Goal: Task Accomplishment & Management: Use online tool/utility

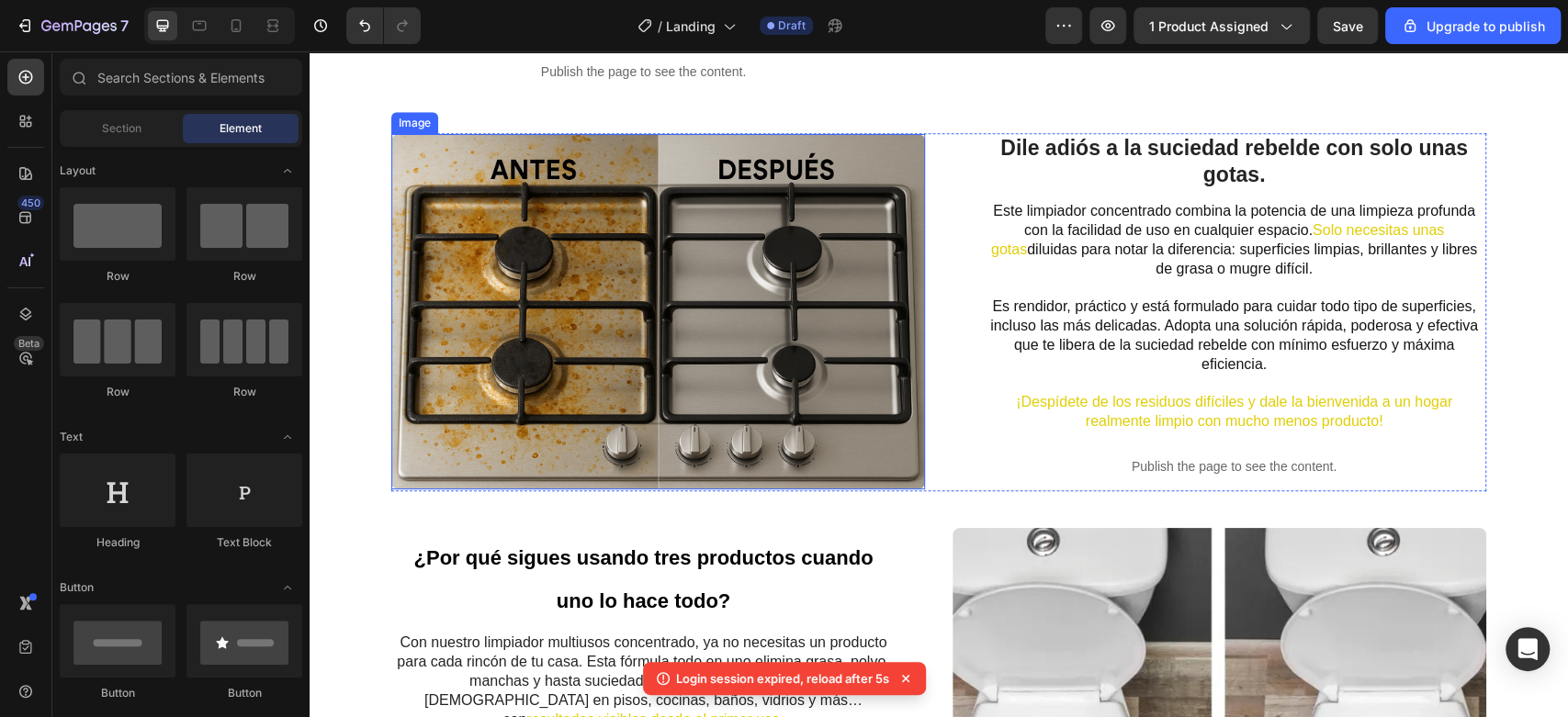
scroll to position [1122, 0]
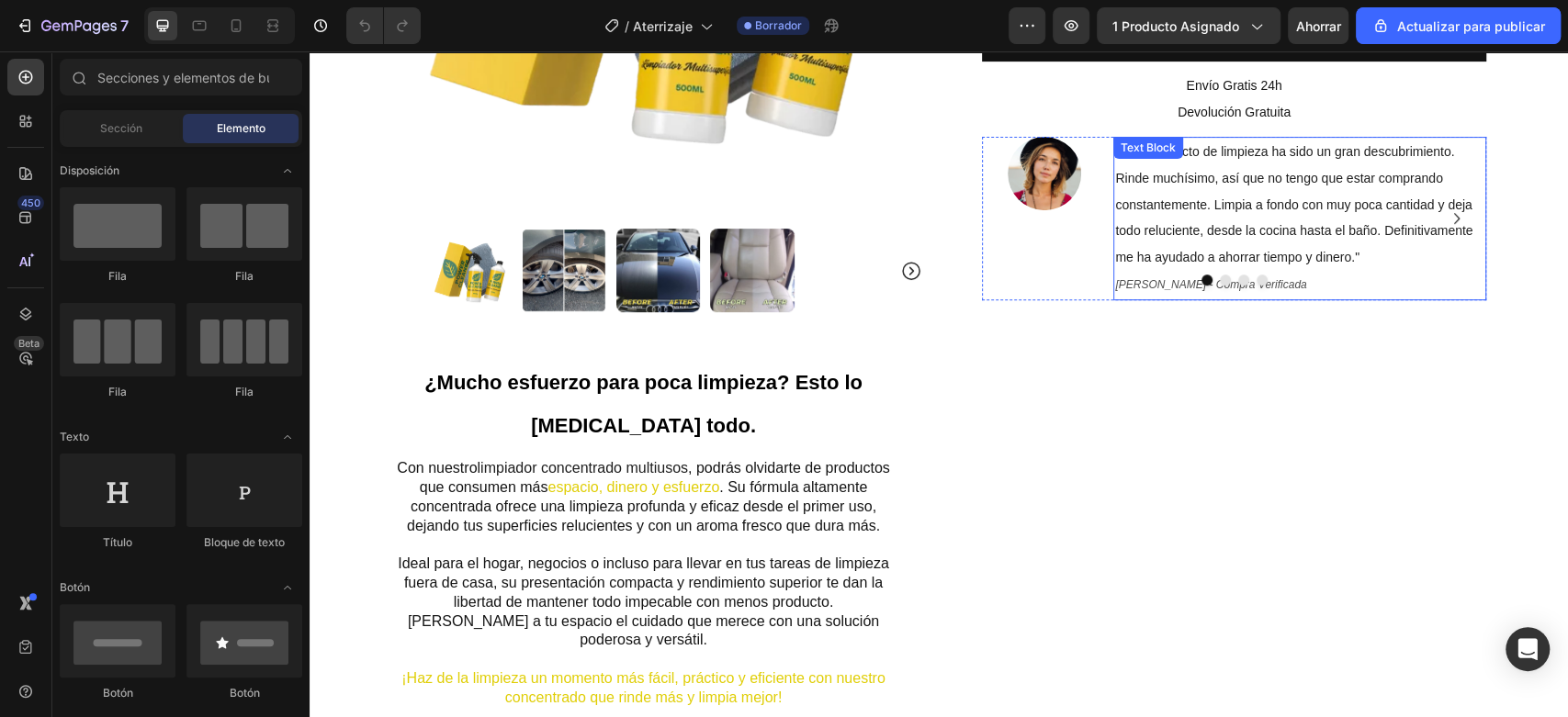
scroll to position [612, 0]
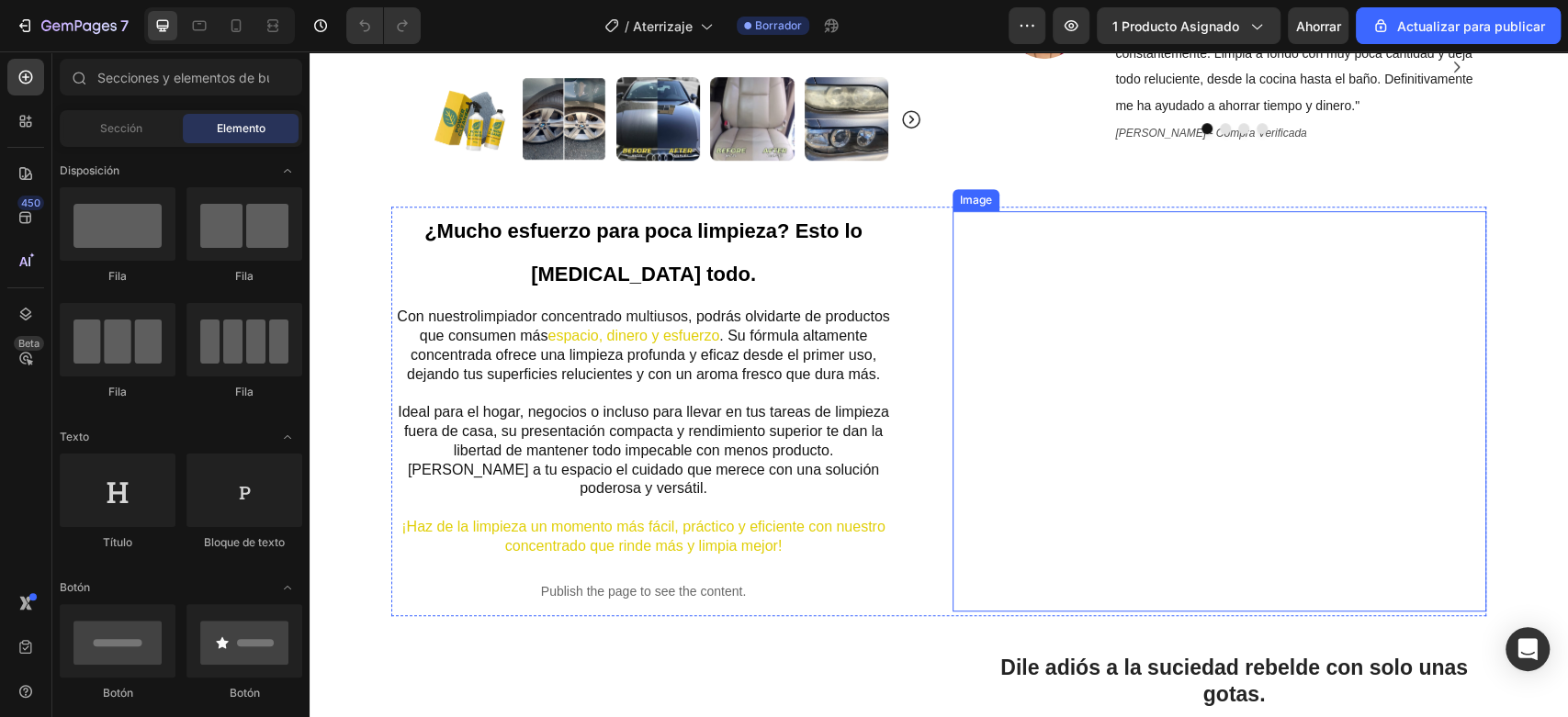
click at [1126, 351] on img at bounding box center [1219, 411] width 534 height 400
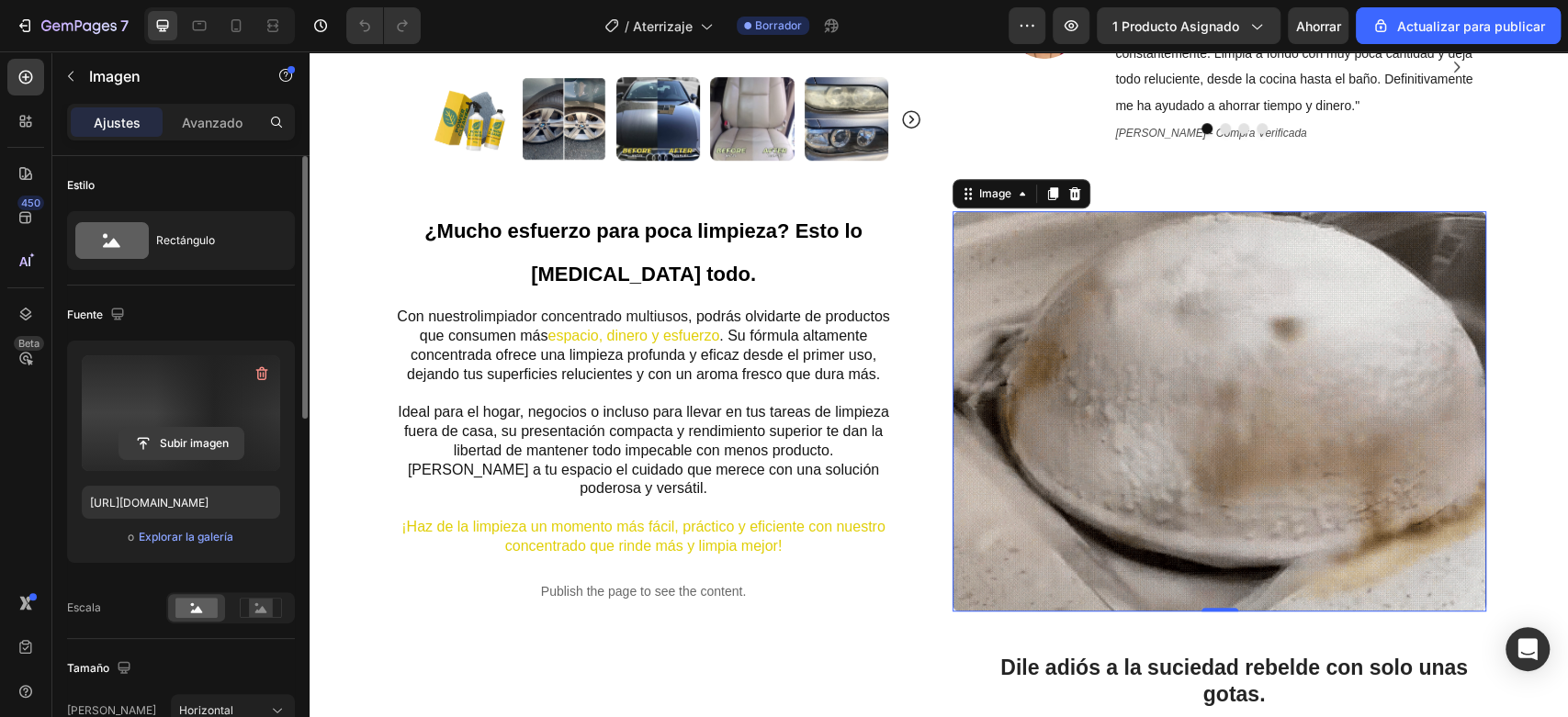
click at [203, 444] on input "file" at bounding box center [182, 443] width 124 height 31
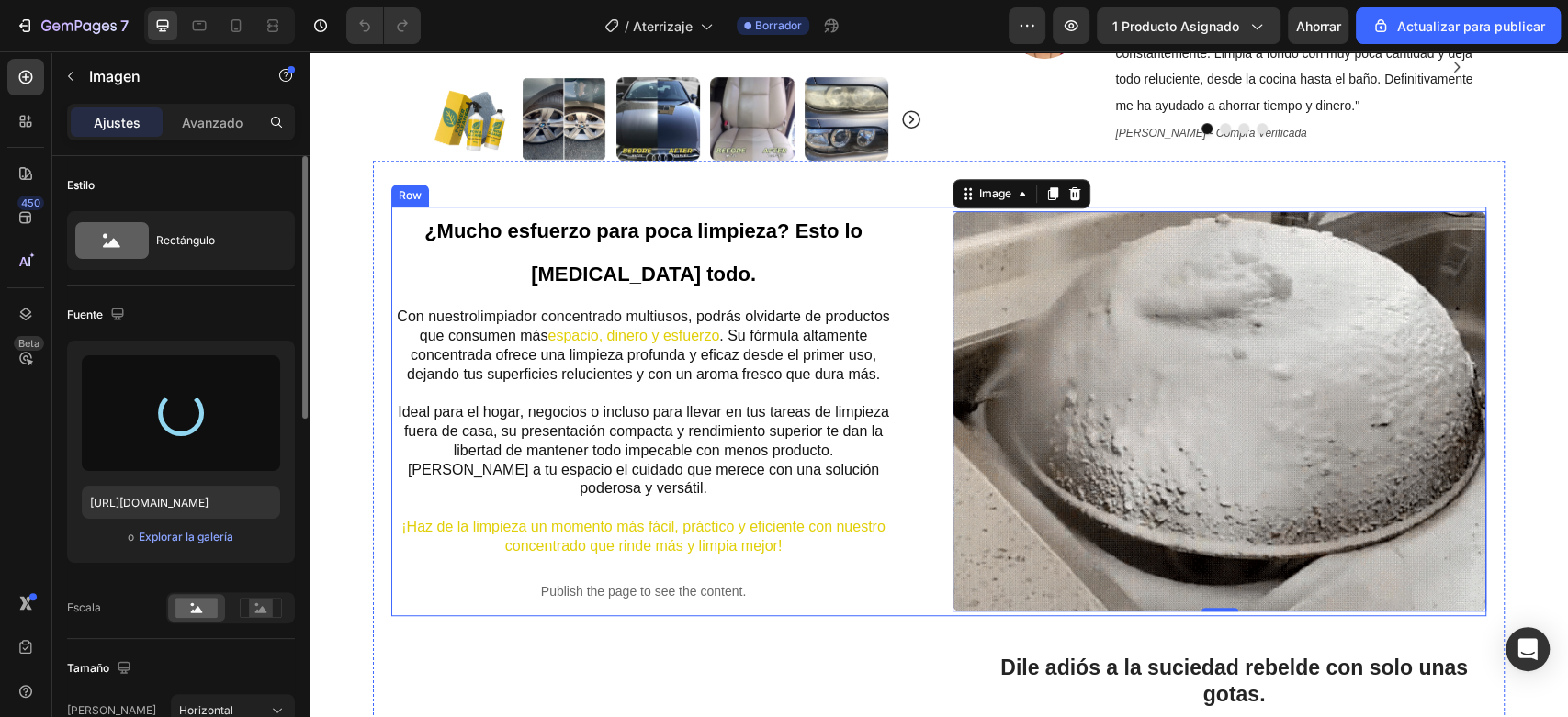
type input "https://cdn.shopify.com/s/files/1/0907/0808/3066/files/gempages_559745408293667…"
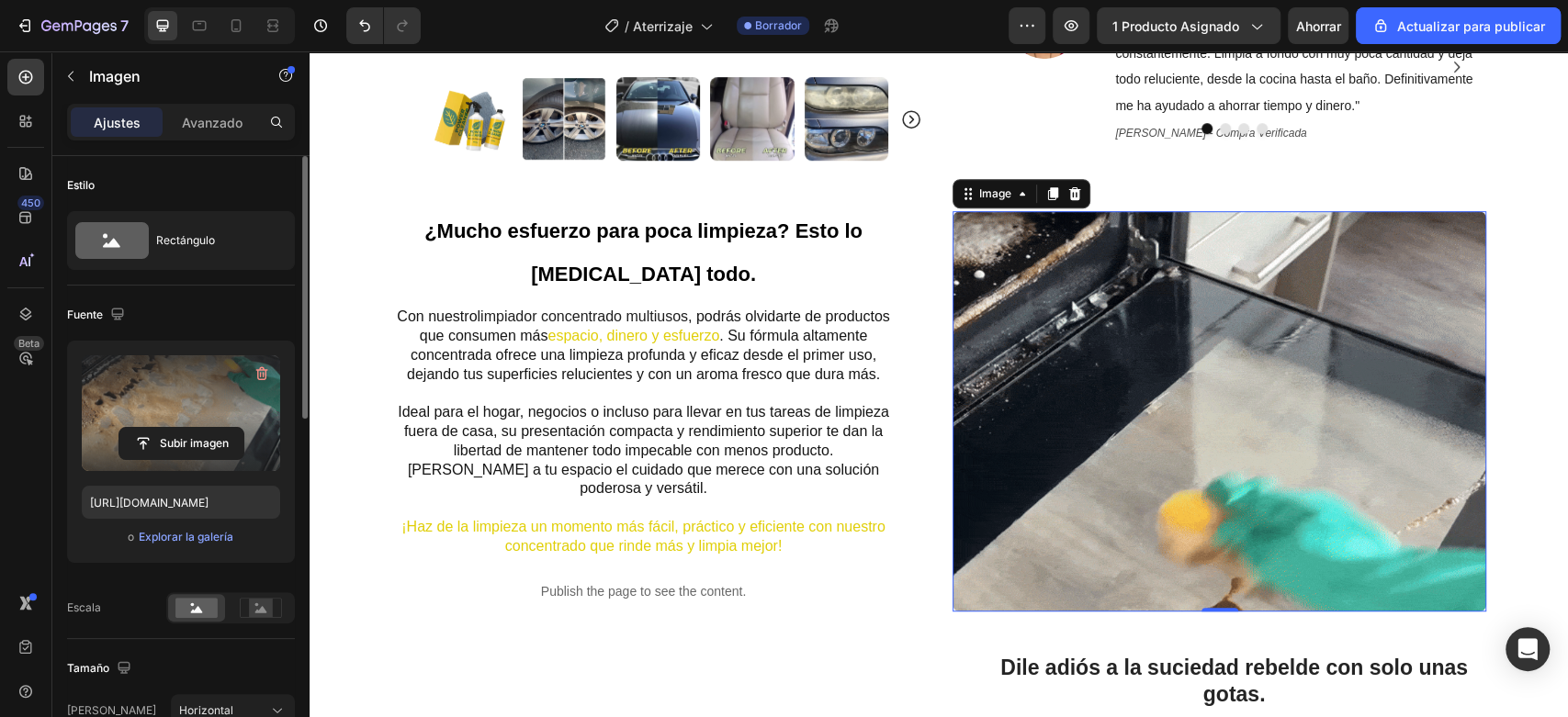
click at [1139, 385] on img at bounding box center [1219, 411] width 534 height 400
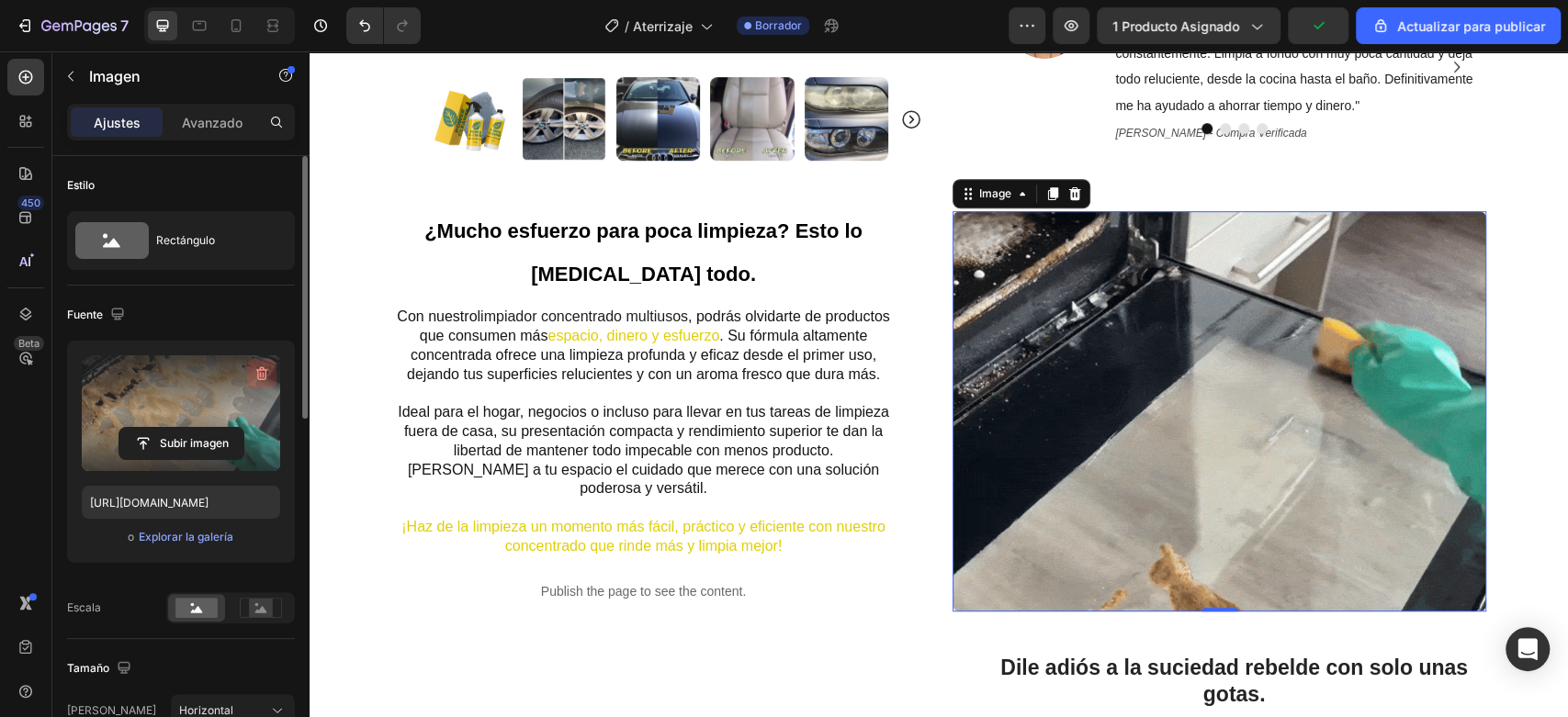
click at [264, 371] on icon "button" at bounding box center [262, 374] width 18 height 18
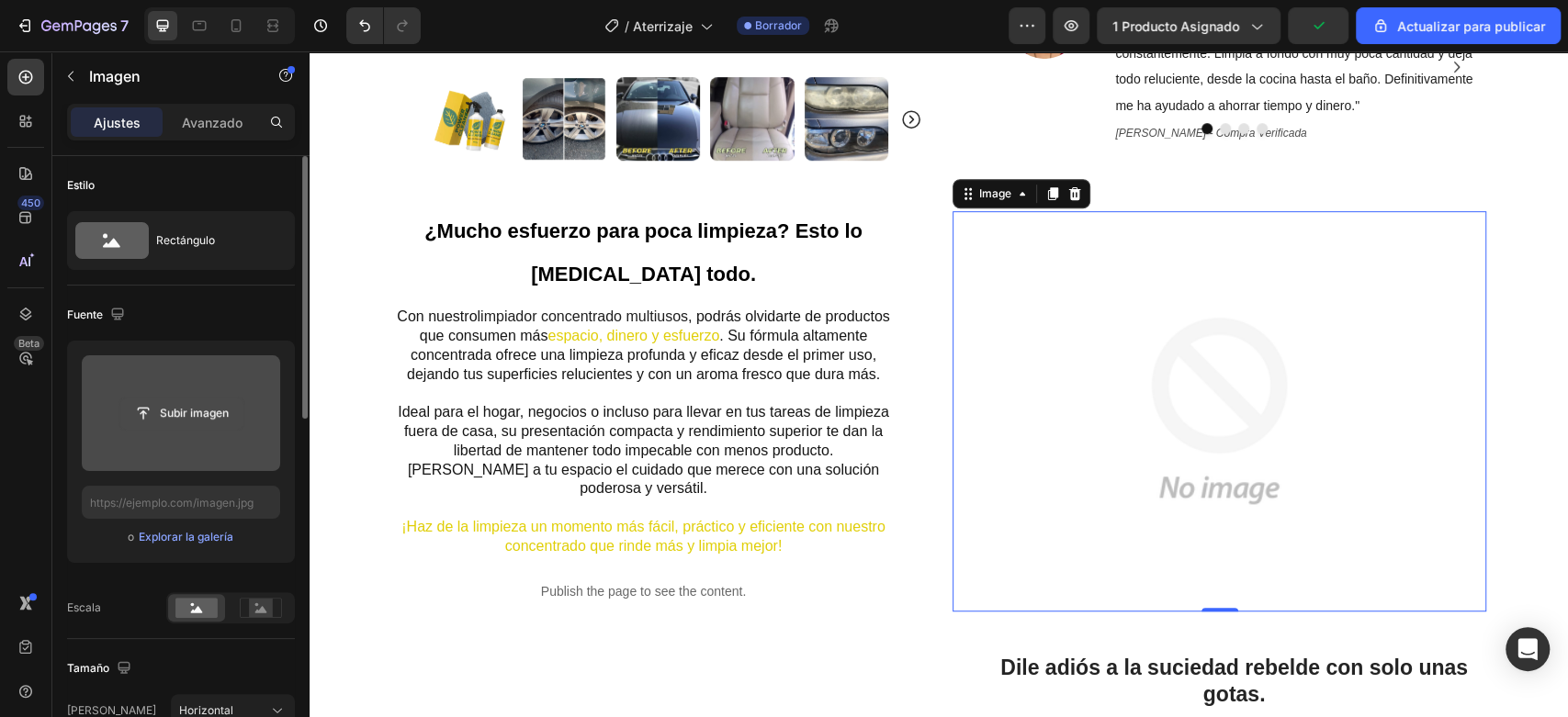
click at [175, 405] on input "file" at bounding box center [182, 413] width 124 height 31
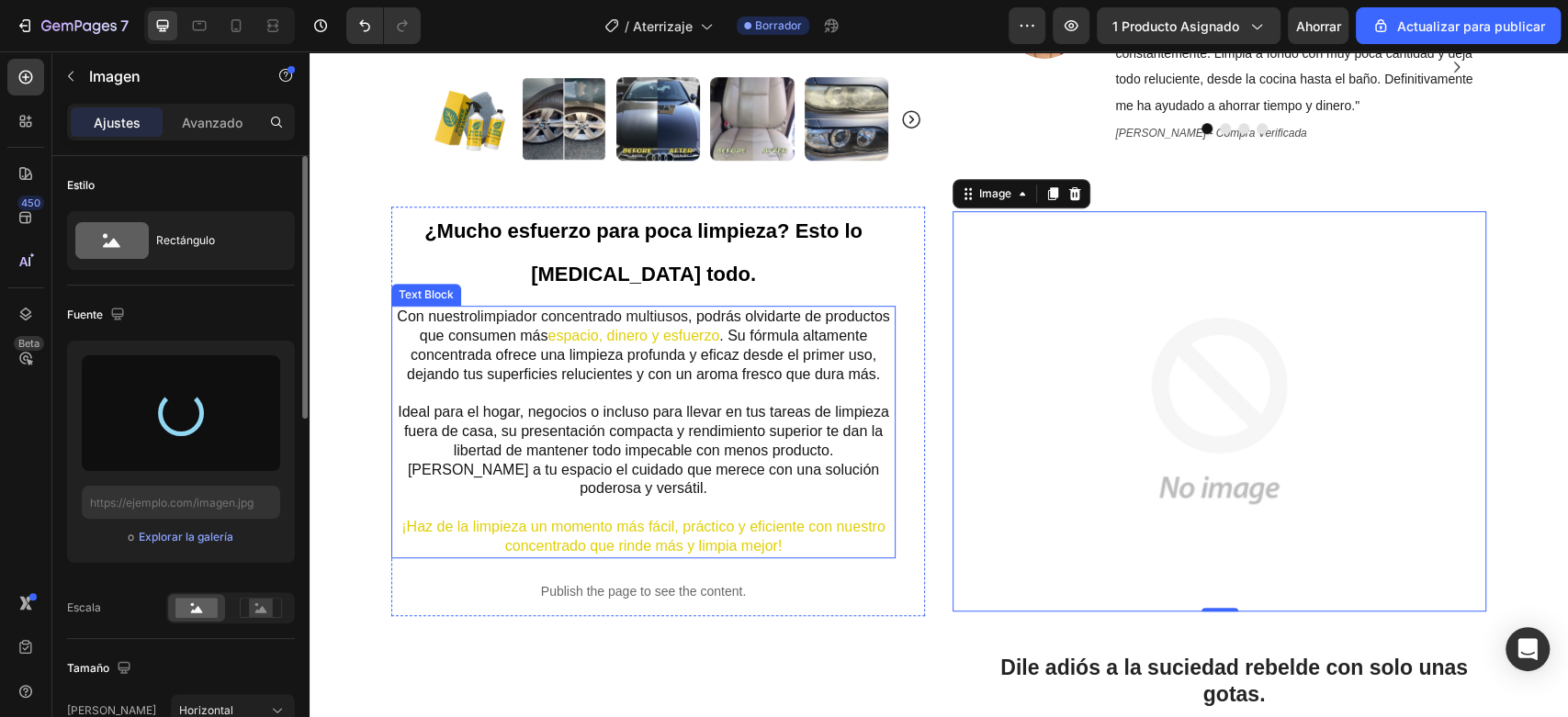
type input "https://cdn.shopify.com/s/files/1/0907/0808/3066/files/gempages_559745408293667…"
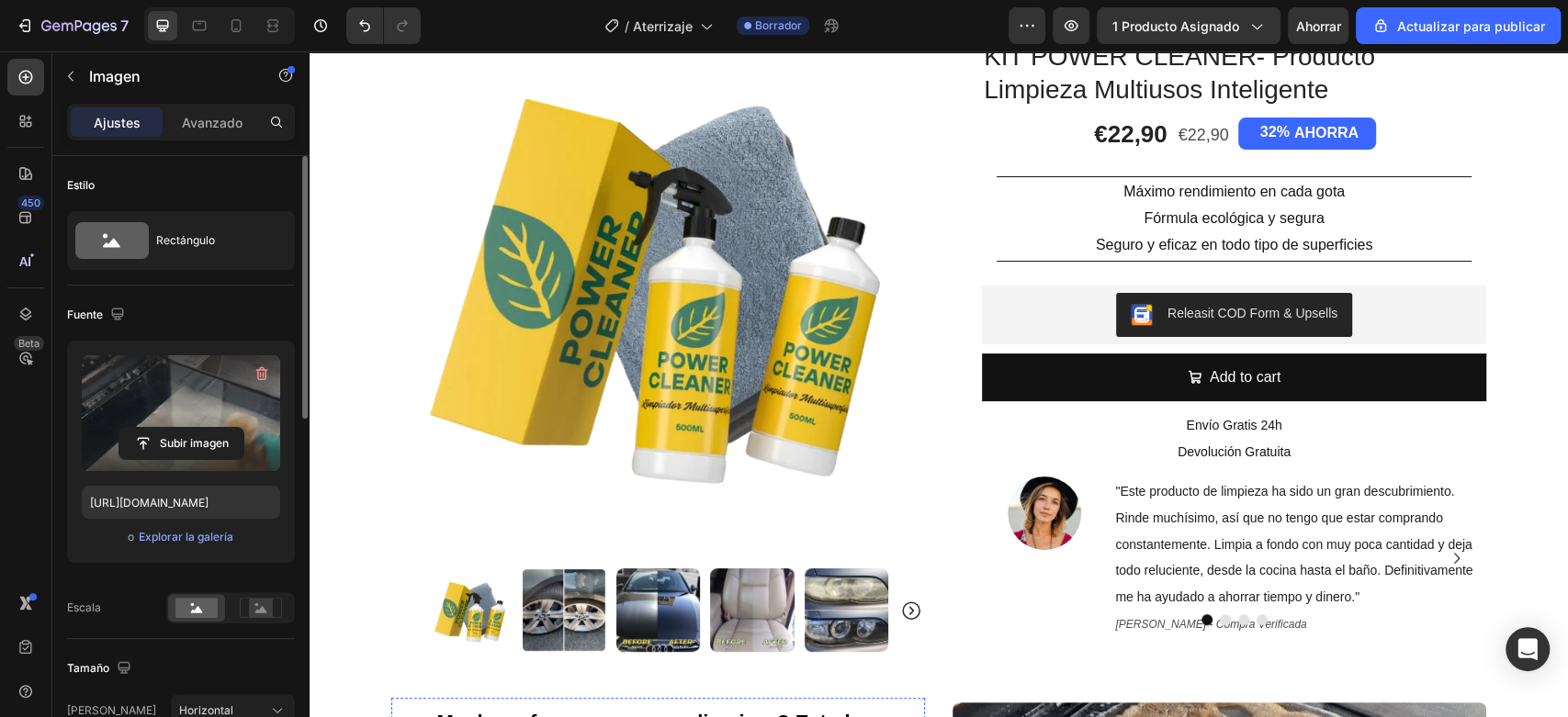
scroll to position [102, 0]
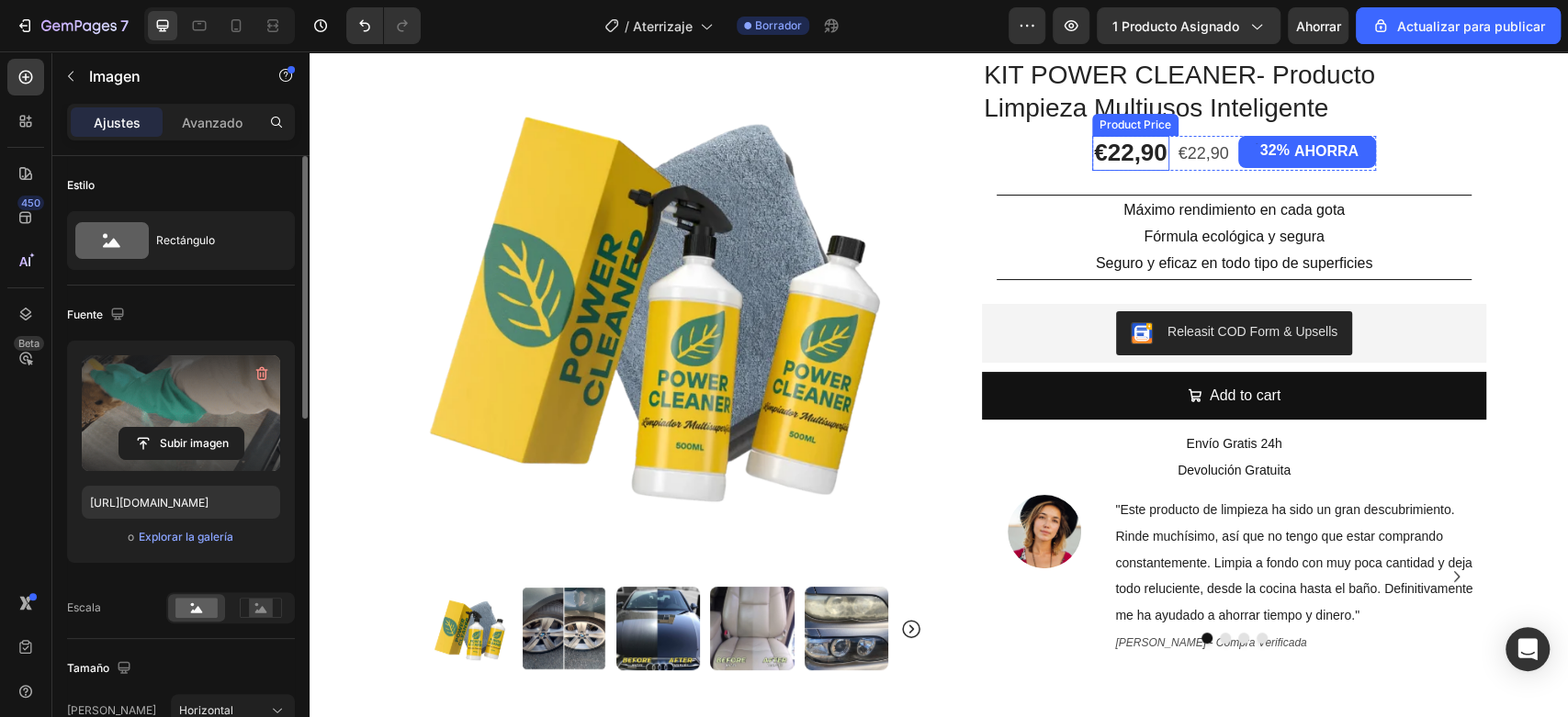
click at [1154, 149] on div "€22,90" at bounding box center [1131, 153] width 77 height 35
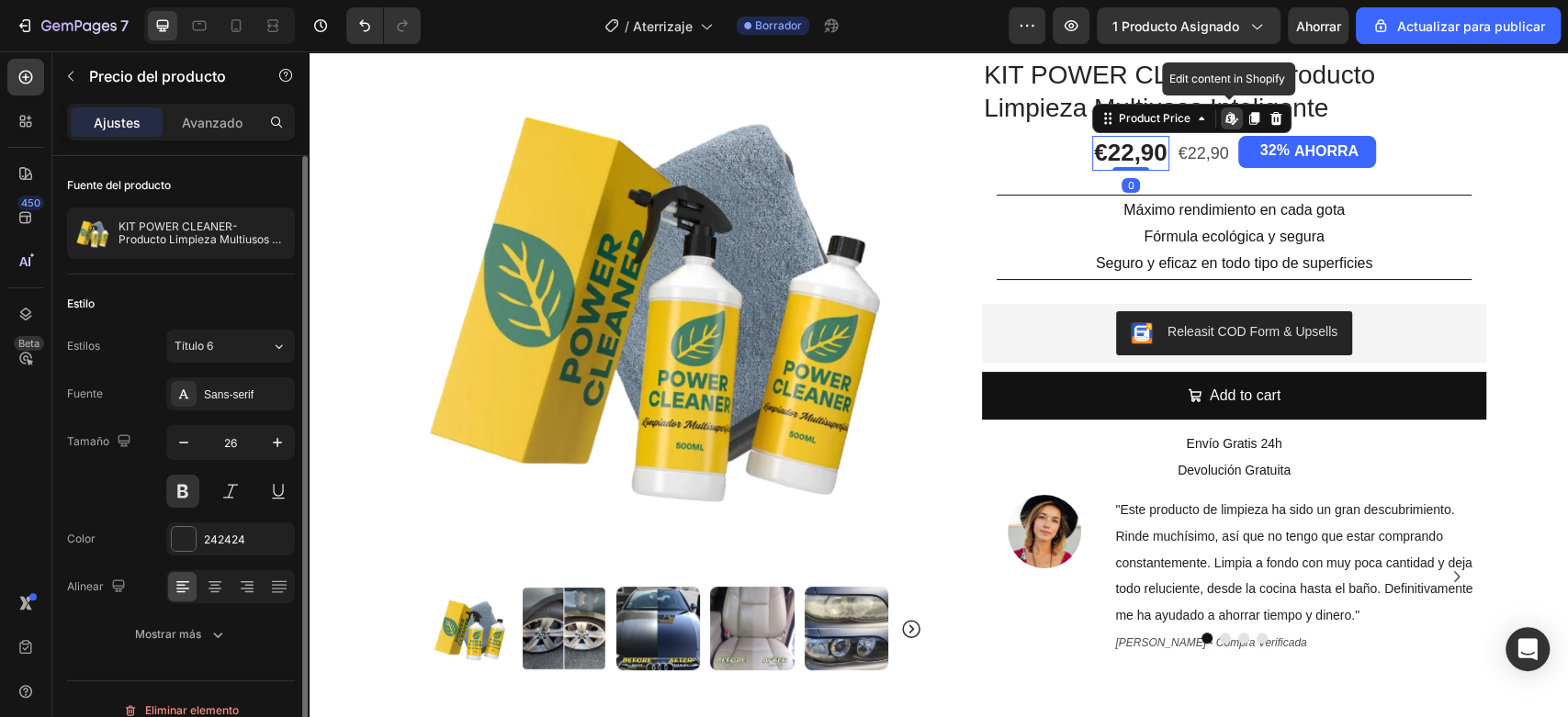
click at [1220, 123] on div "Edit content in Shopify" at bounding box center [1232, 119] width 22 height 22
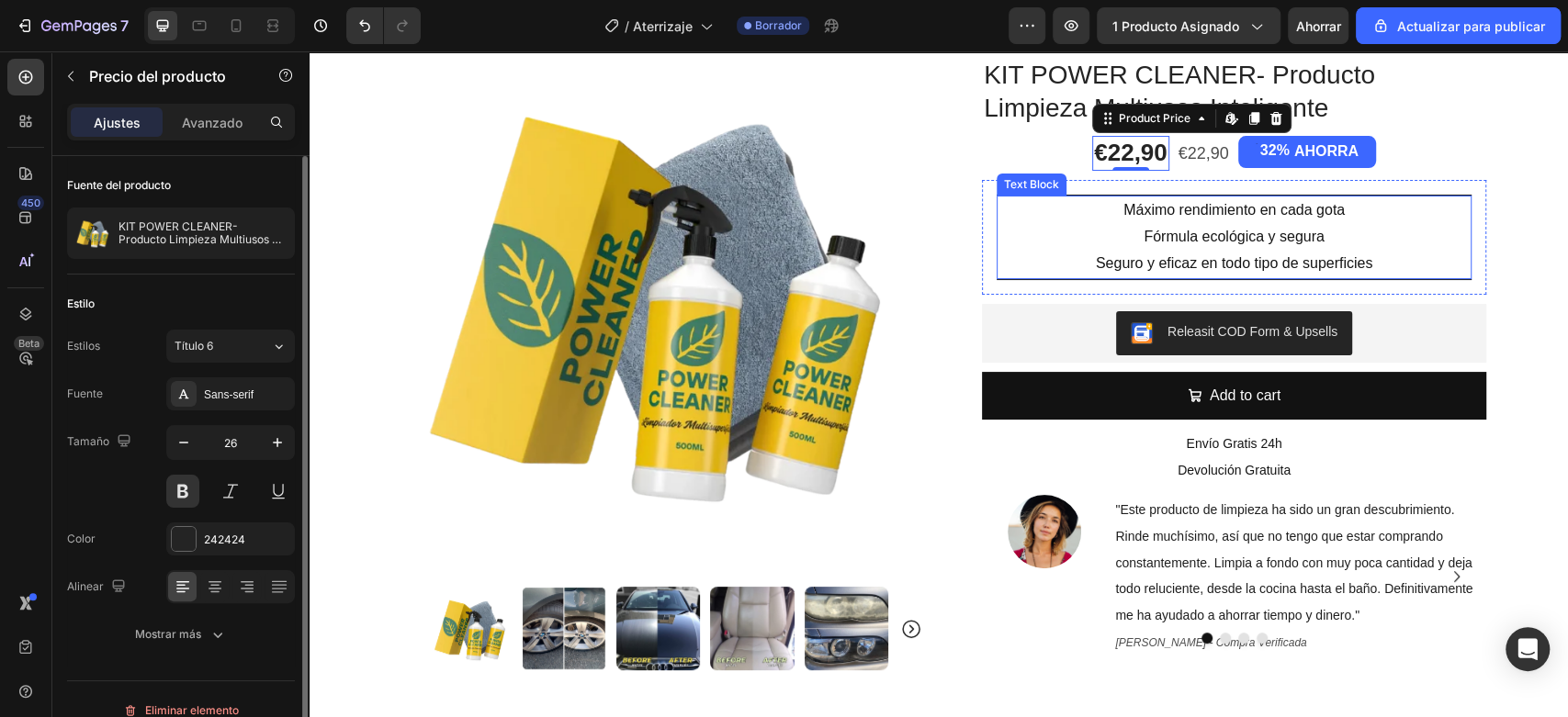
click at [1265, 246] on p "Fórmula ecológica y segura" at bounding box center [1233, 237] width 471 height 27
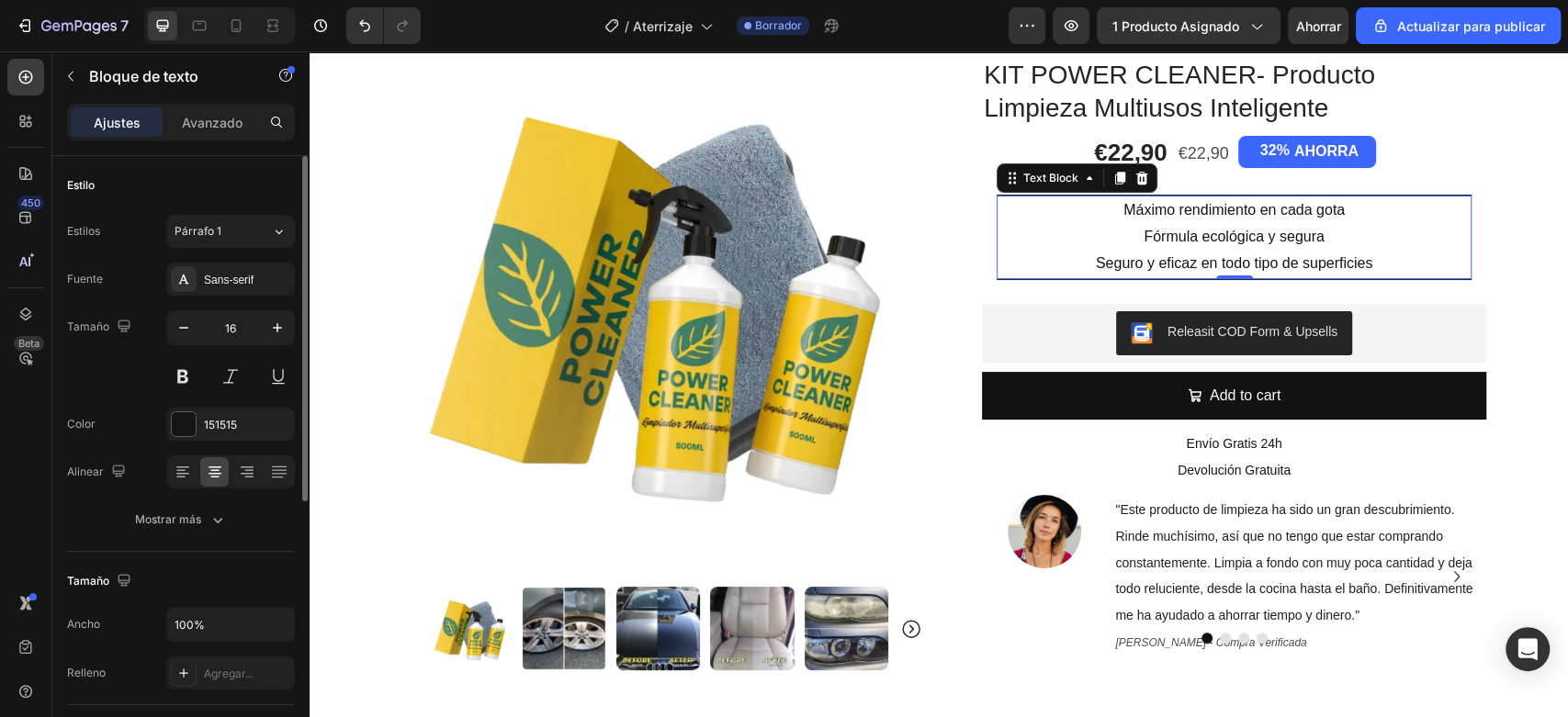
click at [1074, 251] on p "Seguro y eficaz en todo tipo de superficies" at bounding box center [1233, 264] width 471 height 27
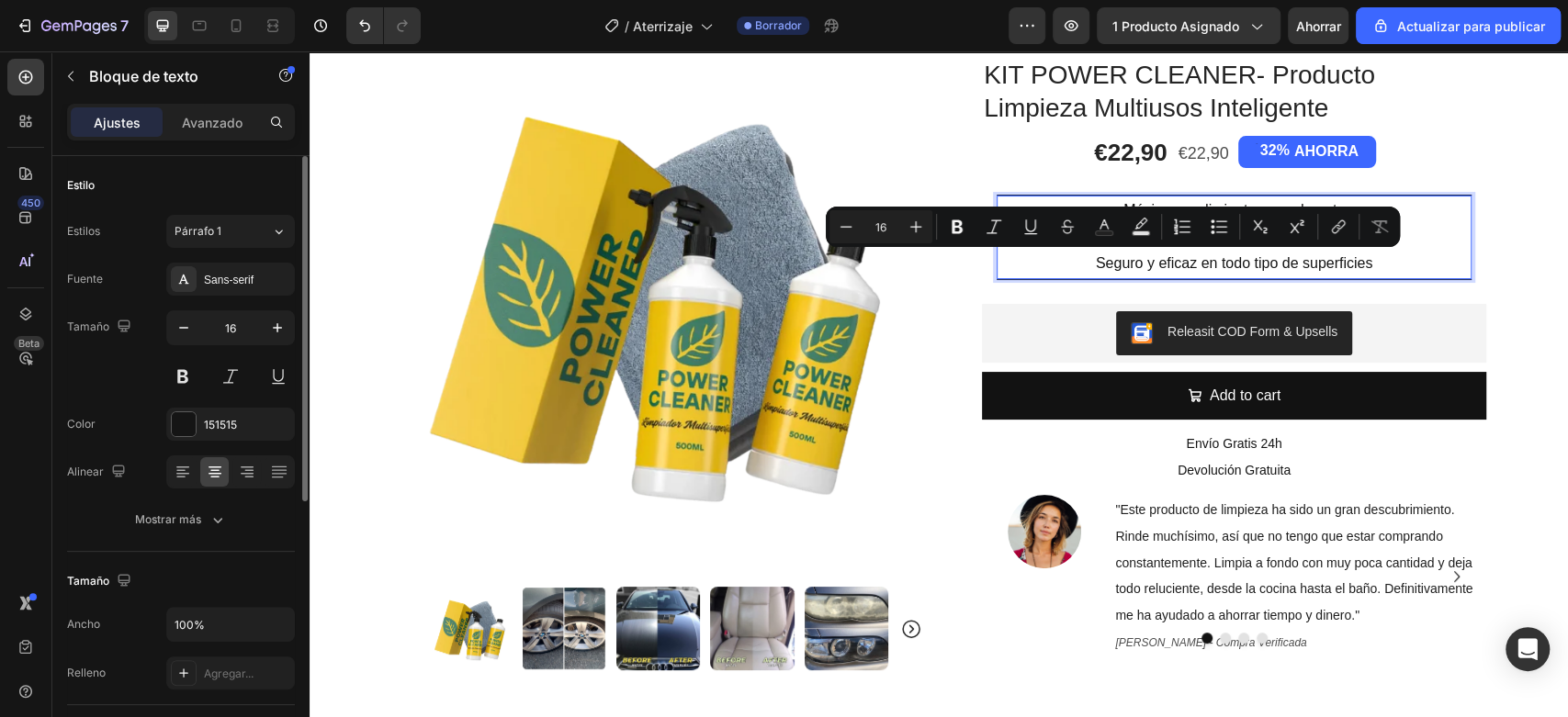
drag, startPoint x: 1397, startPoint y: 251, endPoint x: 1348, endPoint y: 270, distance: 52.6
click at [1397, 251] on p "Seguro y eficaz en todo tipo de superficies" at bounding box center [1233, 264] width 471 height 27
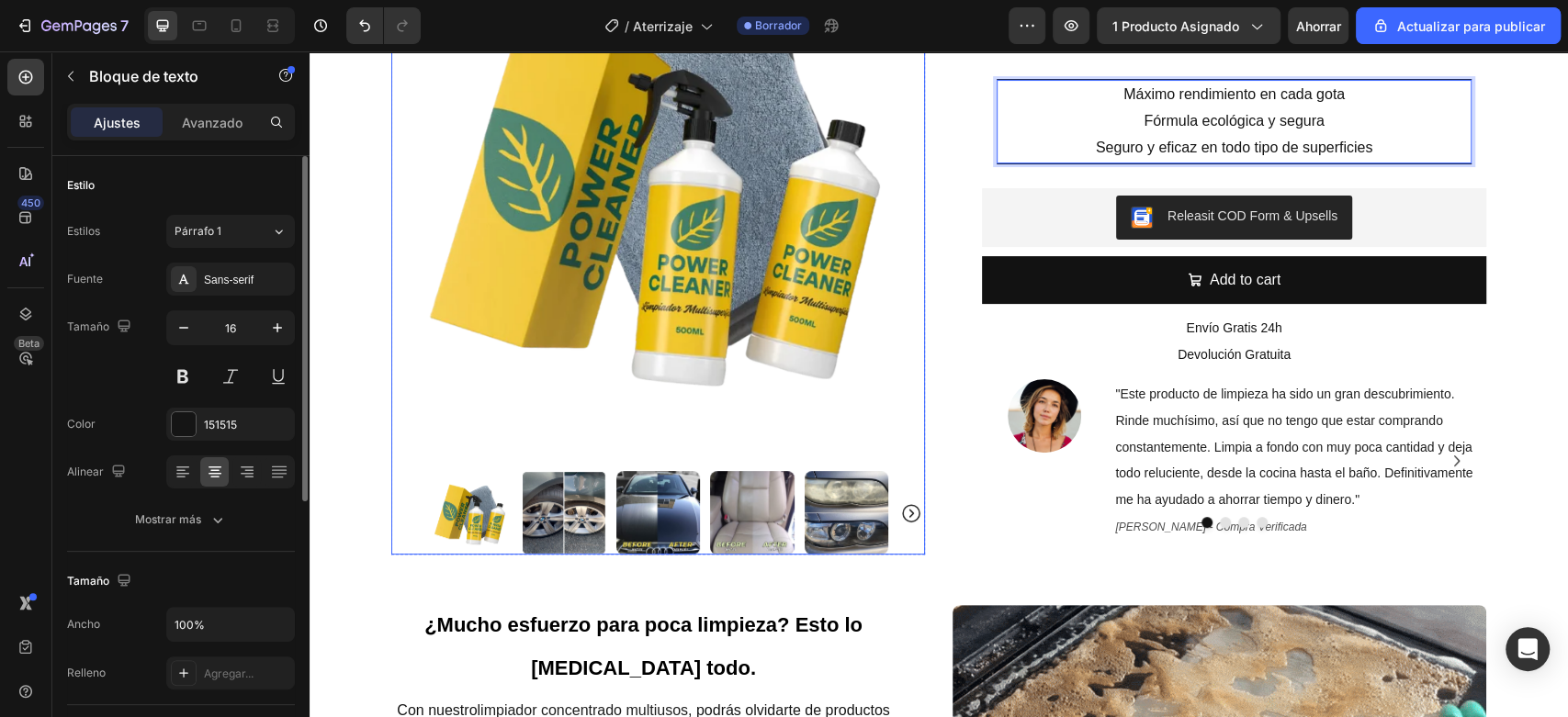
scroll to position [306, 0]
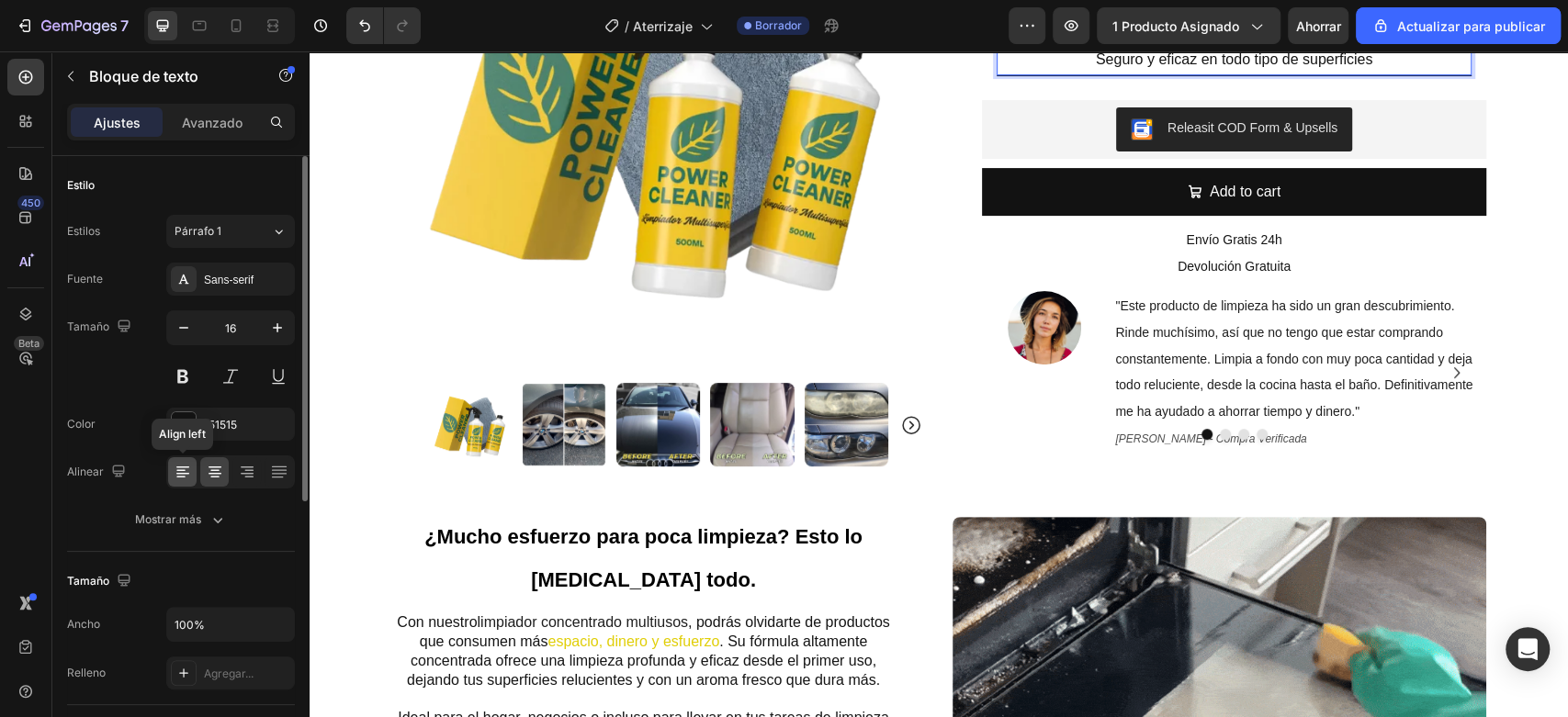
drag, startPoint x: 191, startPoint y: 471, endPoint x: 174, endPoint y: 418, distance: 55.7
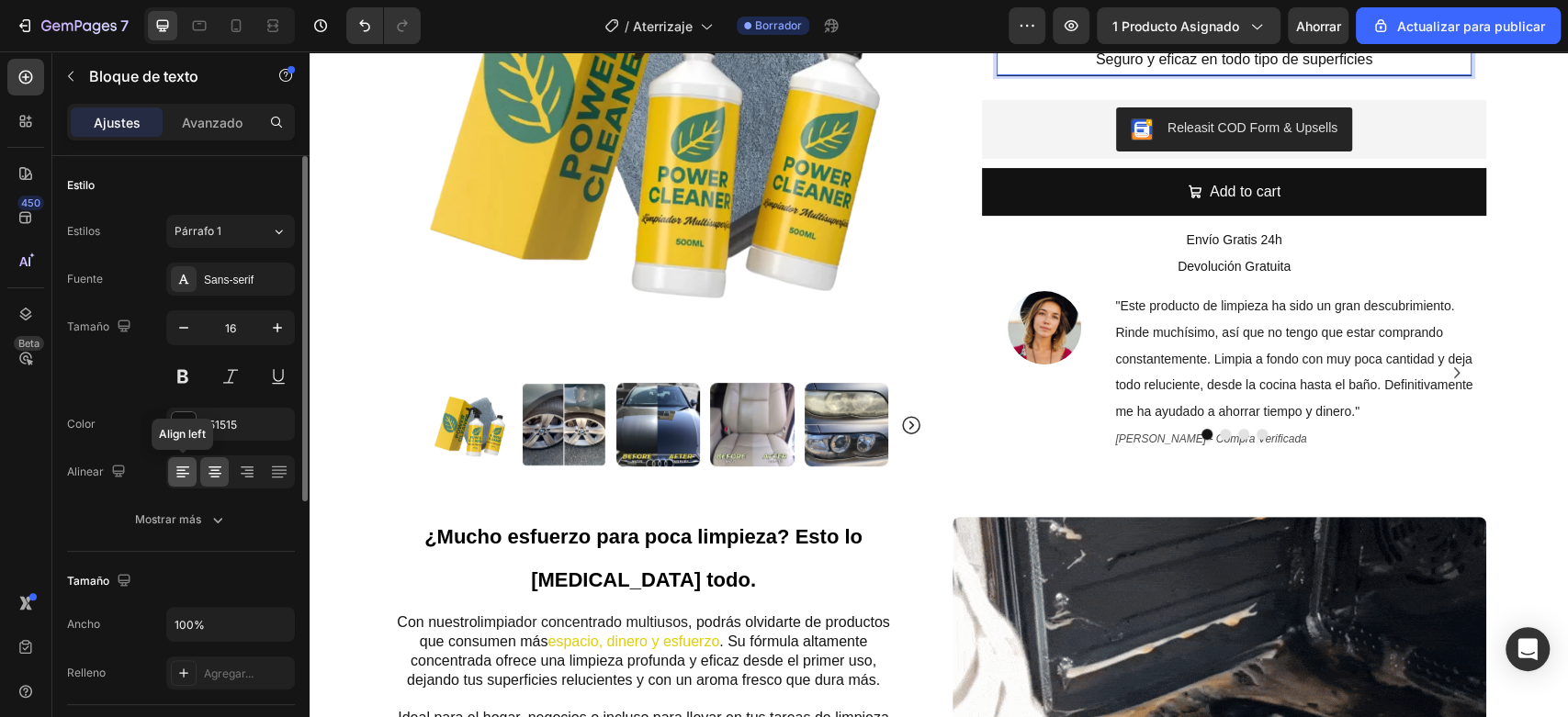
click at [191, 471] on icon at bounding box center [183, 472] width 18 height 18
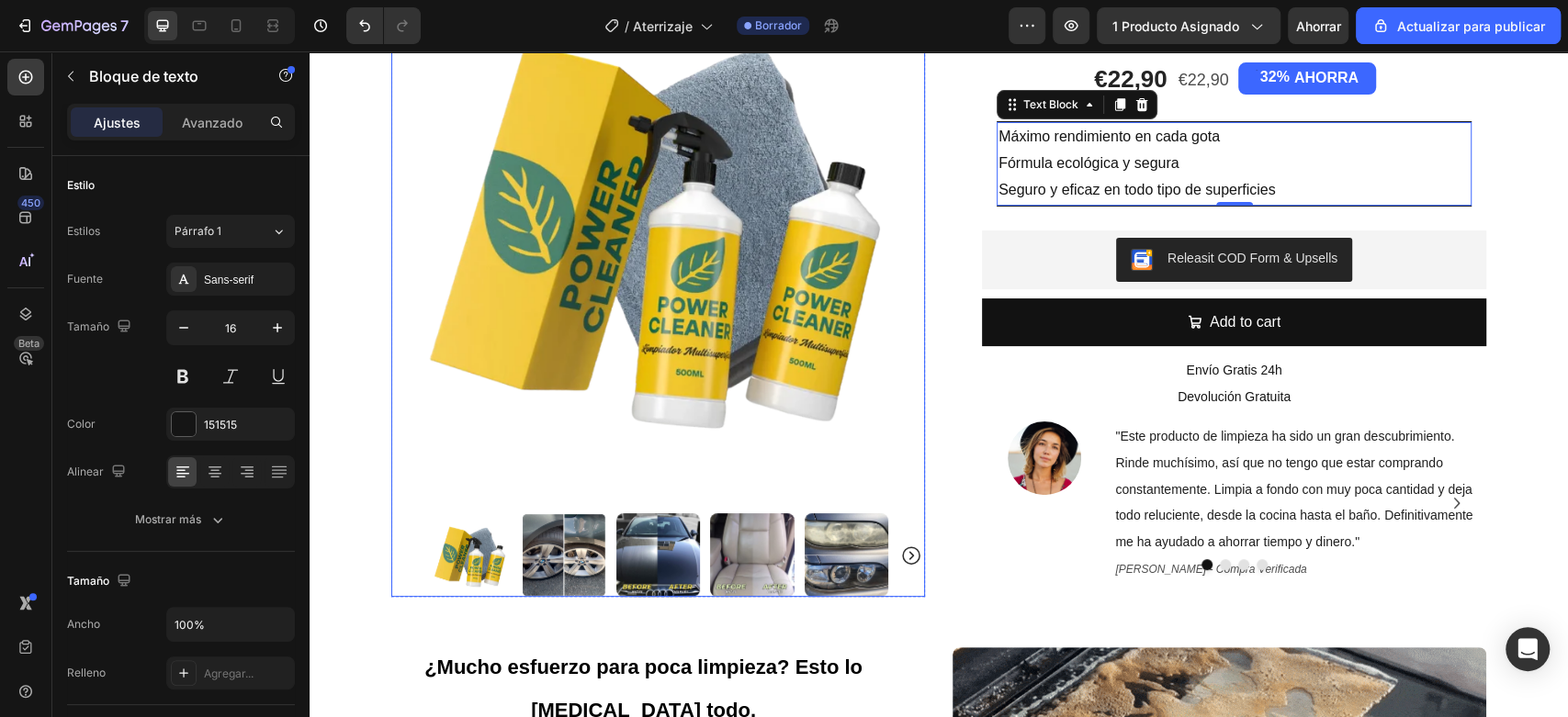
scroll to position [102, 0]
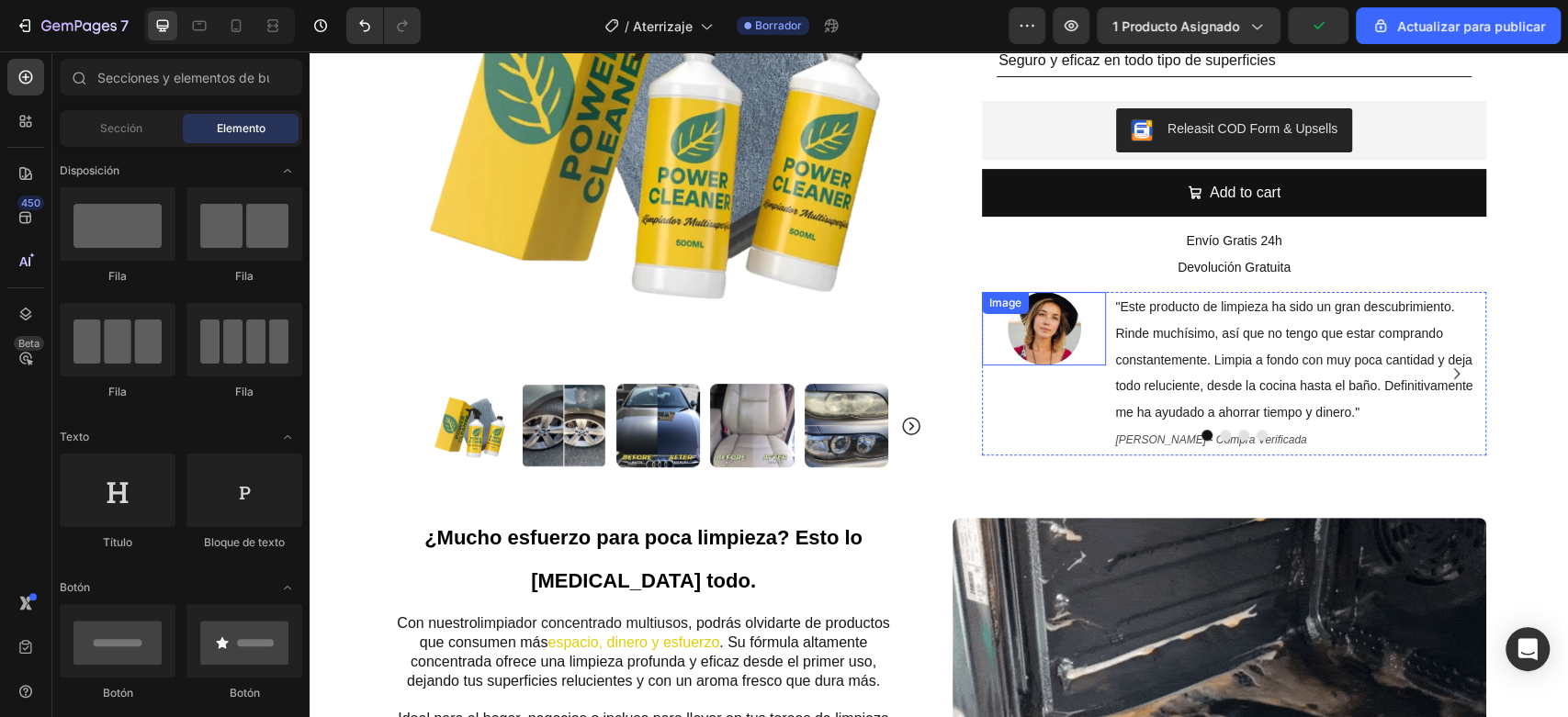
scroll to position [306, 0]
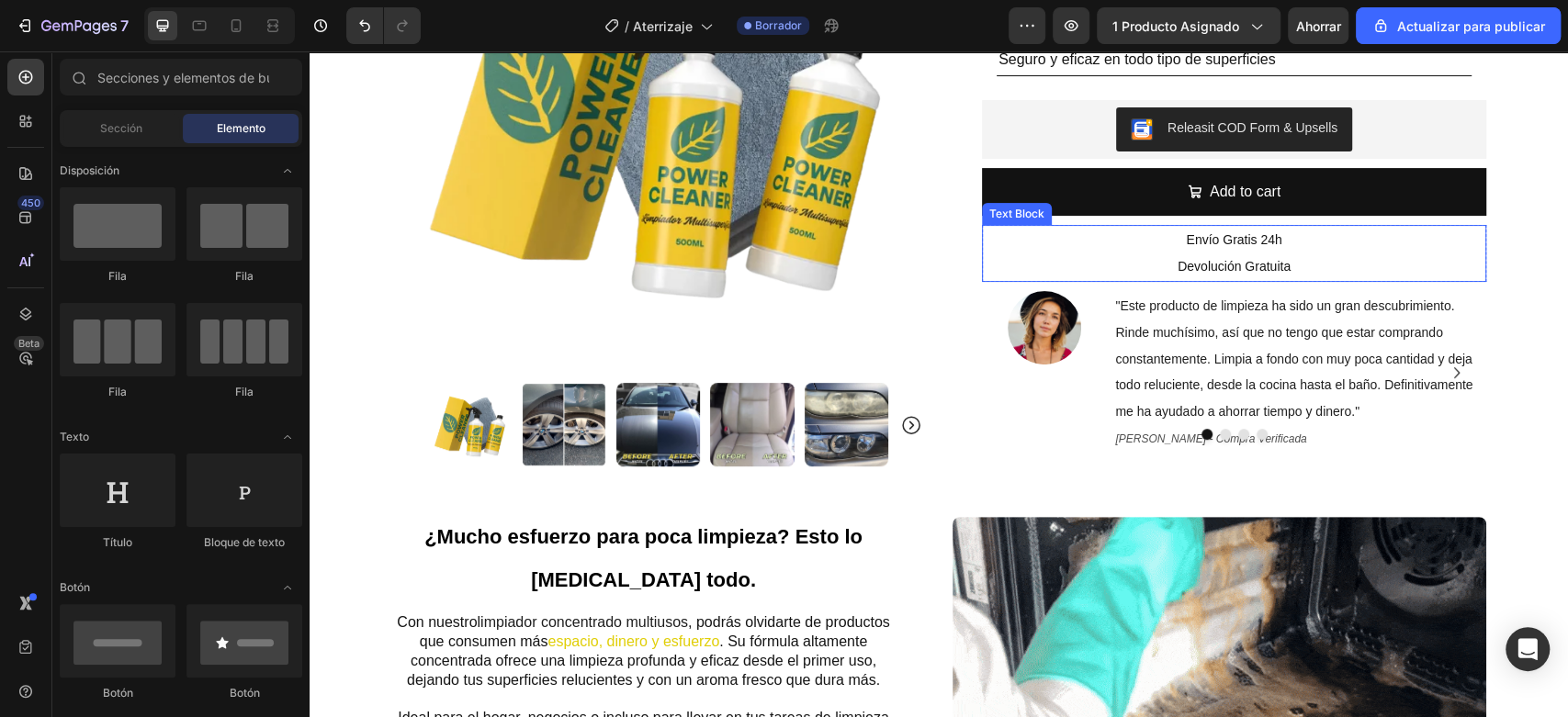
click at [1315, 232] on p "Envío Gratis 24h" at bounding box center [1233, 240] width 501 height 27
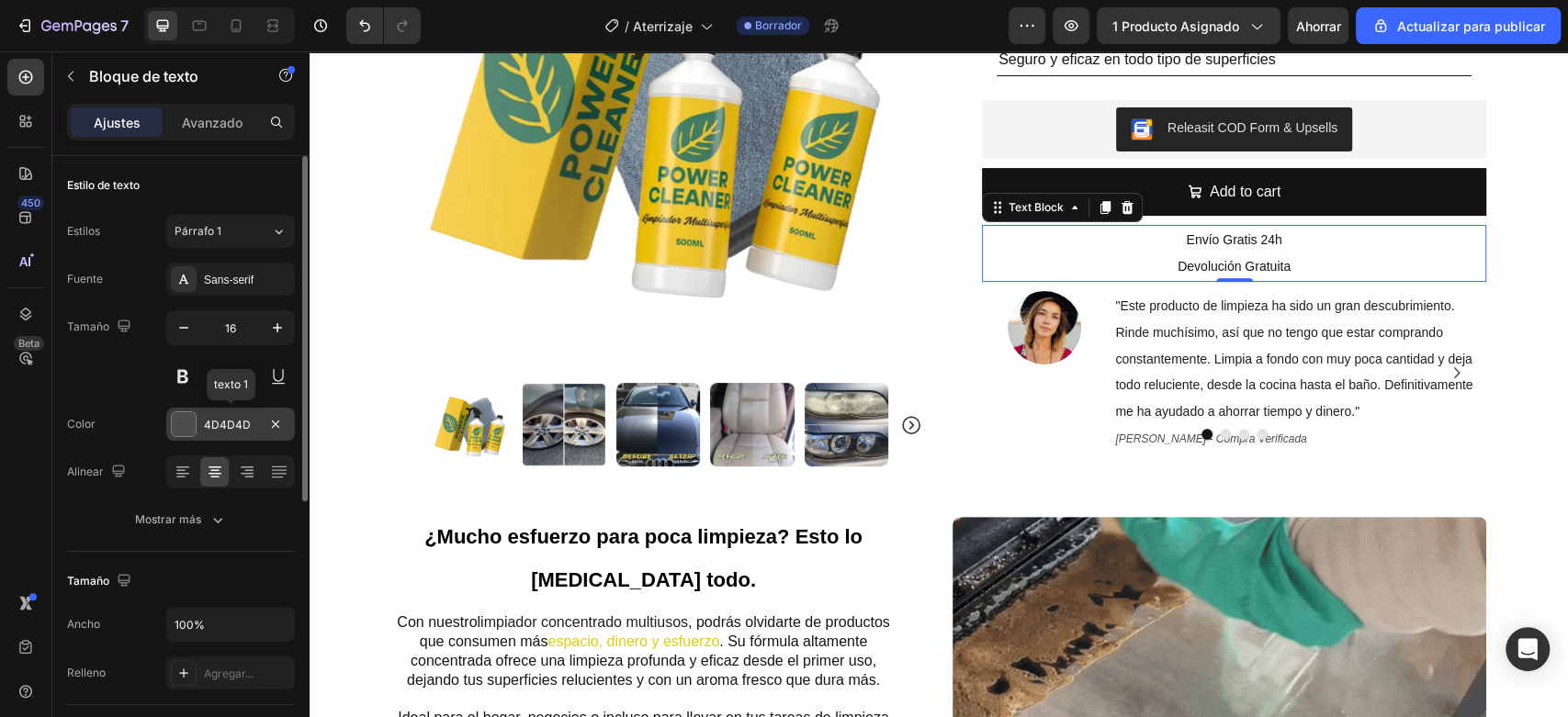
click at [225, 435] on div "4D4D4D" at bounding box center [230, 424] width 128 height 33
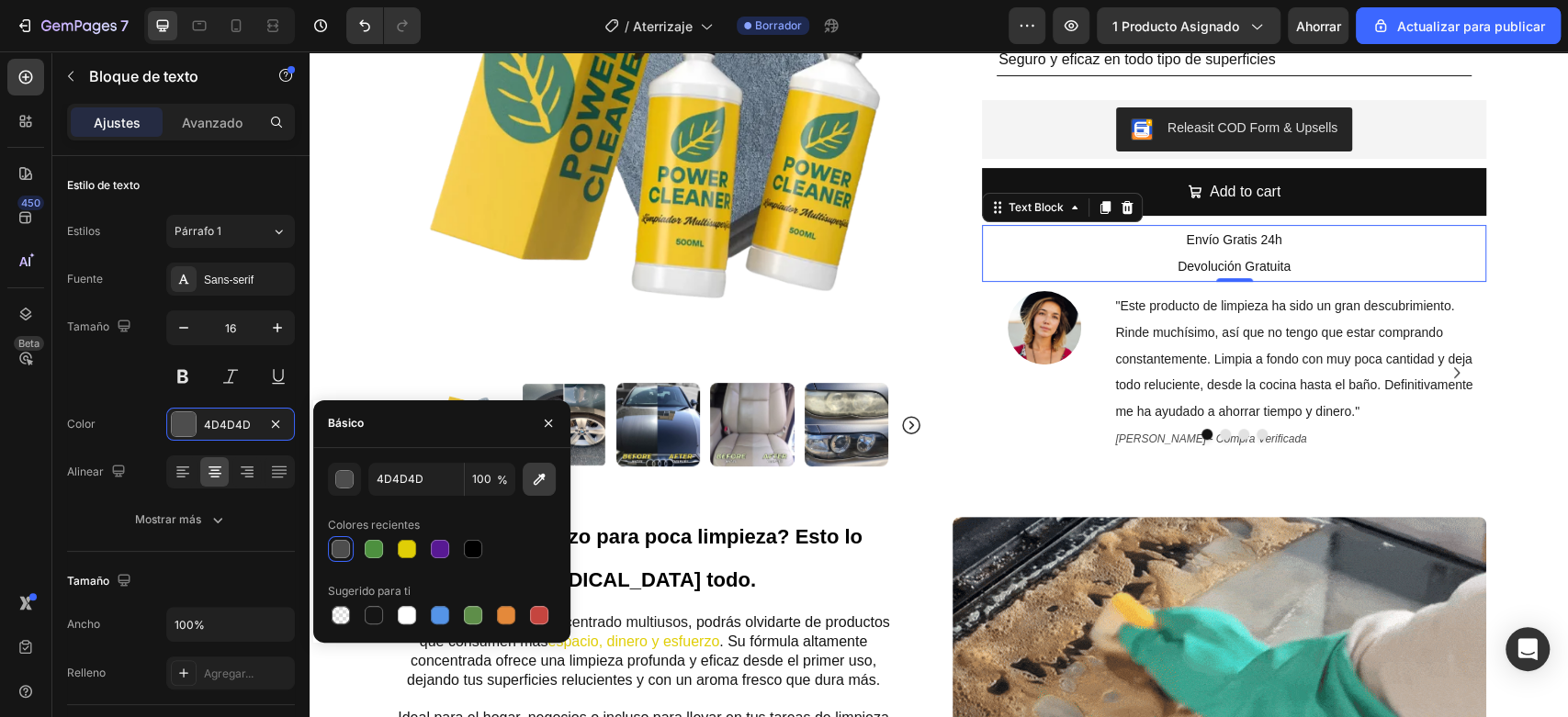
click at [539, 486] on icon "button" at bounding box center [539, 479] width 18 height 18
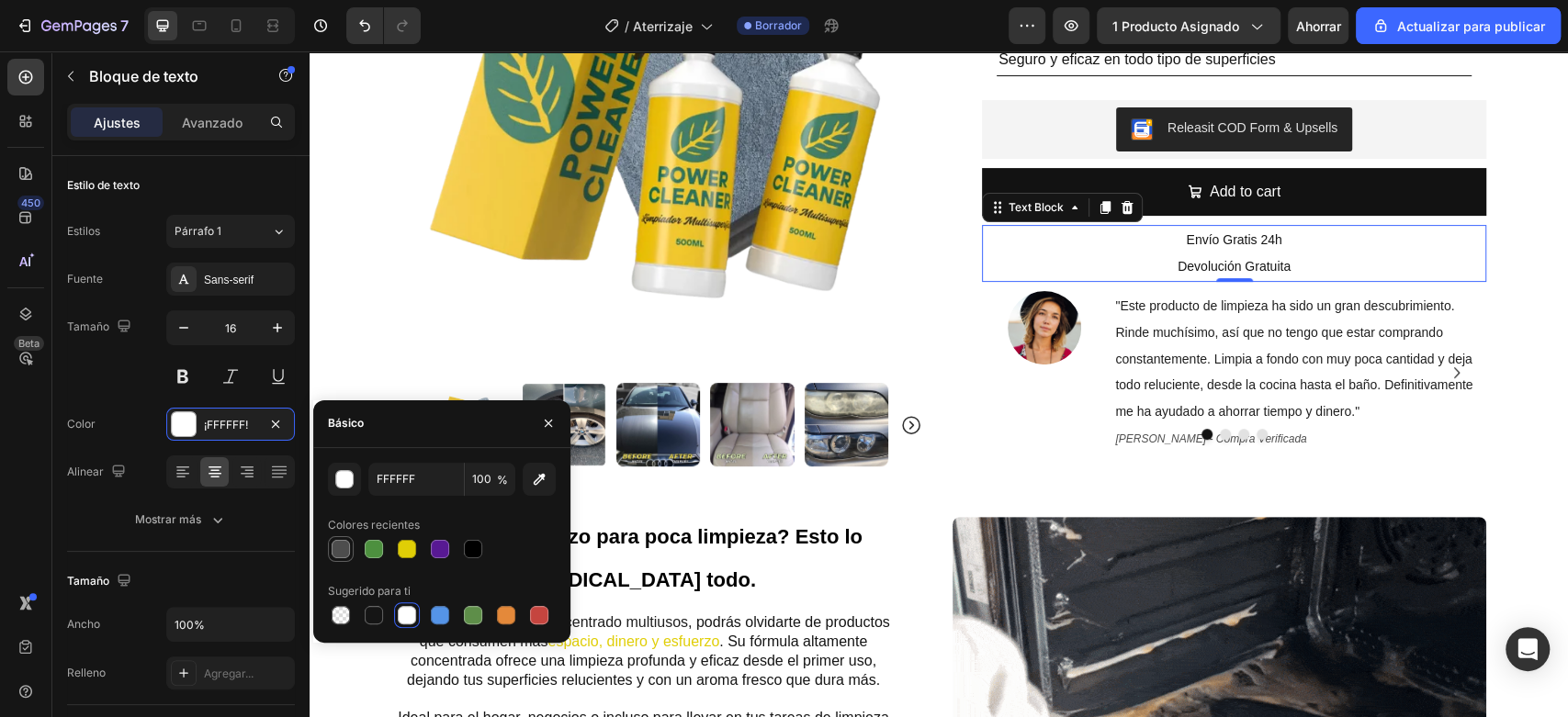
click at [351, 548] on div at bounding box center [341, 549] width 22 height 22
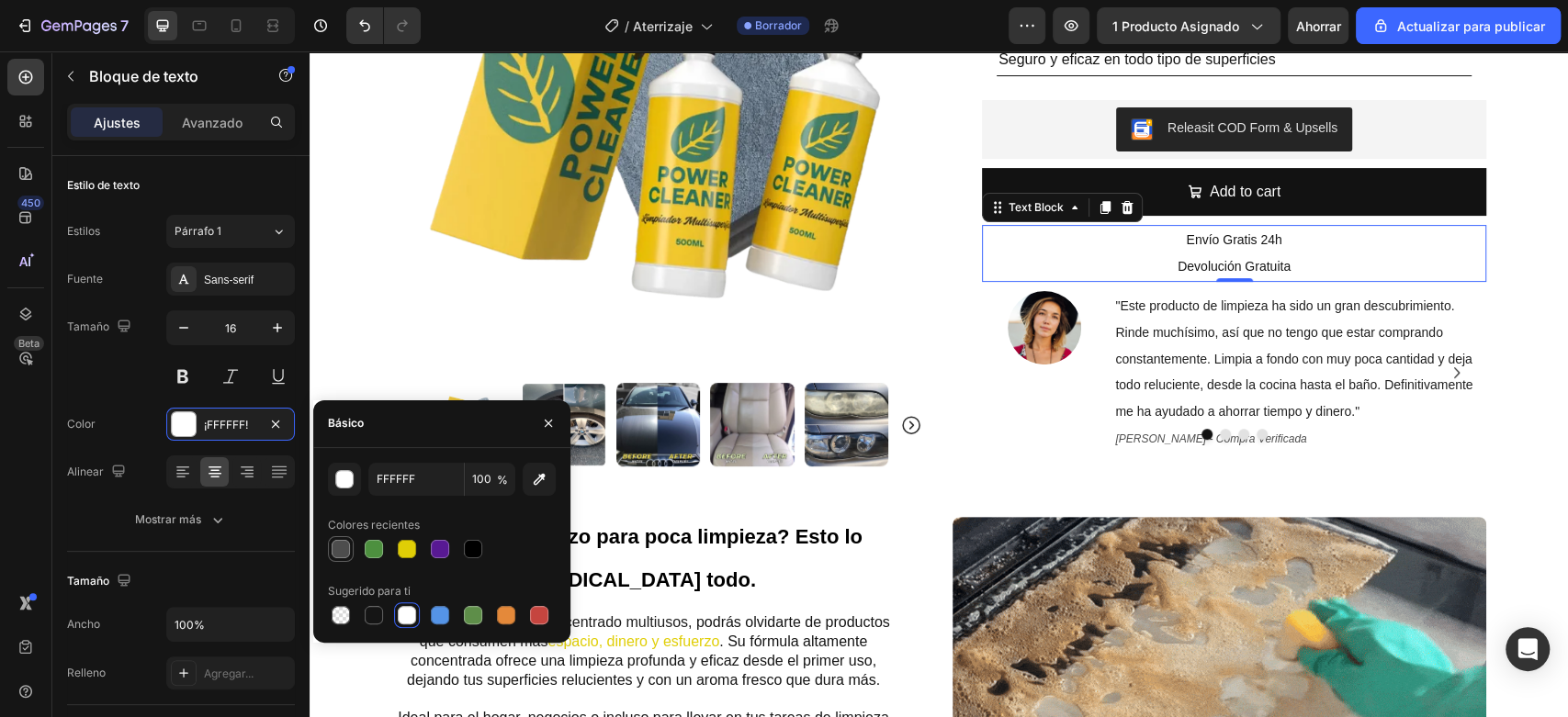
type input "4D4D4D"
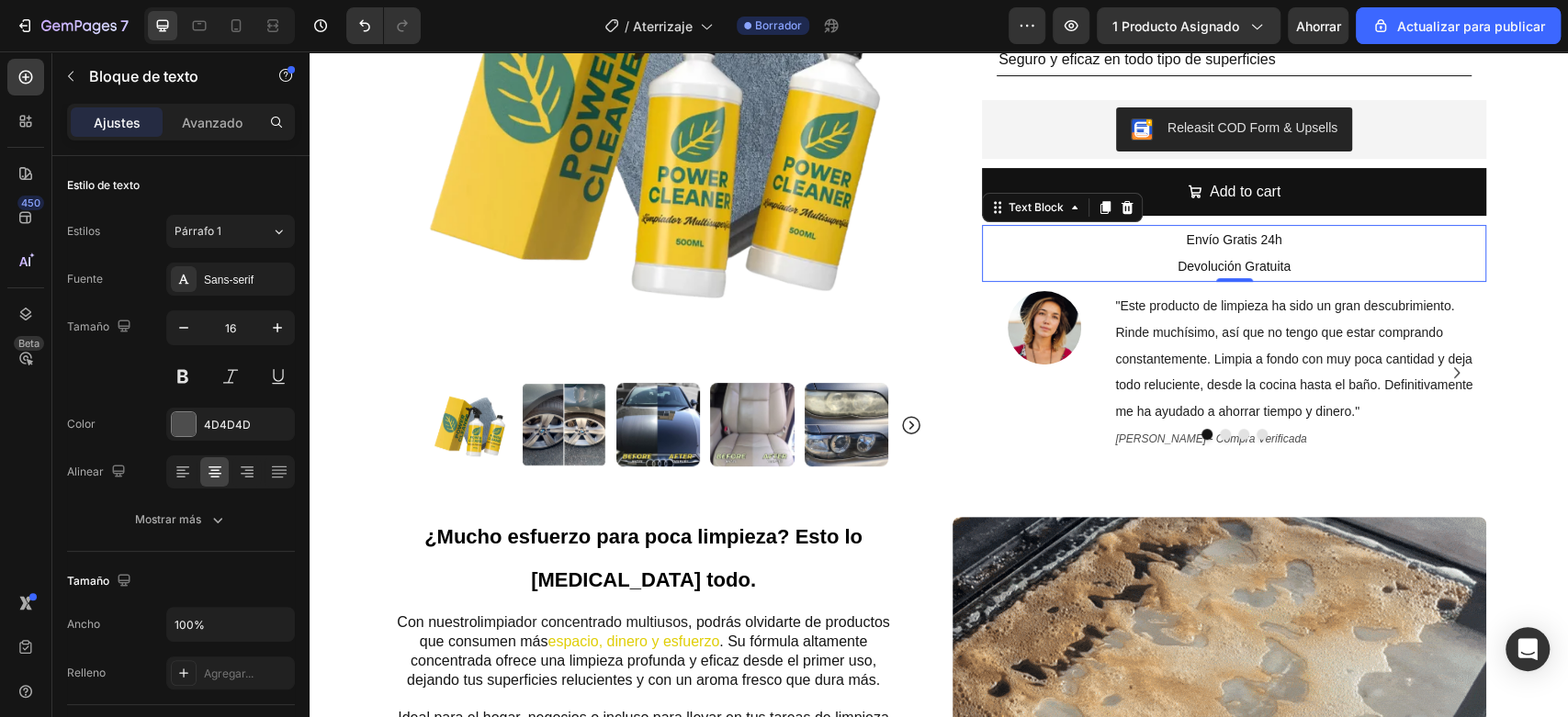
click at [1031, 256] on p "Devolución Gratuita" at bounding box center [1233, 266] width 501 height 27
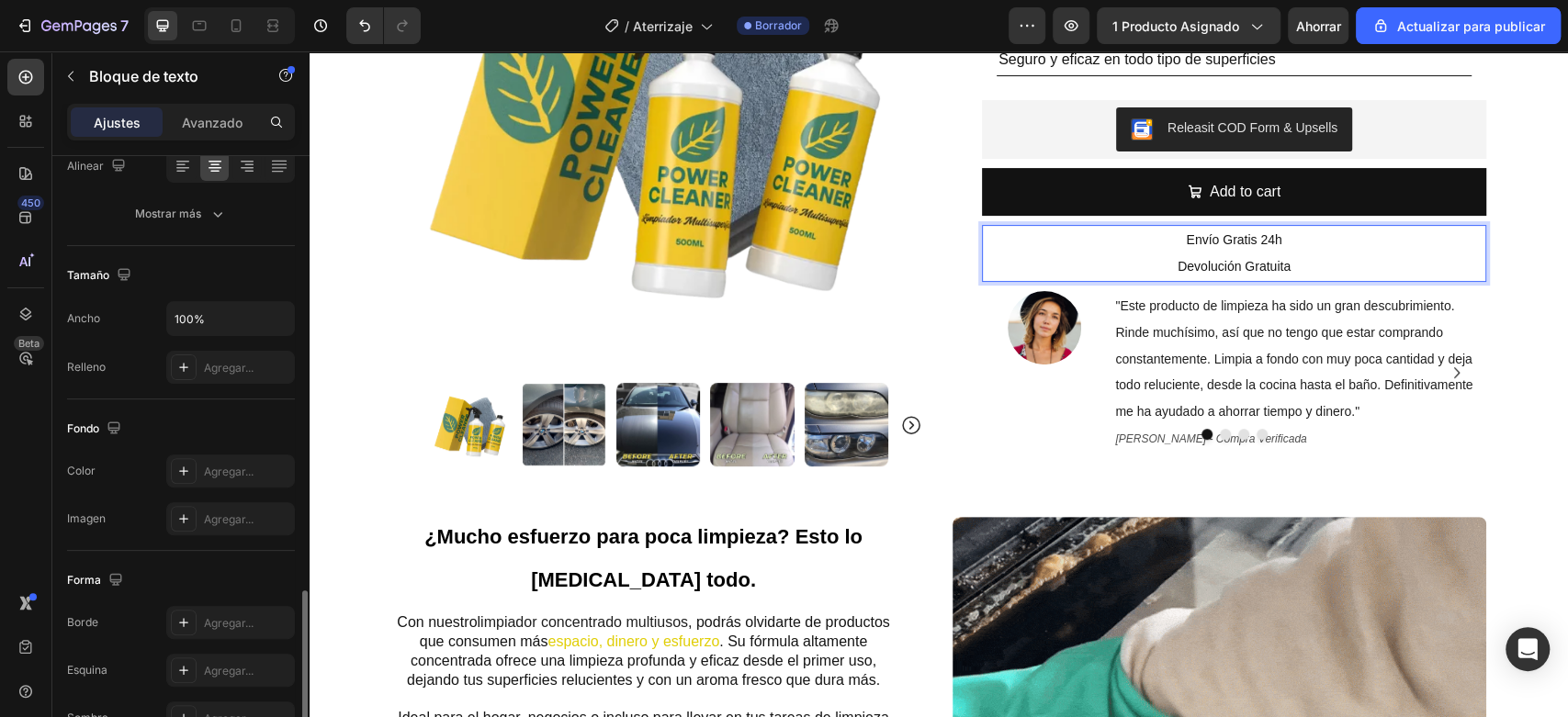
scroll to position [473, 0]
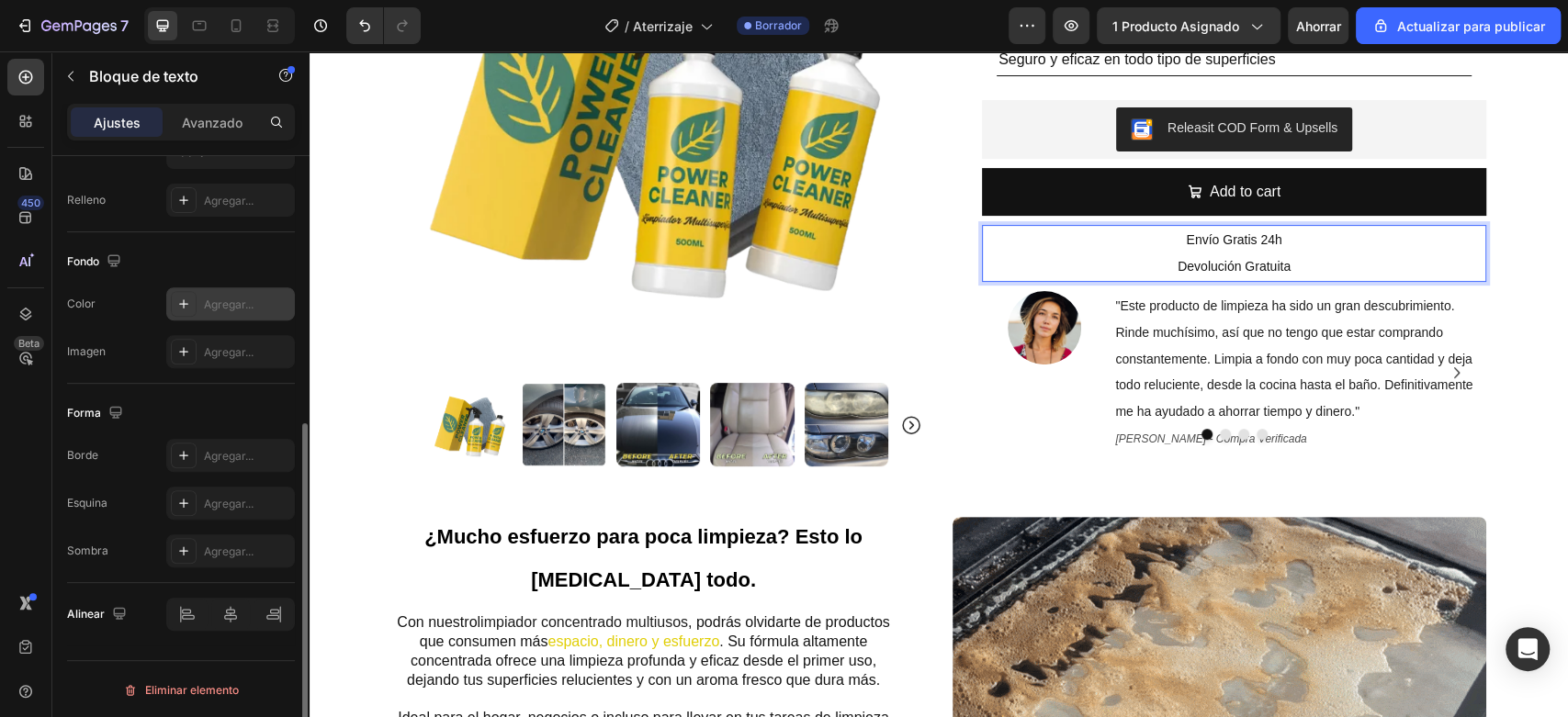
click at [240, 307] on font "Agregar..." at bounding box center [229, 304] width 50 height 14
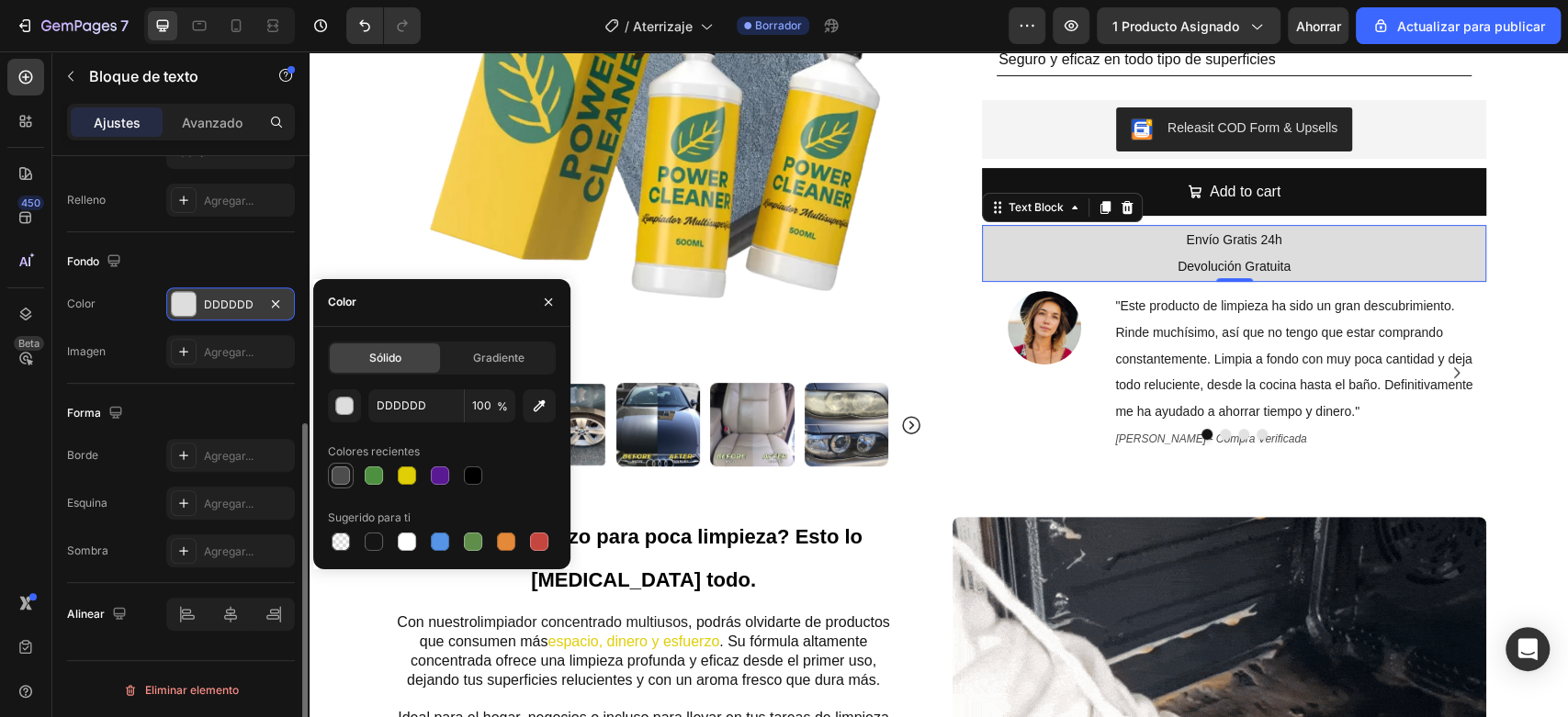
click at [346, 483] on div at bounding box center [341, 476] width 18 height 18
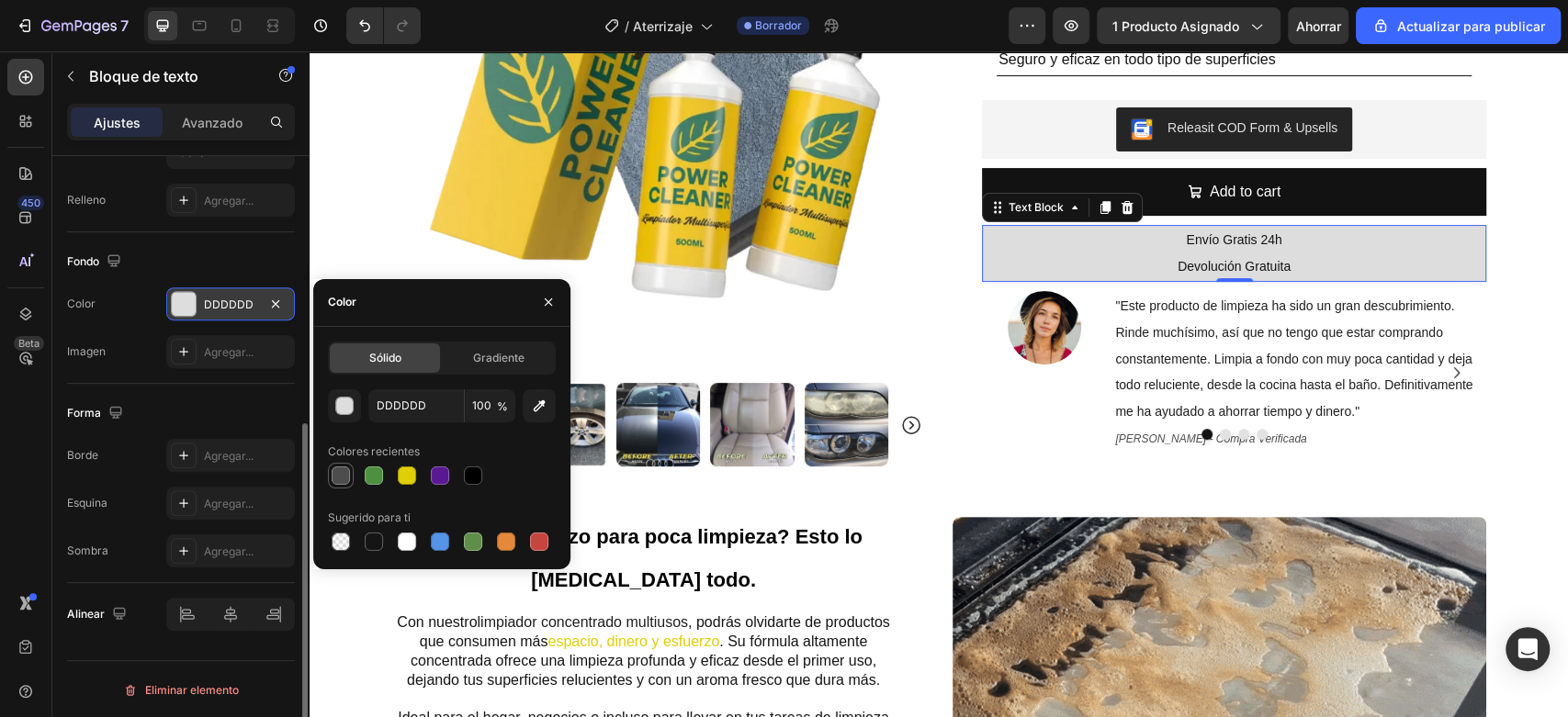
type input "4D4D4D"
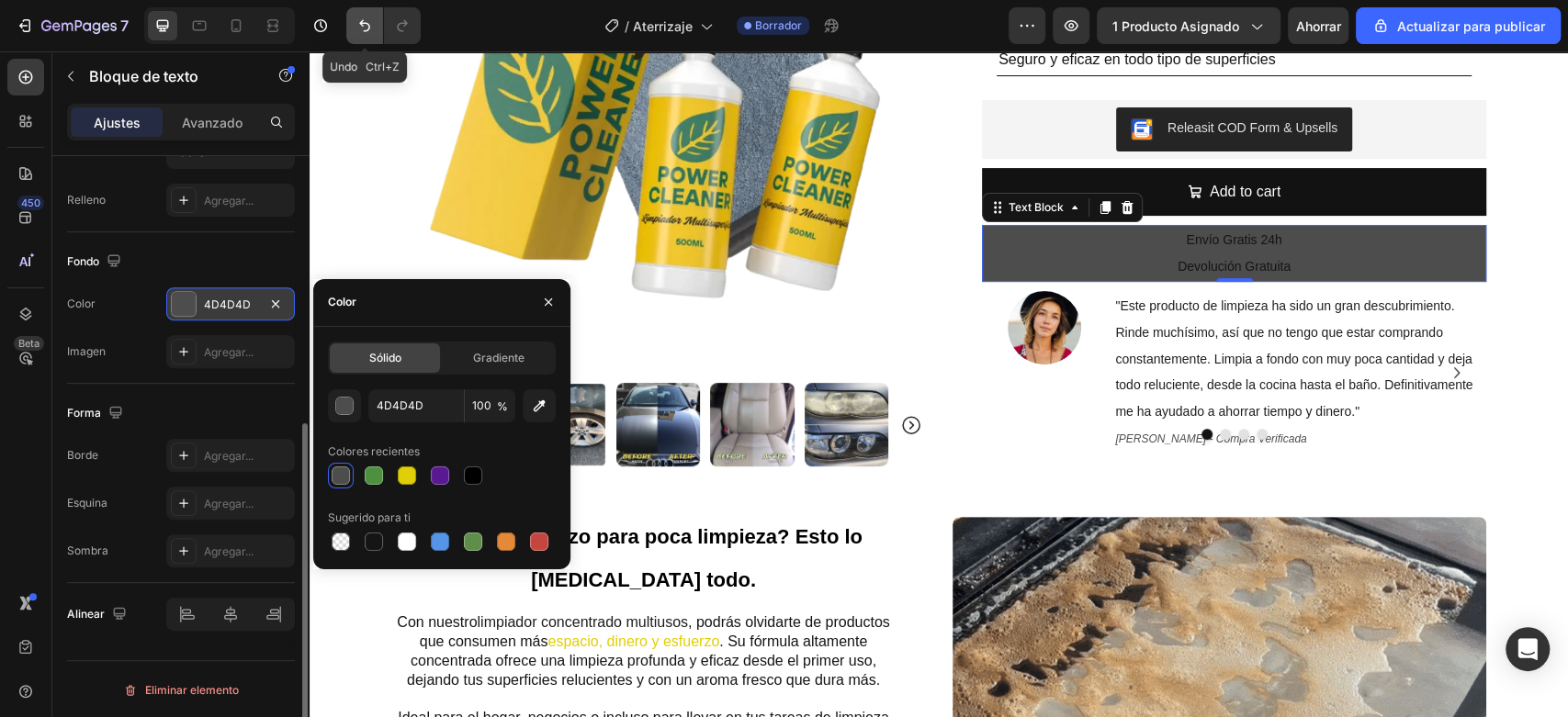
click at [362, 24] on icon "Deshacer/Rehacer" at bounding box center [365, 26] width 18 height 18
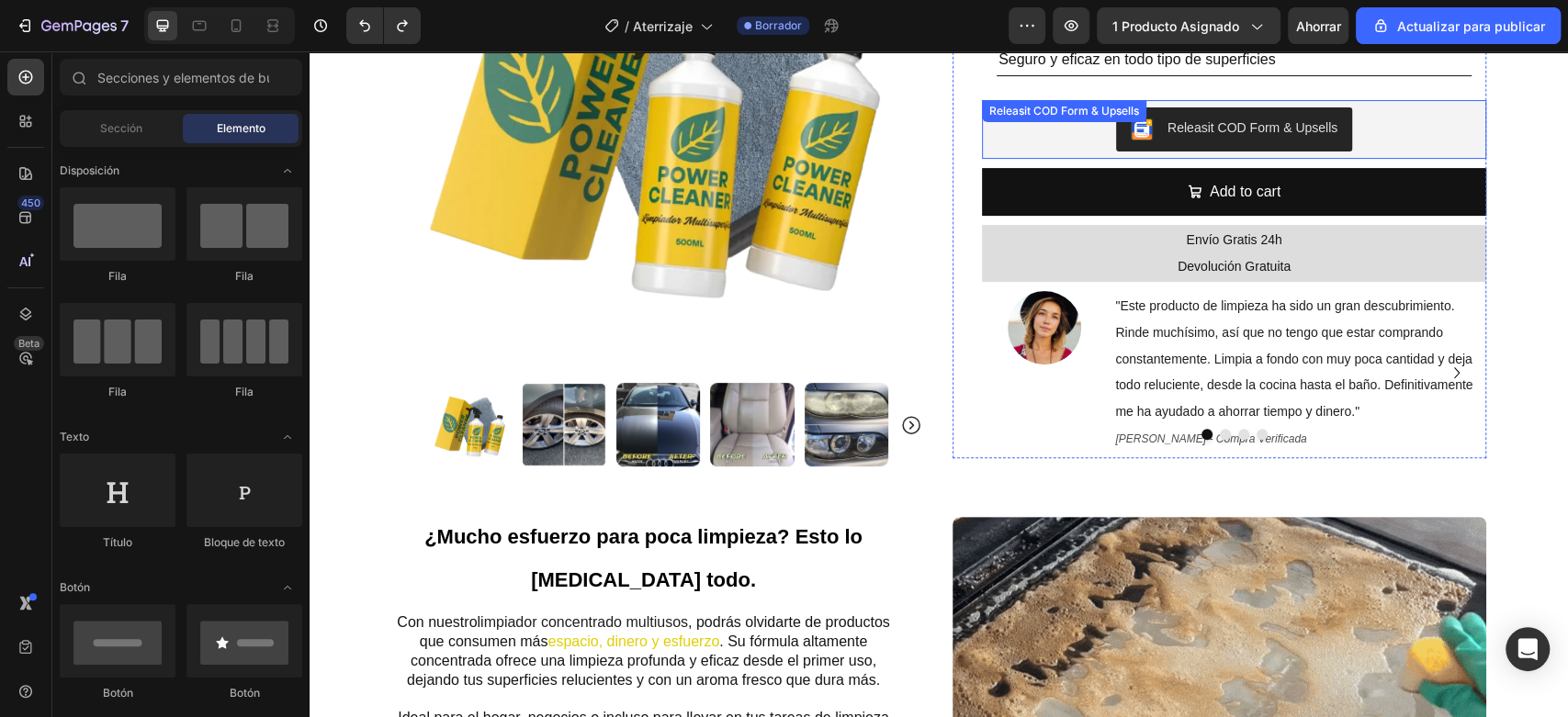
click at [1397, 130] on div "Releasit COD Form & Upsells" at bounding box center [1233, 130] width 489 height 44
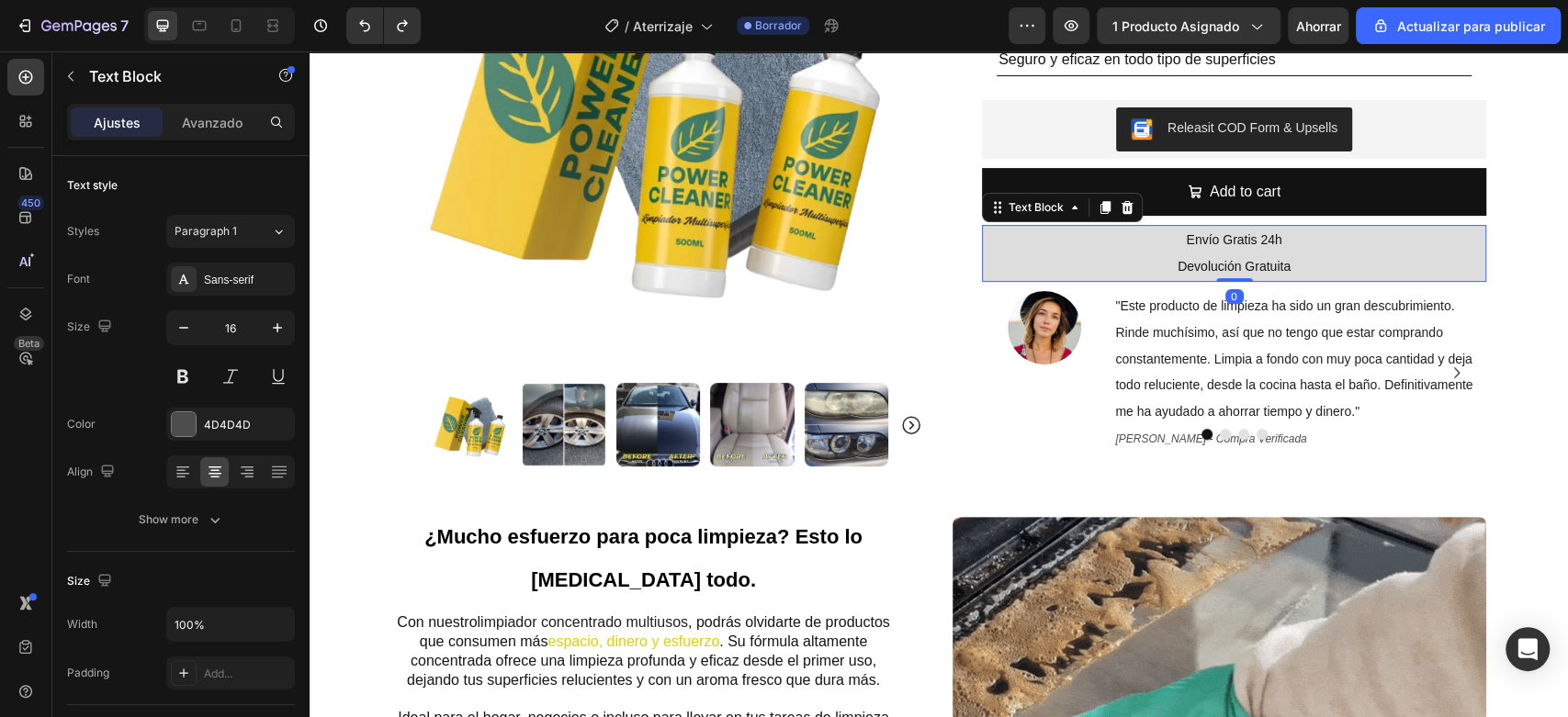
click at [1015, 258] on p "Devolución Gratuita" at bounding box center [1233, 266] width 501 height 27
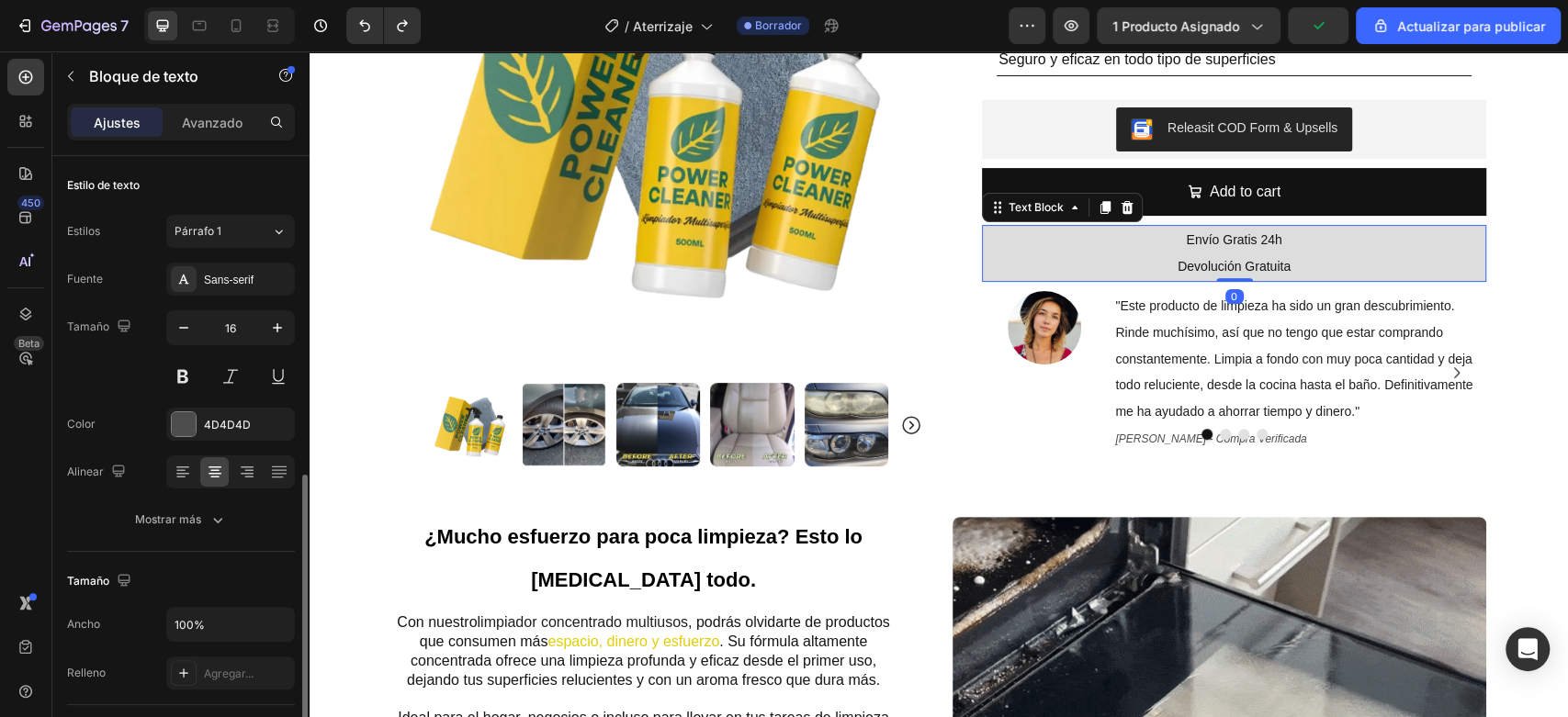
scroll to position [204, 0]
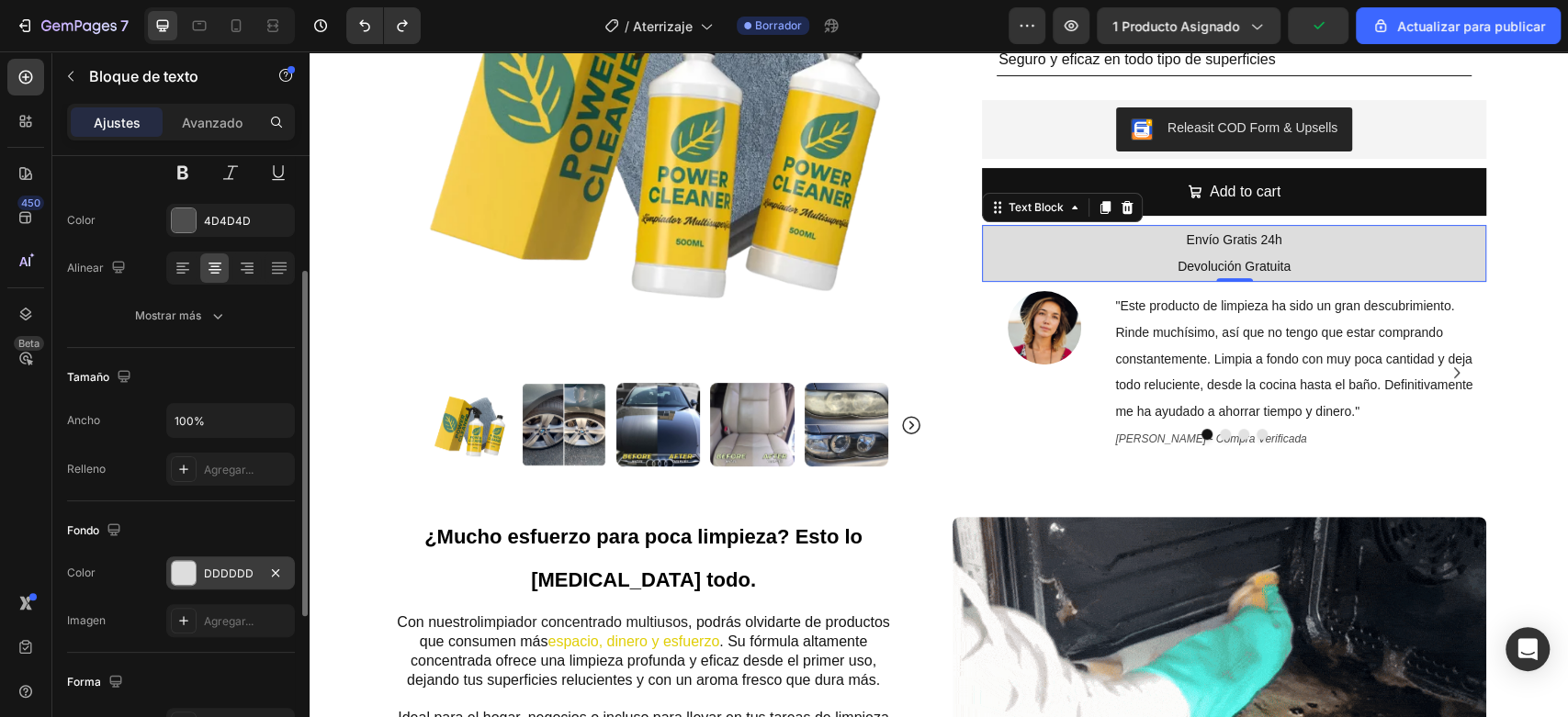
click at [225, 580] on div "DDDDDD" at bounding box center [230, 574] width 53 height 17
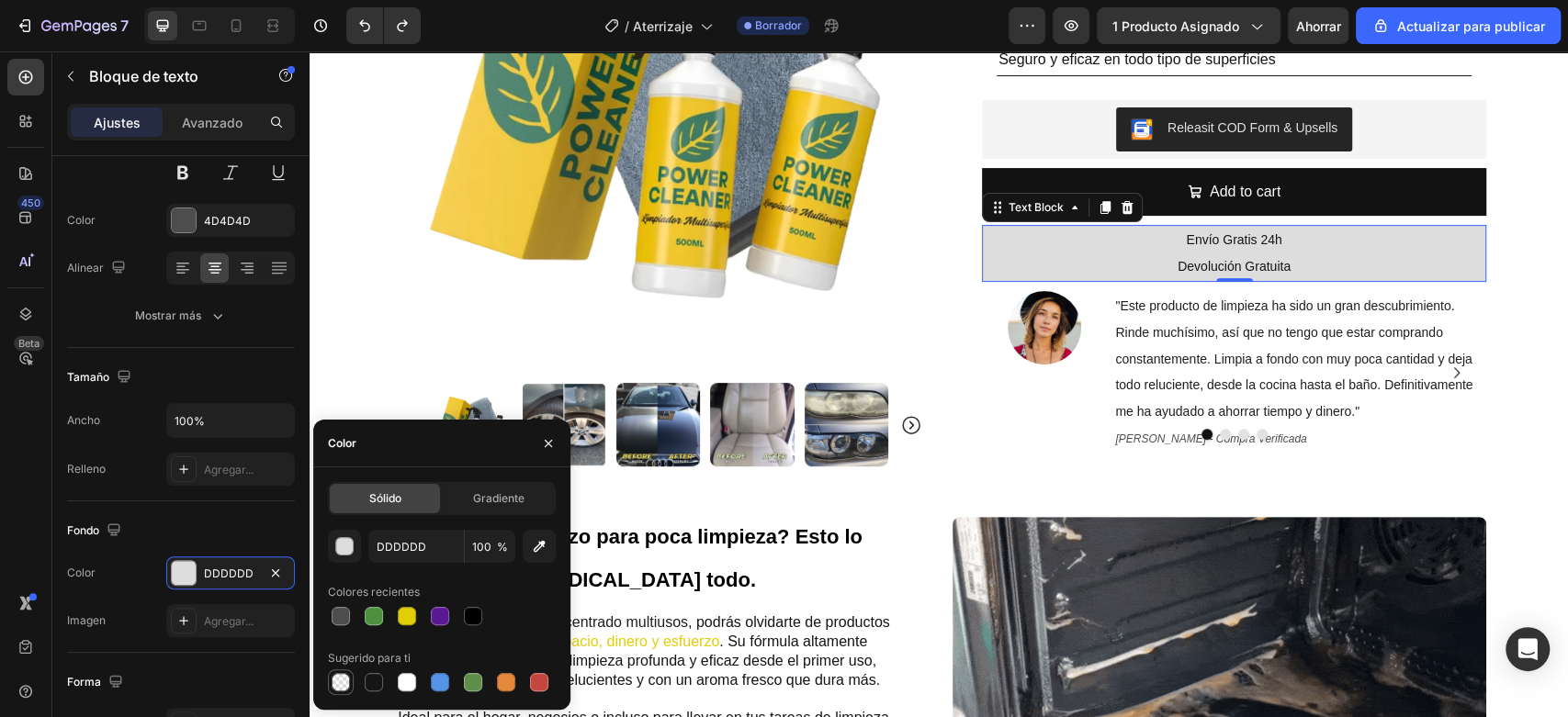
click at [350, 685] on div at bounding box center [341, 682] width 22 height 22
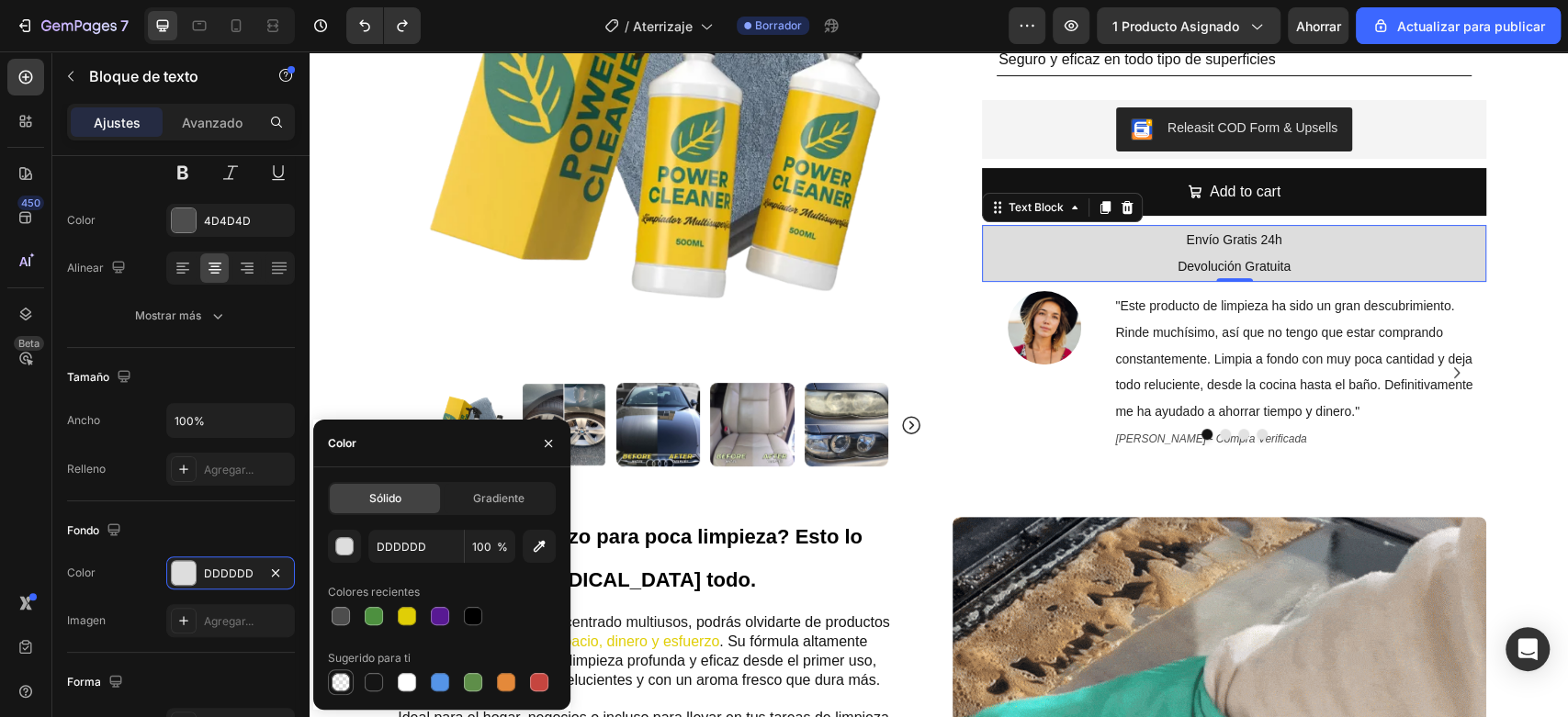
type input "000000"
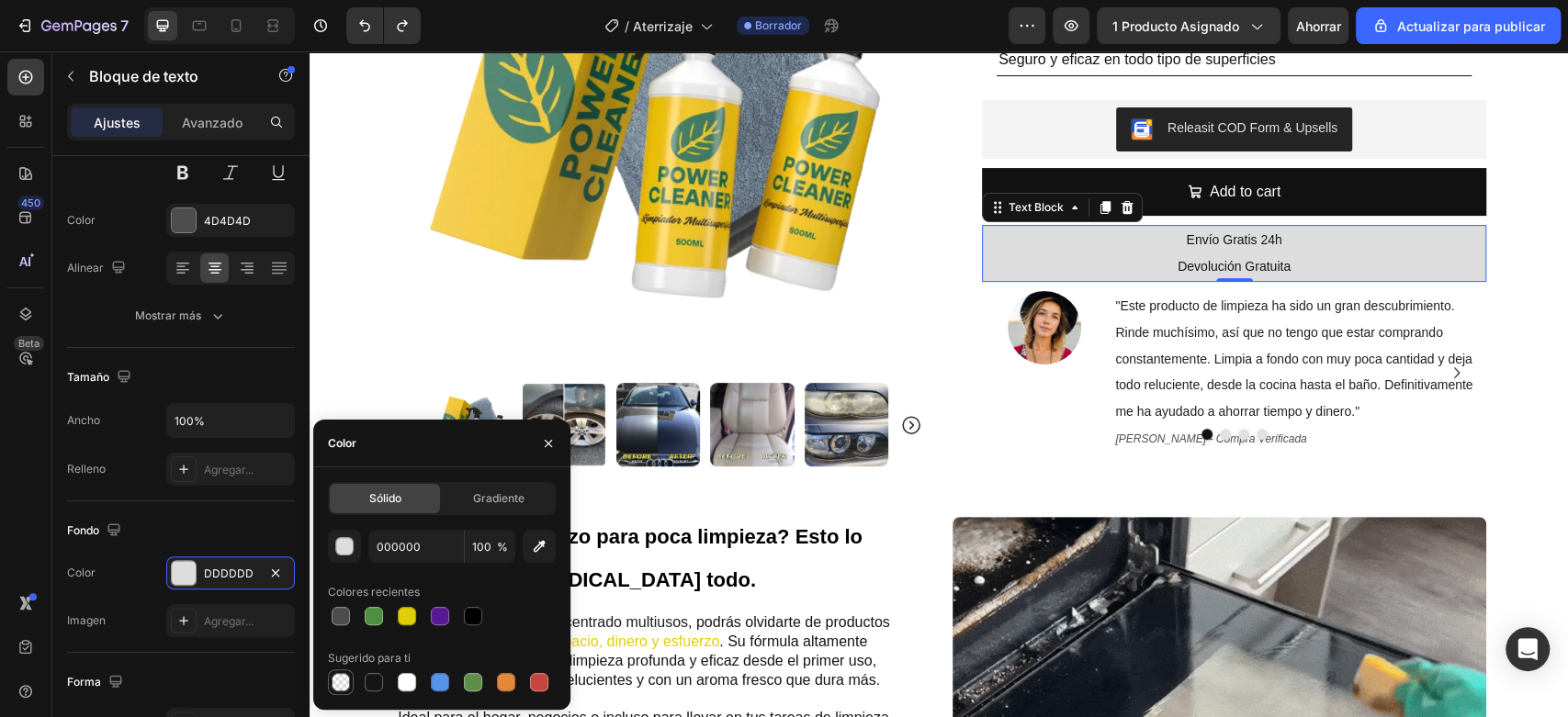
type input "0"
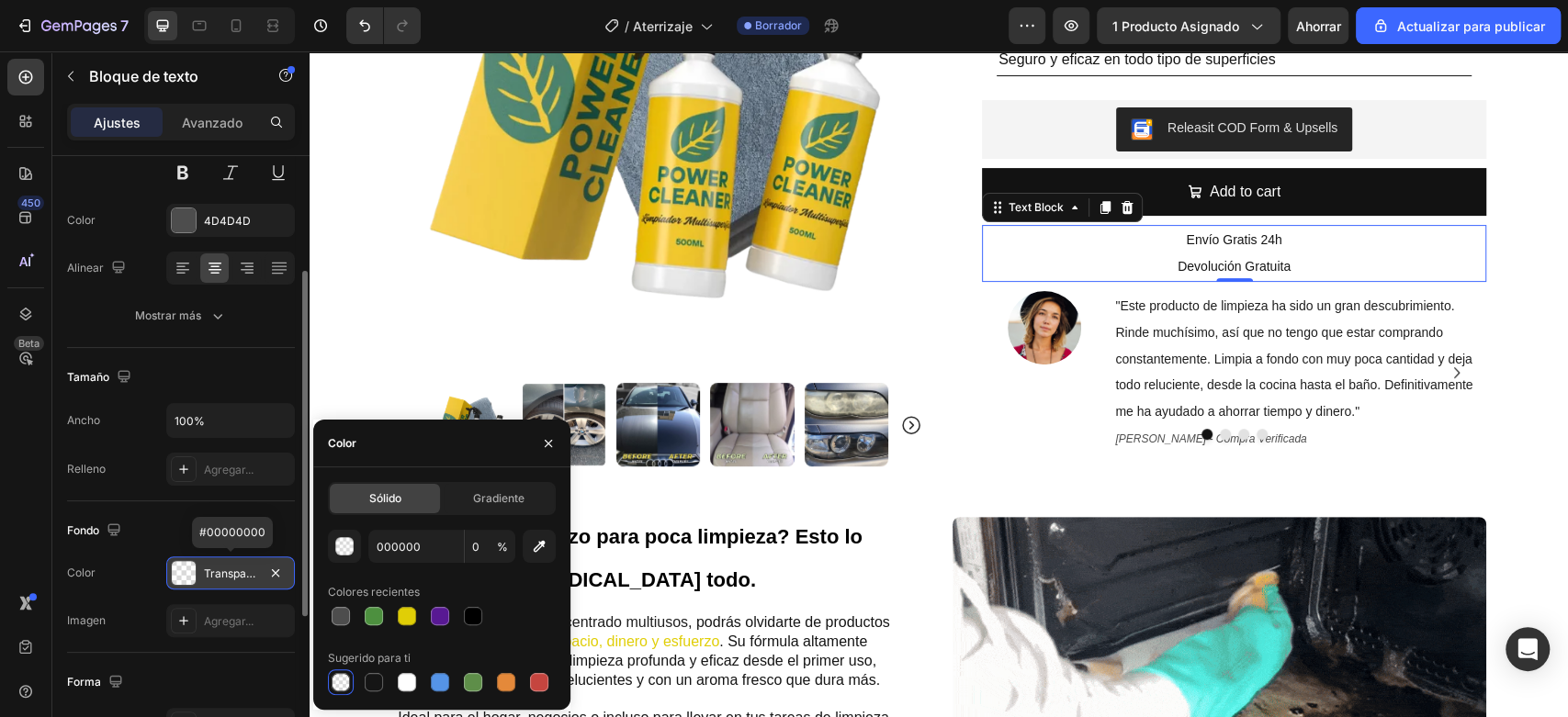
click at [214, 577] on font "Transparente" at bounding box center [239, 573] width 70 height 14
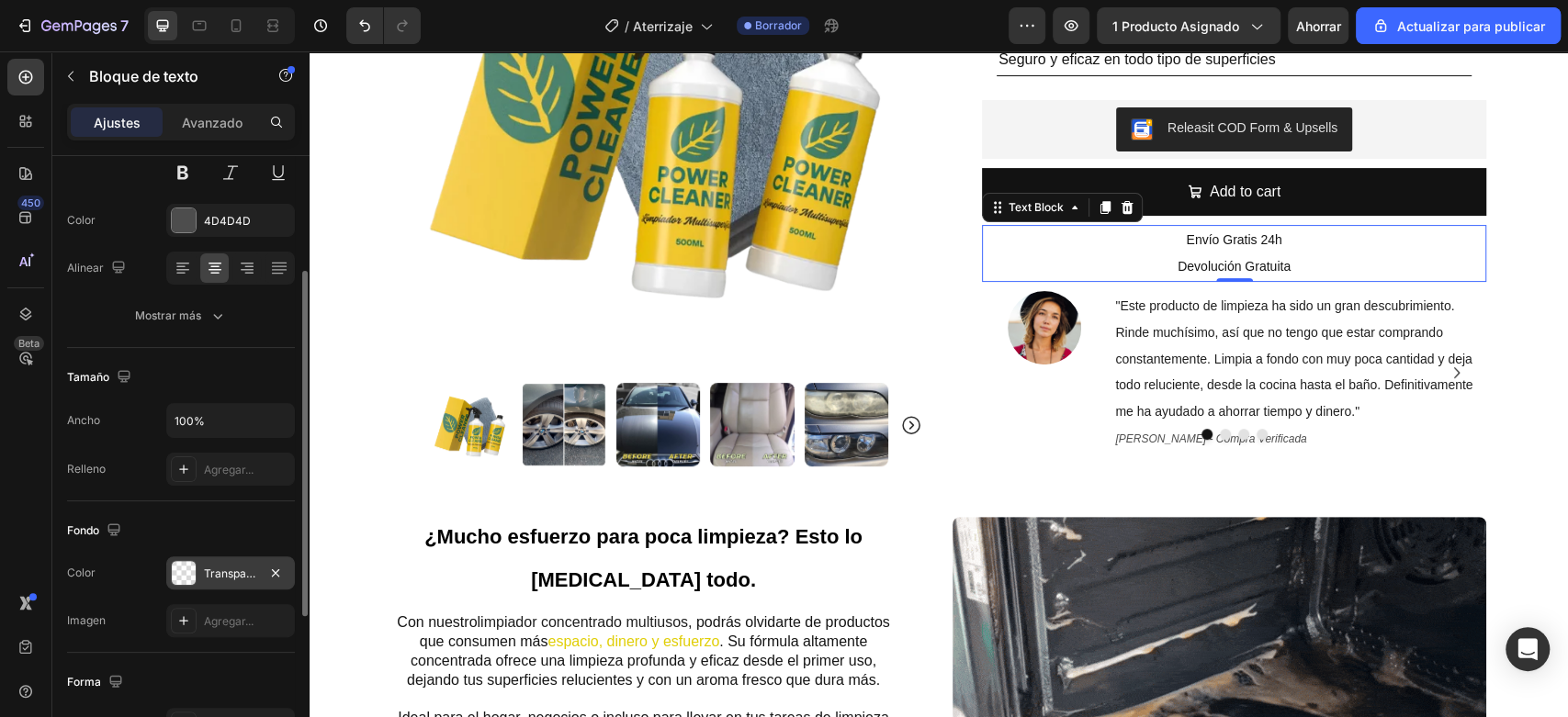
click at [238, 587] on div "Transparente" at bounding box center [230, 573] width 128 height 33
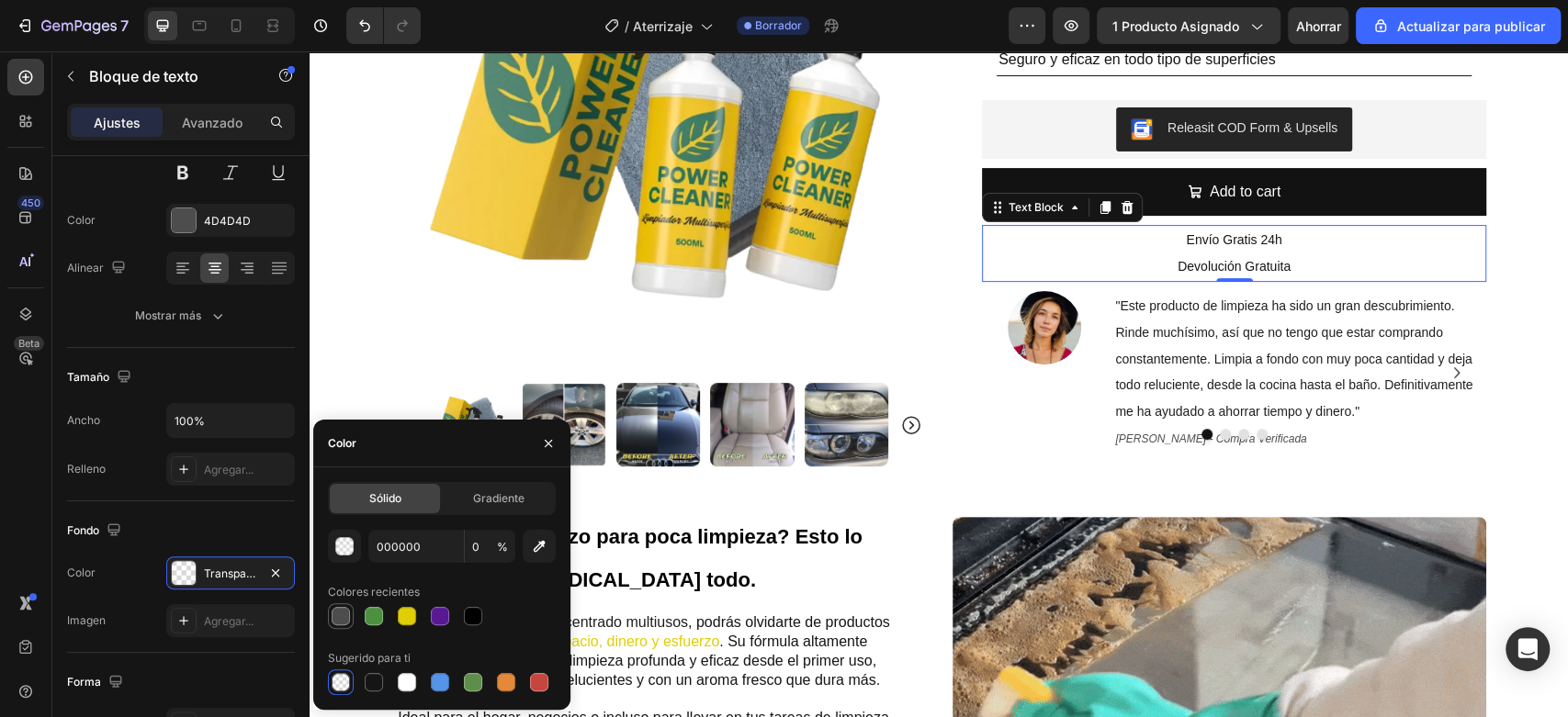
click at [348, 609] on div at bounding box center [341, 617] width 18 height 18
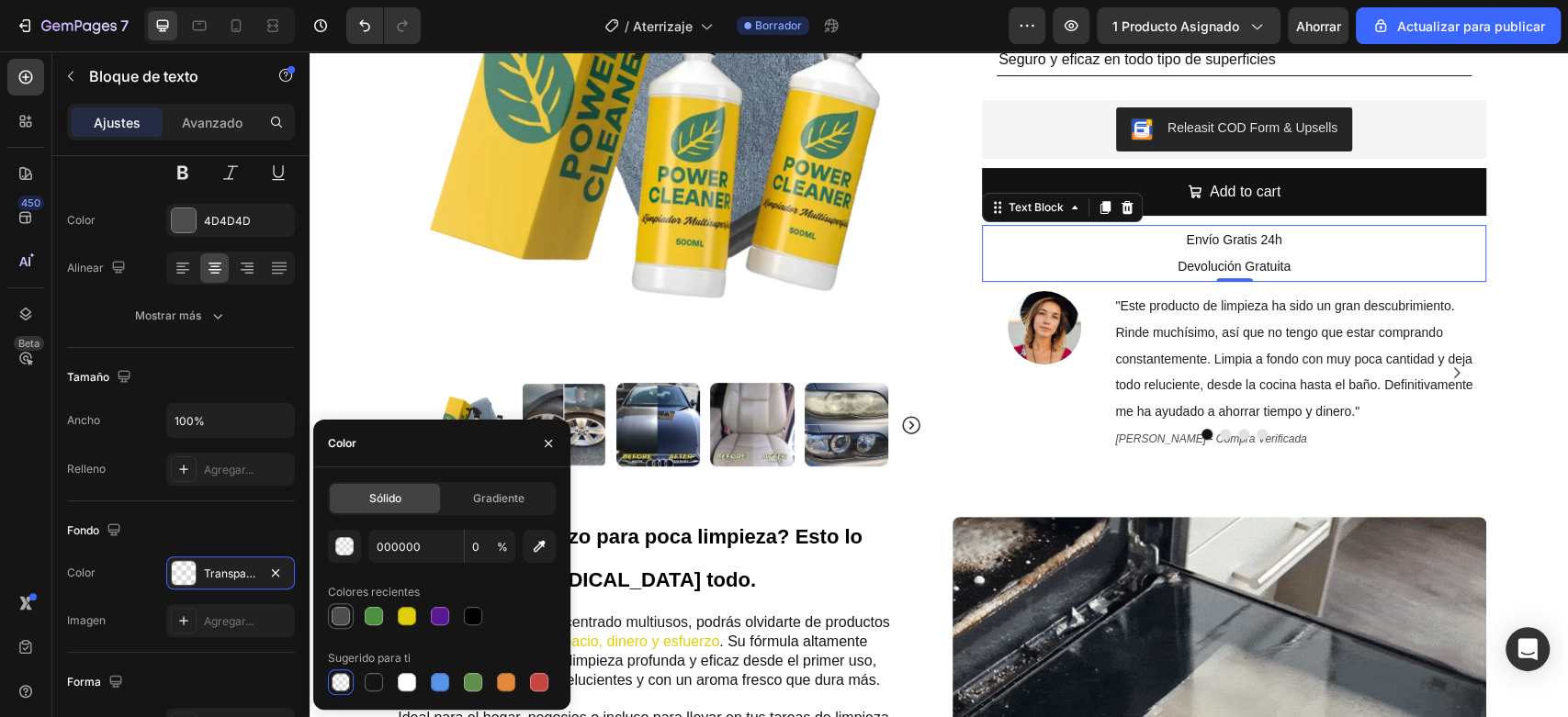
type input "4D4D4D"
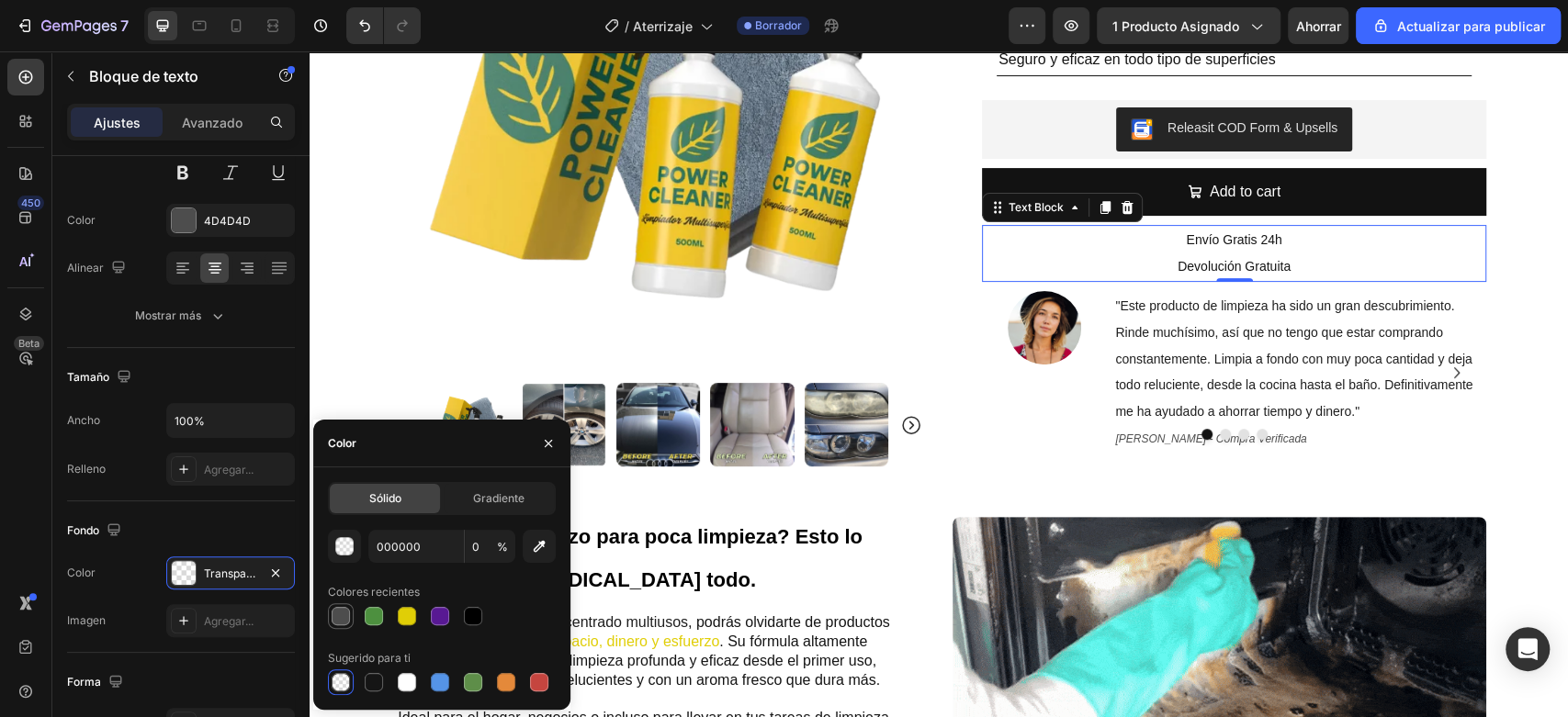
type input "100"
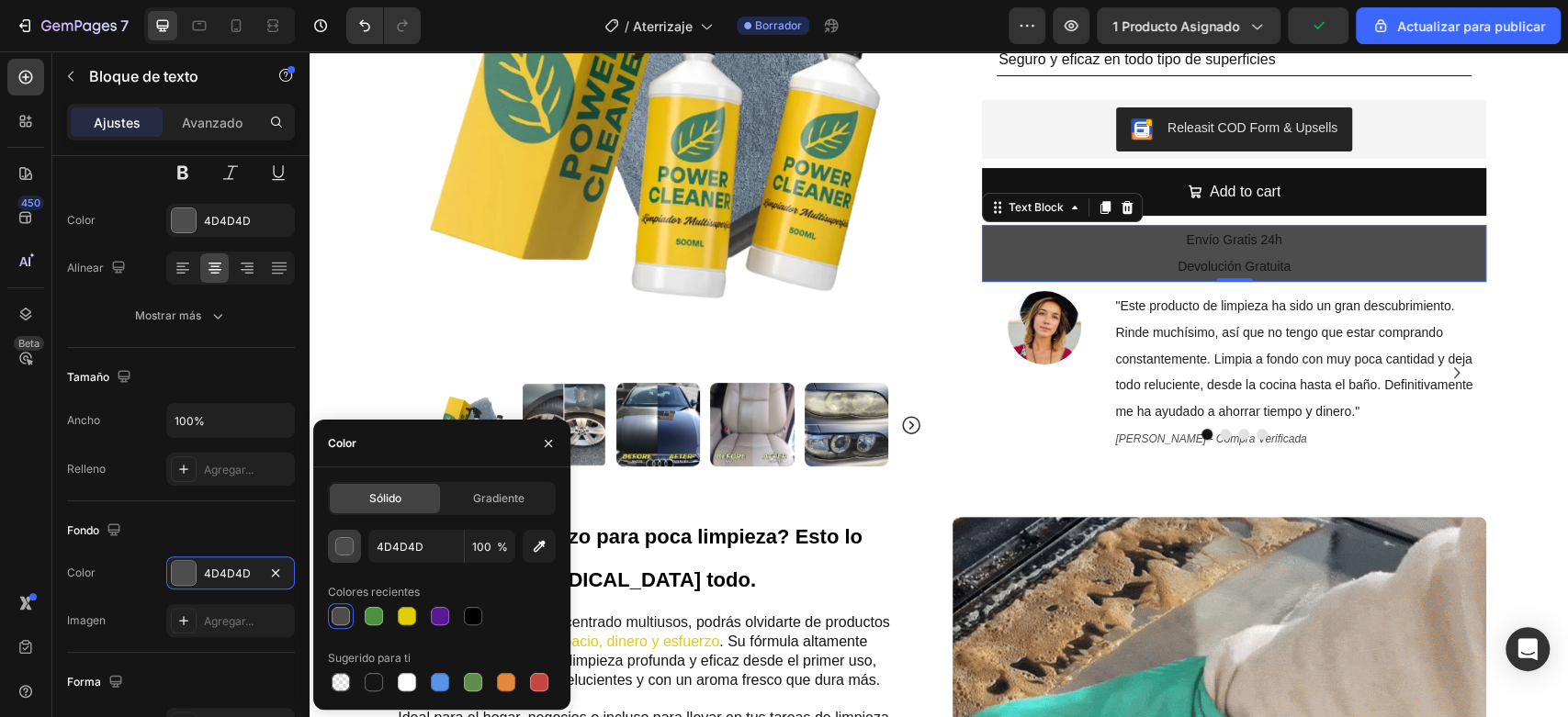
click at [337, 557] on button "button" at bounding box center [345, 547] width 33 height 33
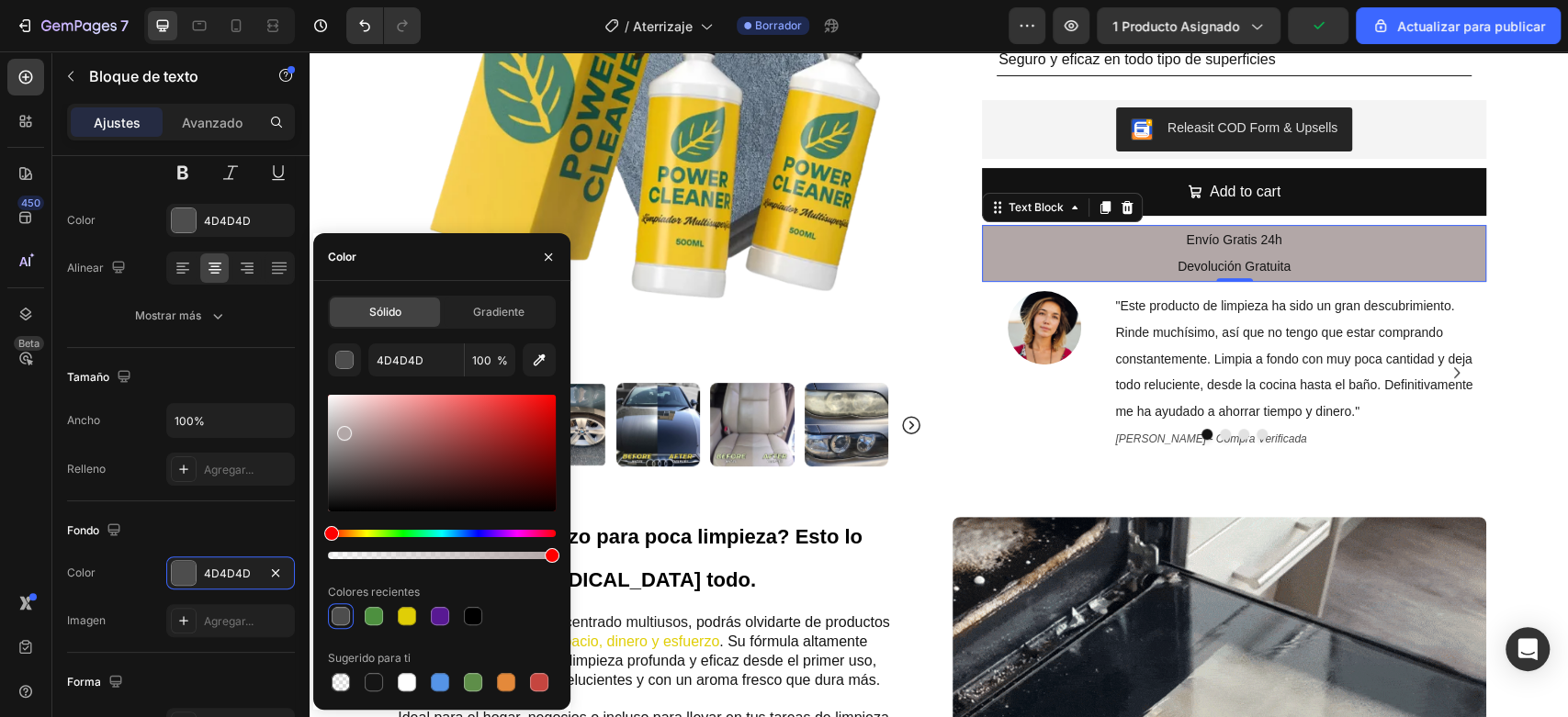
click at [343, 429] on div at bounding box center [442, 453] width 228 height 117
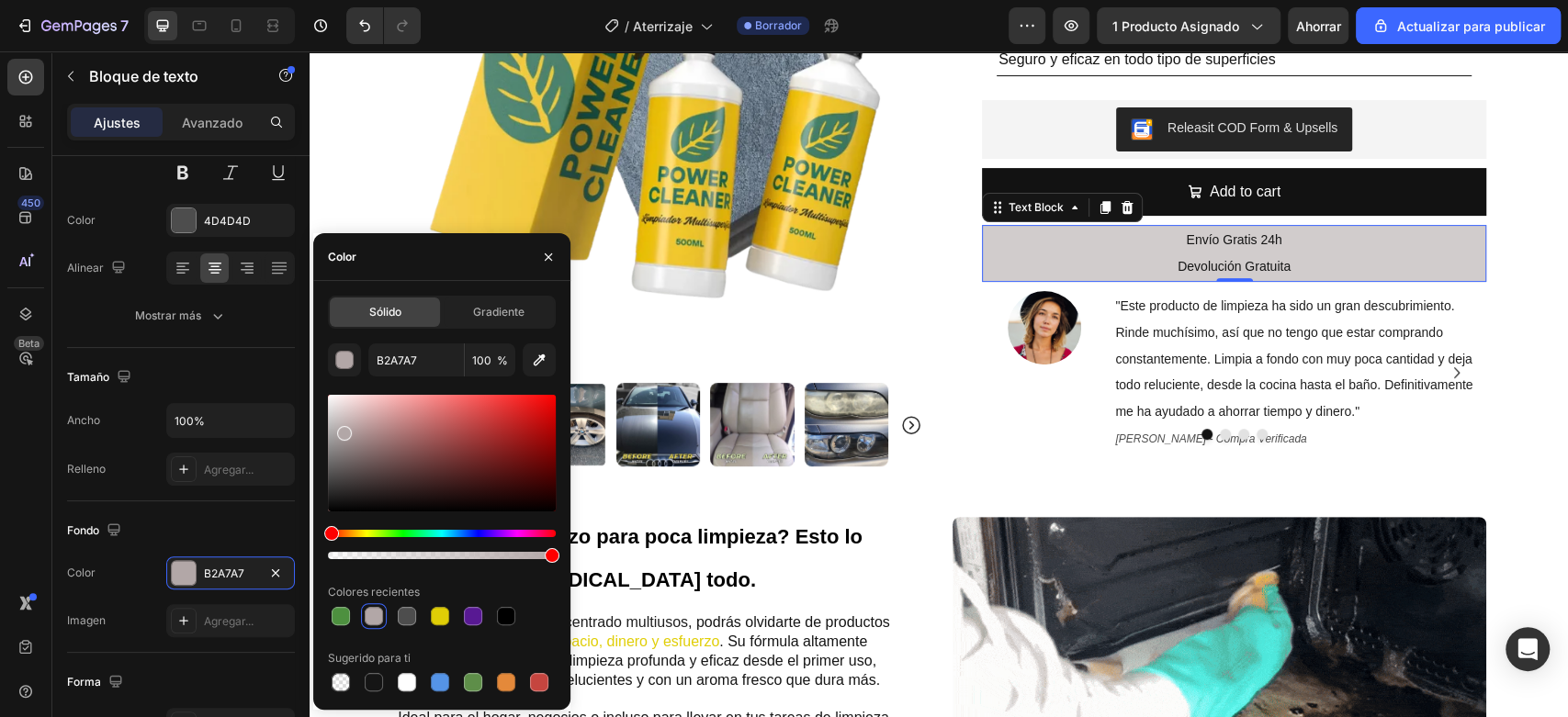
click at [335, 416] on div at bounding box center [442, 453] width 228 height 117
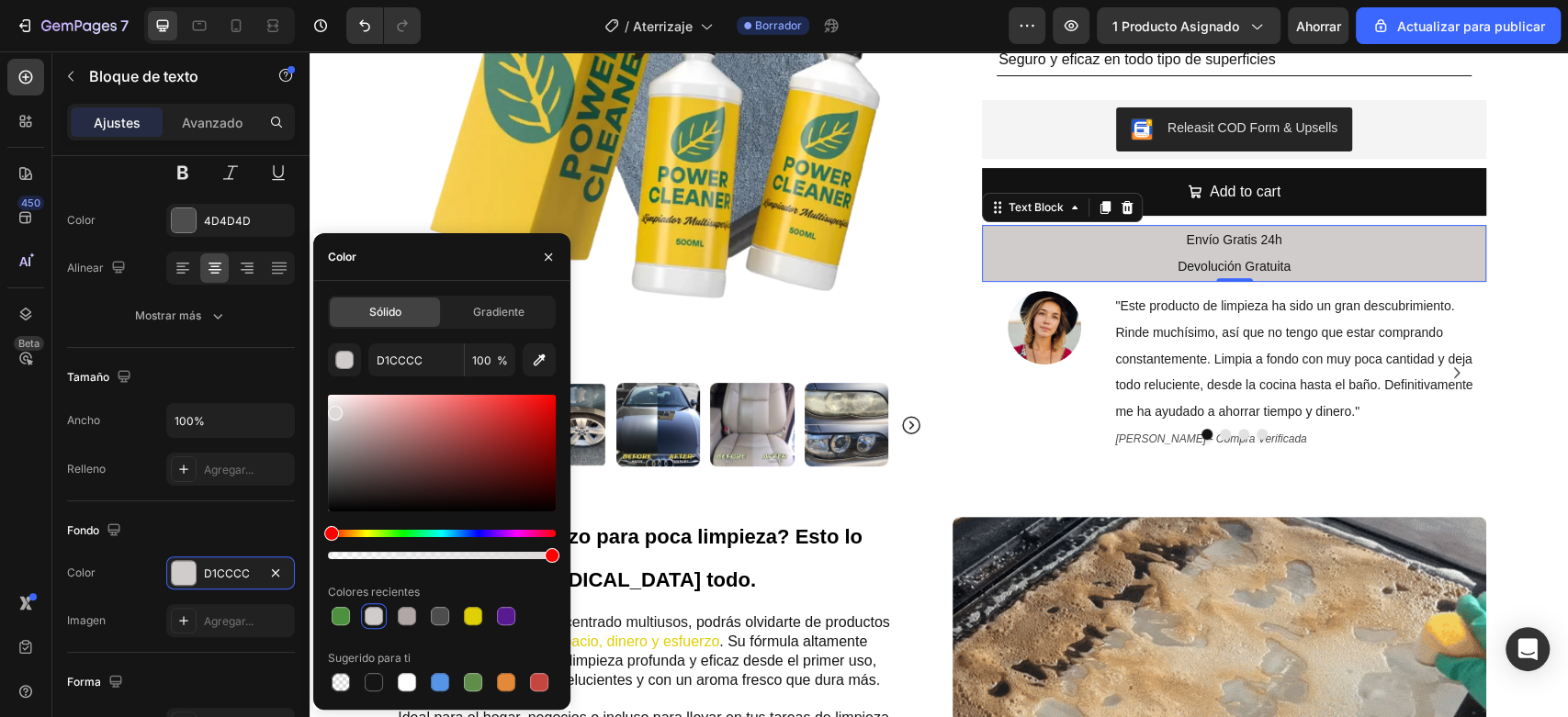
click at [335, 409] on div at bounding box center [442, 453] width 228 height 117
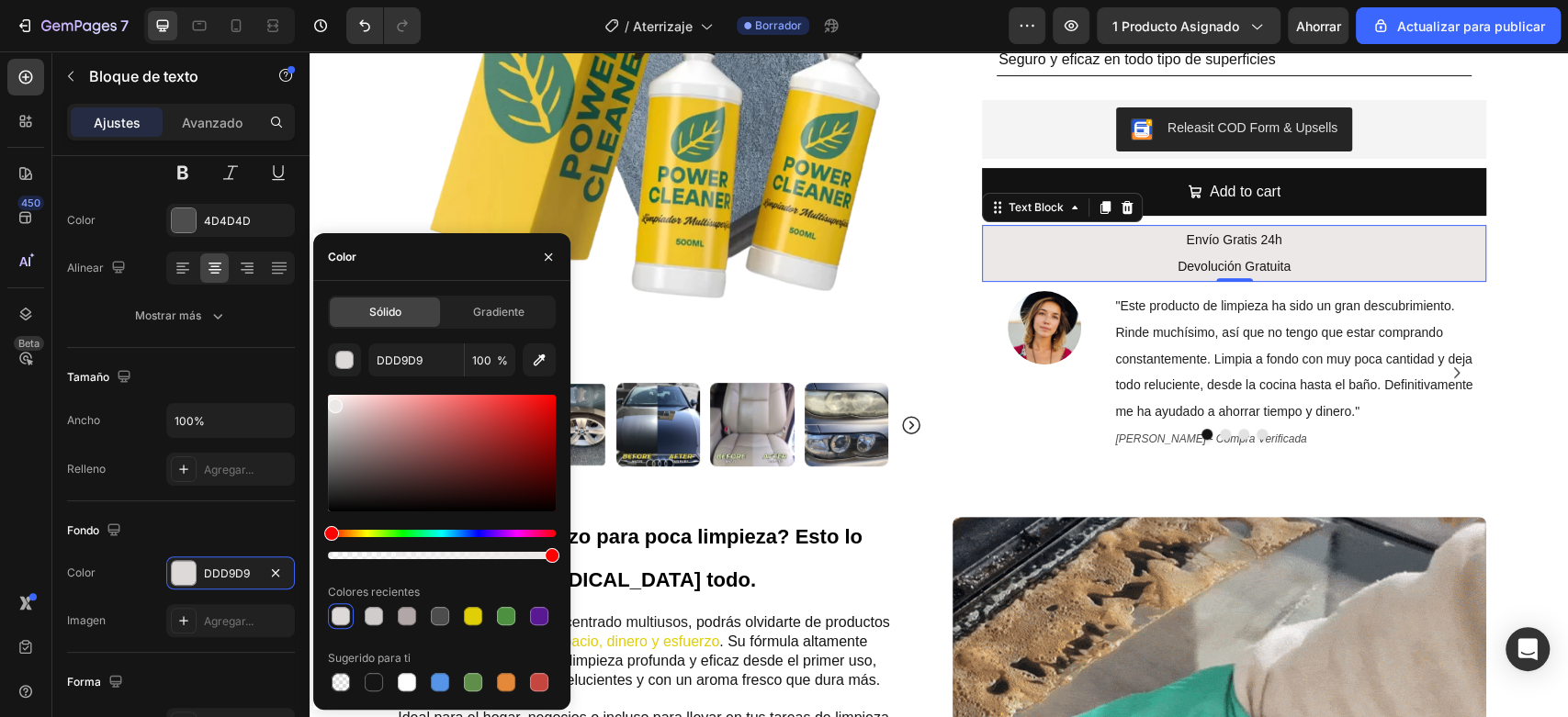
click at [335, 402] on div at bounding box center [442, 453] width 228 height 117
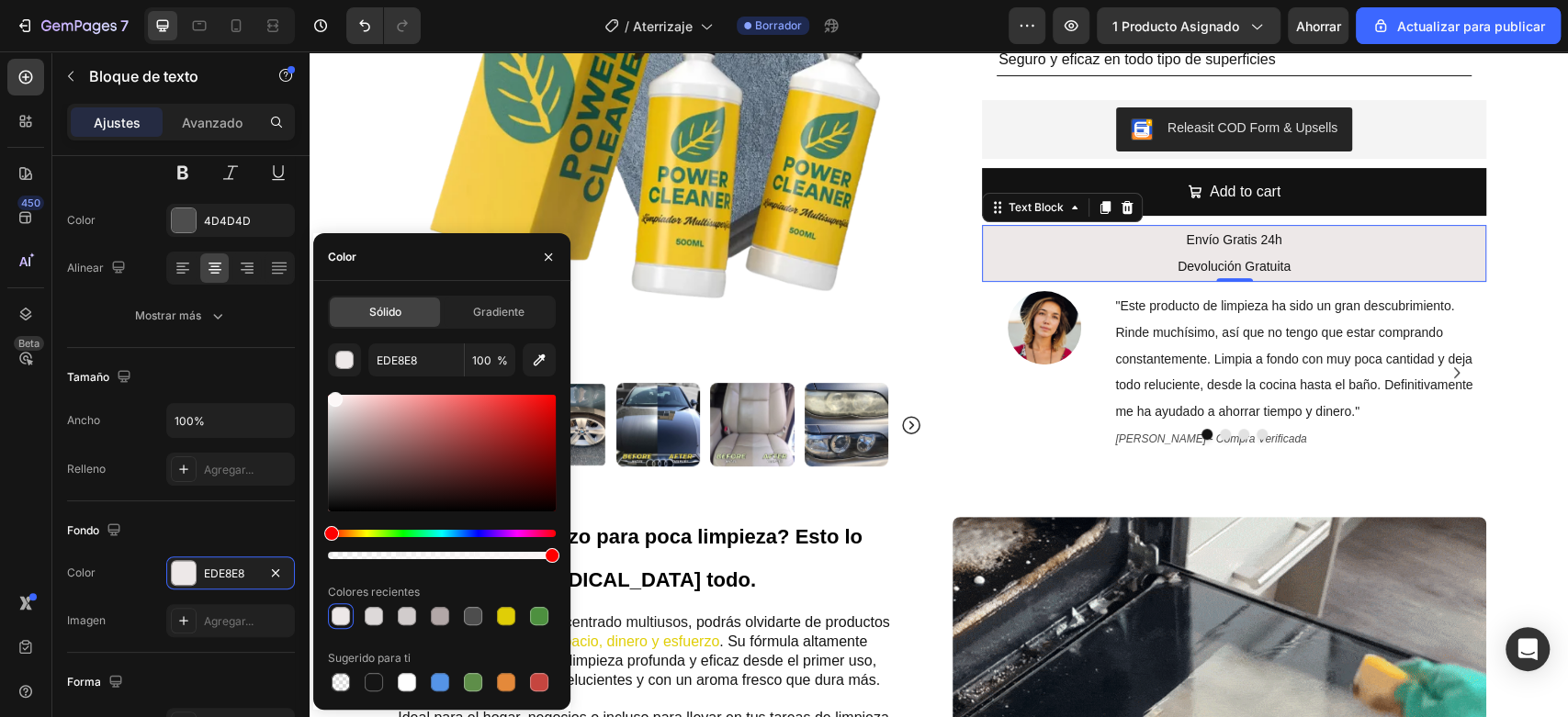
click at [335, 395] on div at bounding box center [442, 453] width 228 height 117
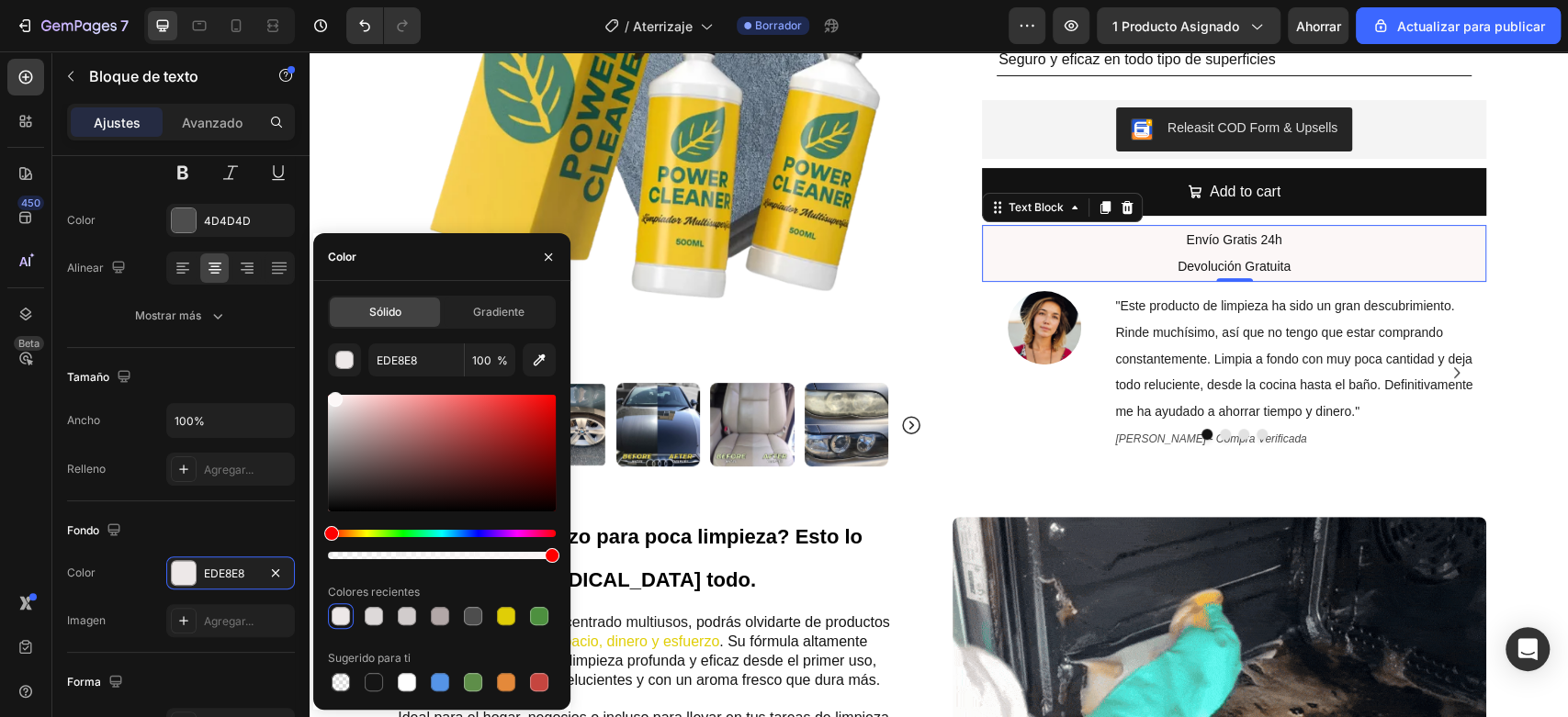
type input "FCF7F7"
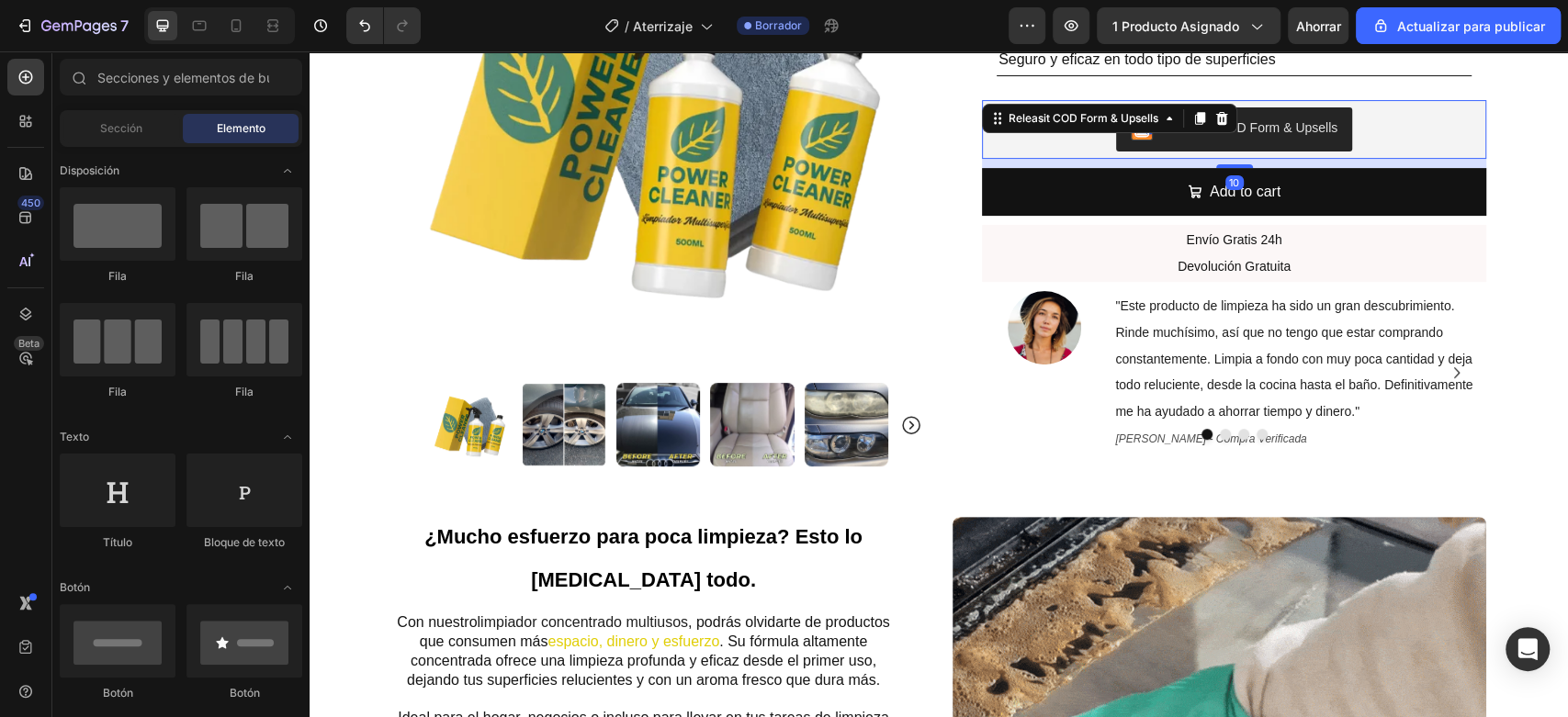
click at [1438, 148] on div "Releasit COD Form & Upsells" at bounding box center [1233, 130] width 489 height 44
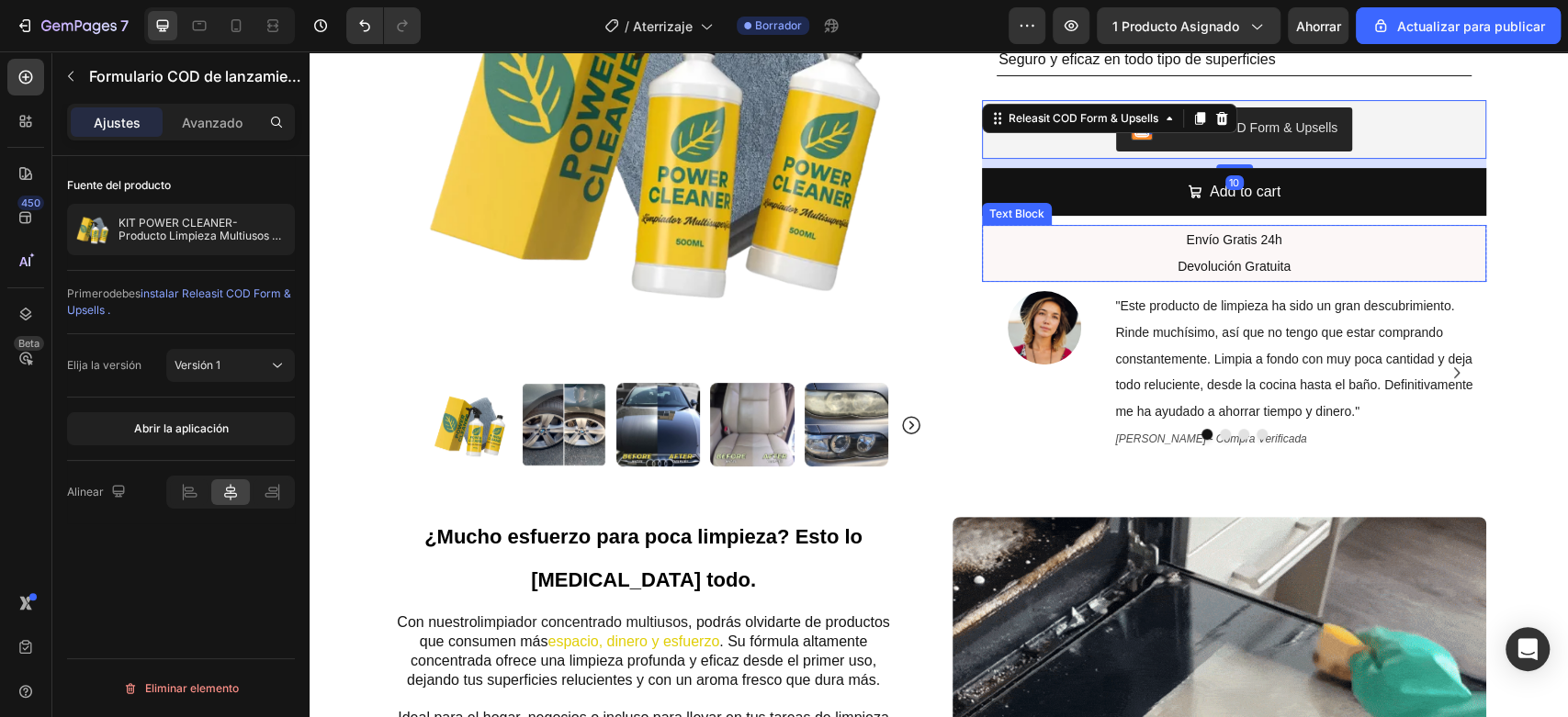
click at [1395, 252] on p "Envío Gratis 24h" at bounding box center [1233, 240] width 501 height 27
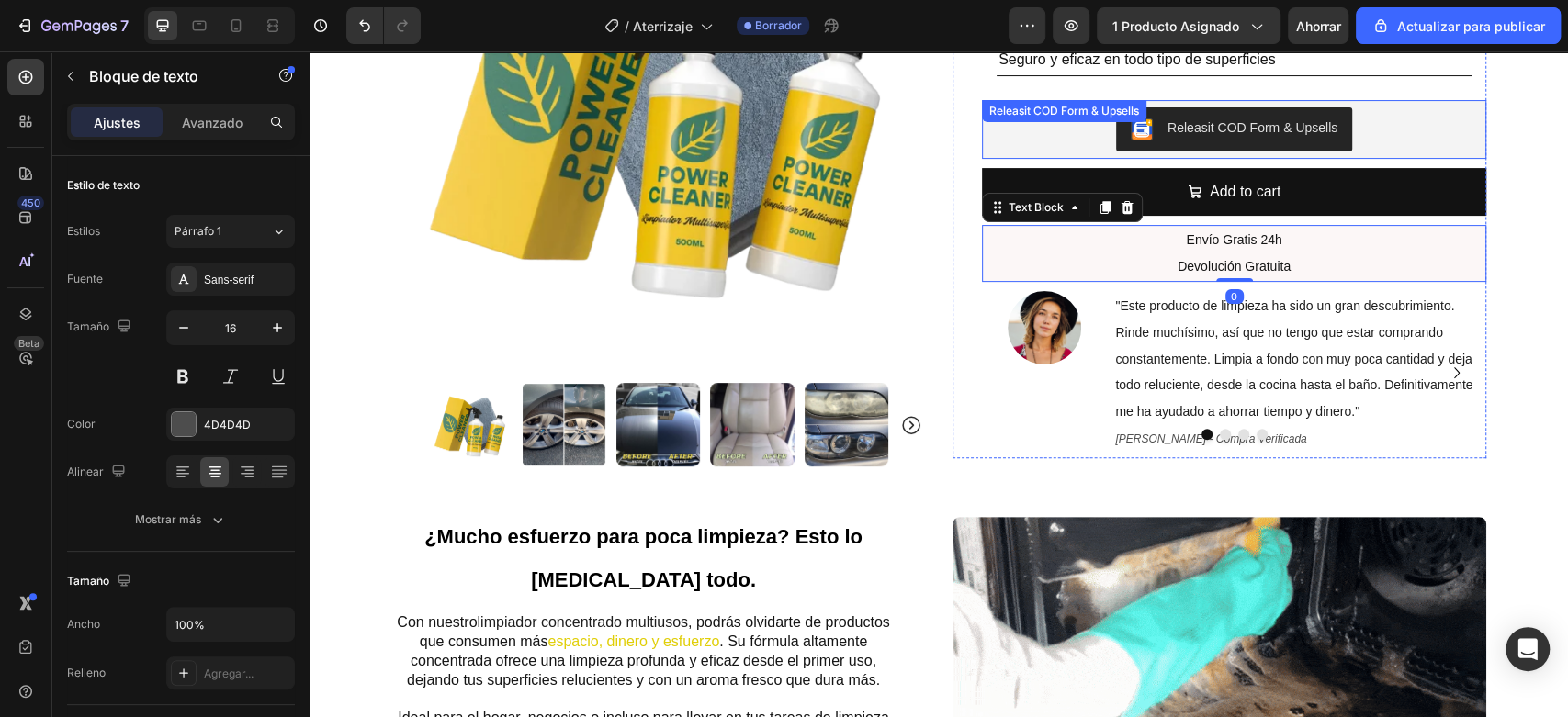
click at [1382, 137] on div "Releasit COD Form & Upsells" at bounding box center [1233, 130] width 489 height 44
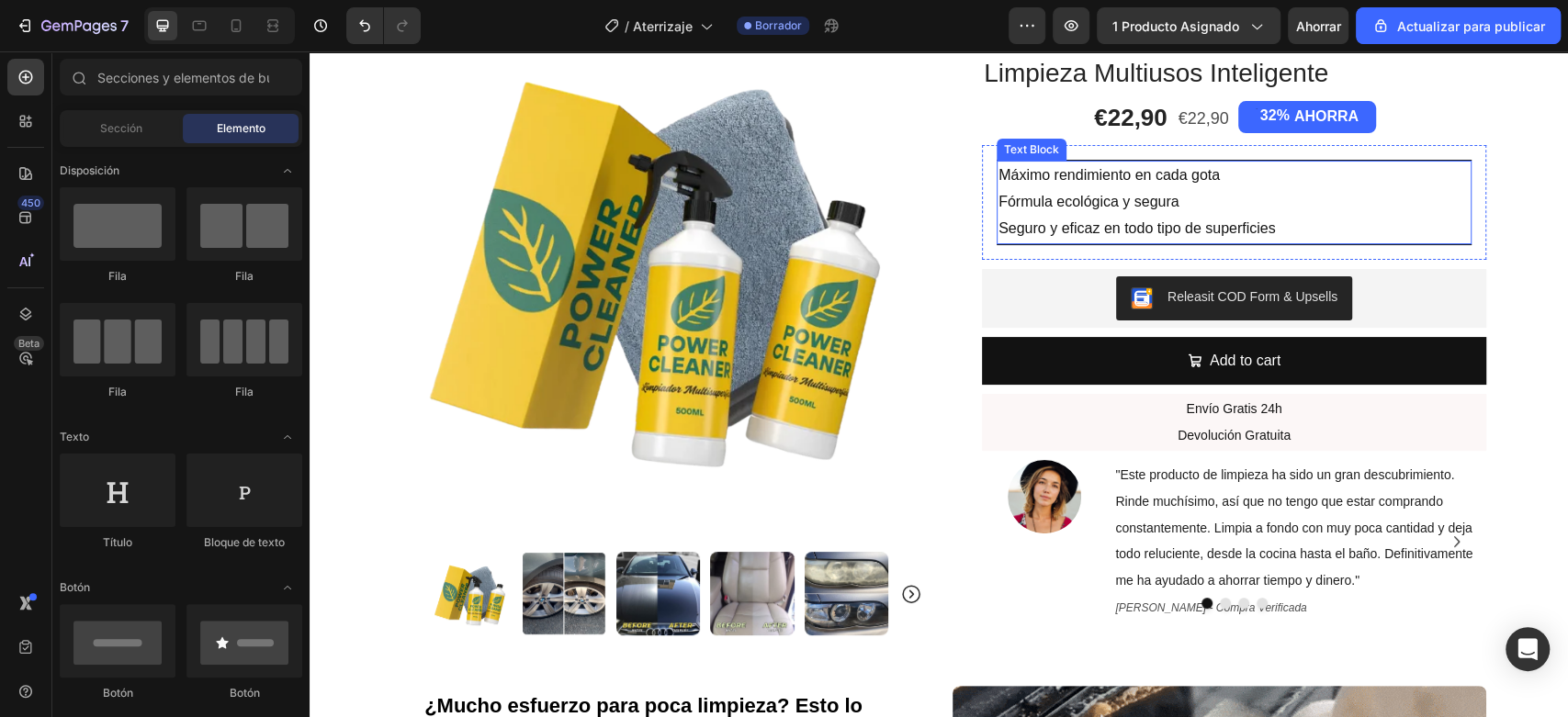
scroll to position [102, 0]
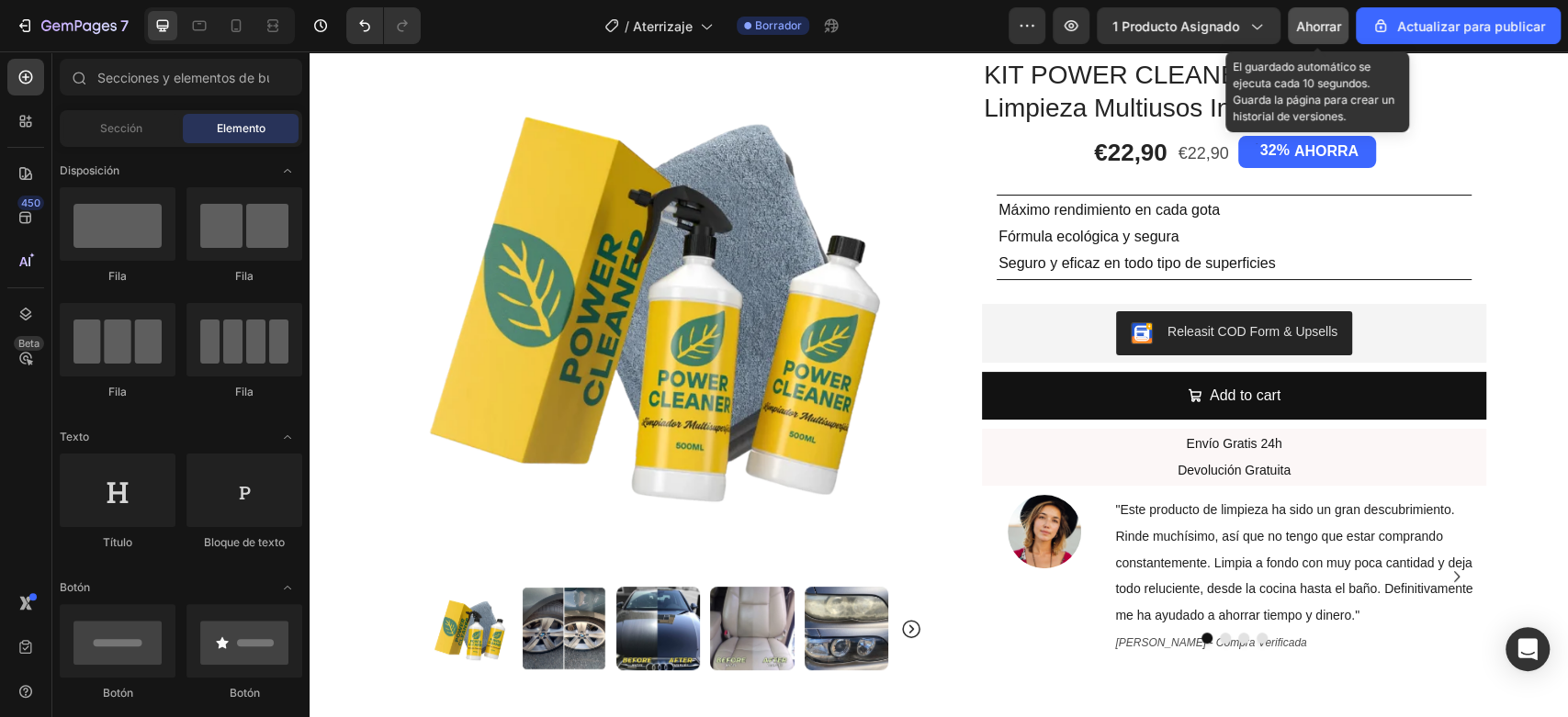
drag, startPoint x: 1322, startPoint y: 20, endPoint x: 662, endPoint y: 289, distance: 712.7
click at [1322, 20] on font "Ahorrar" at bounding box center [1318, 26] width 45 height 16
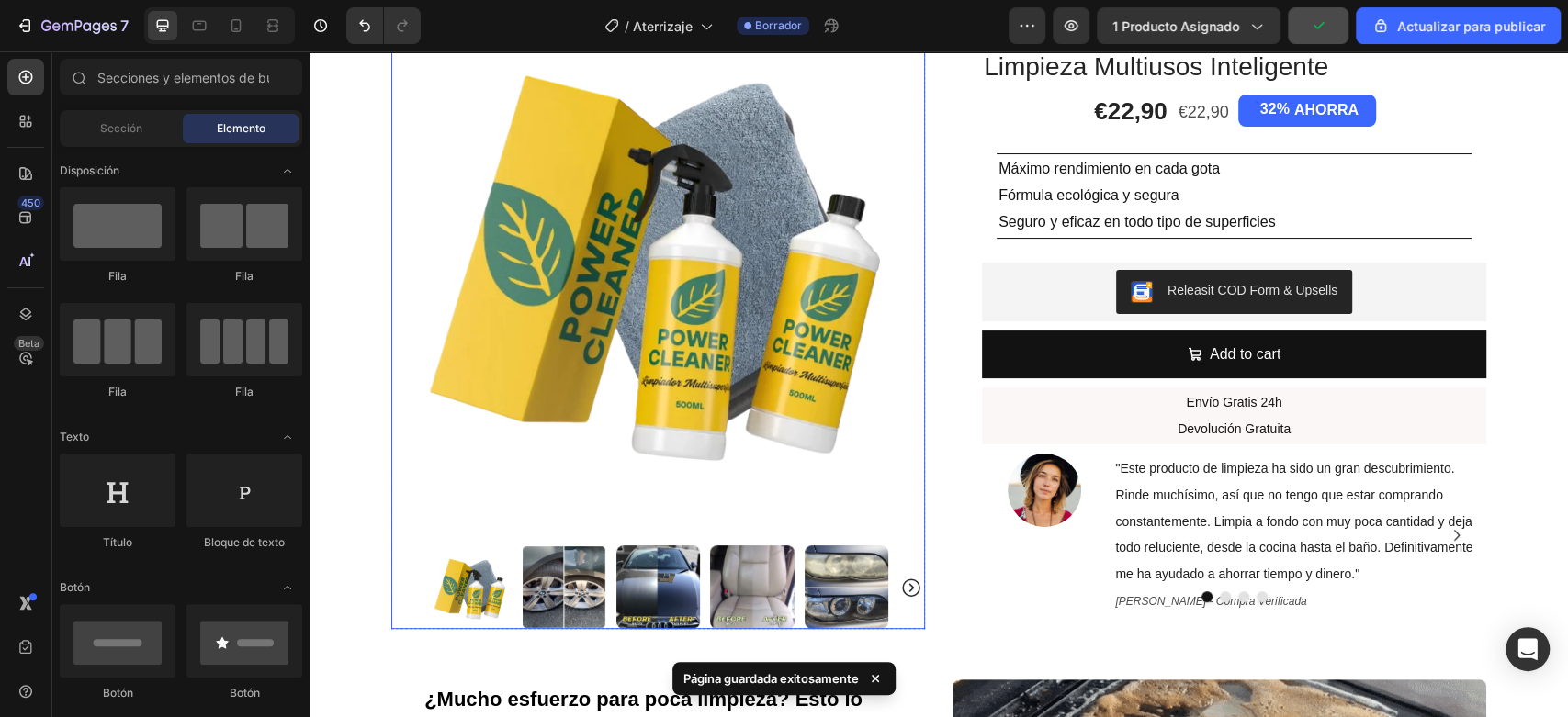
scroll to position [204, 0]
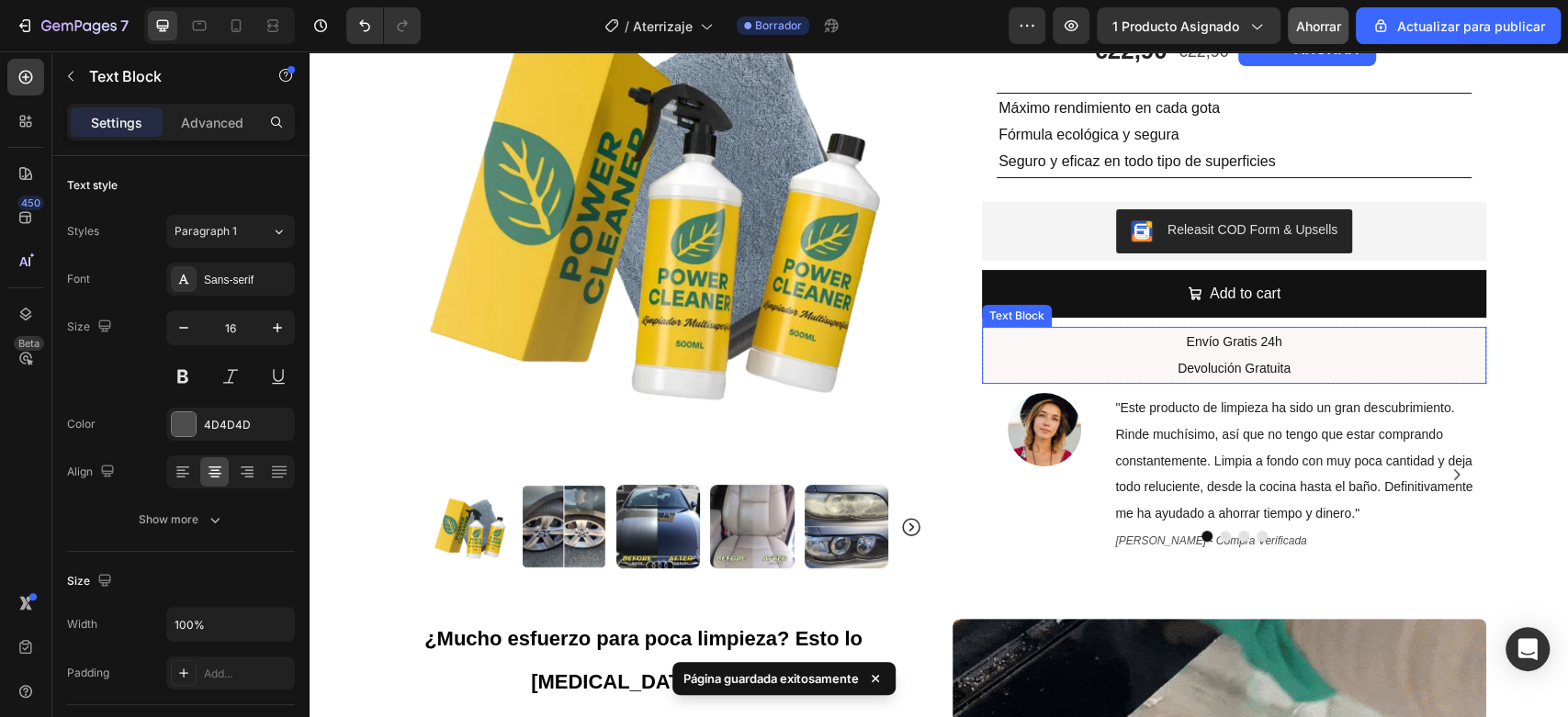
click at [1432, 358] on p "Devolución Gratuita" at bounding box center [1233, 369] width 501 height 27
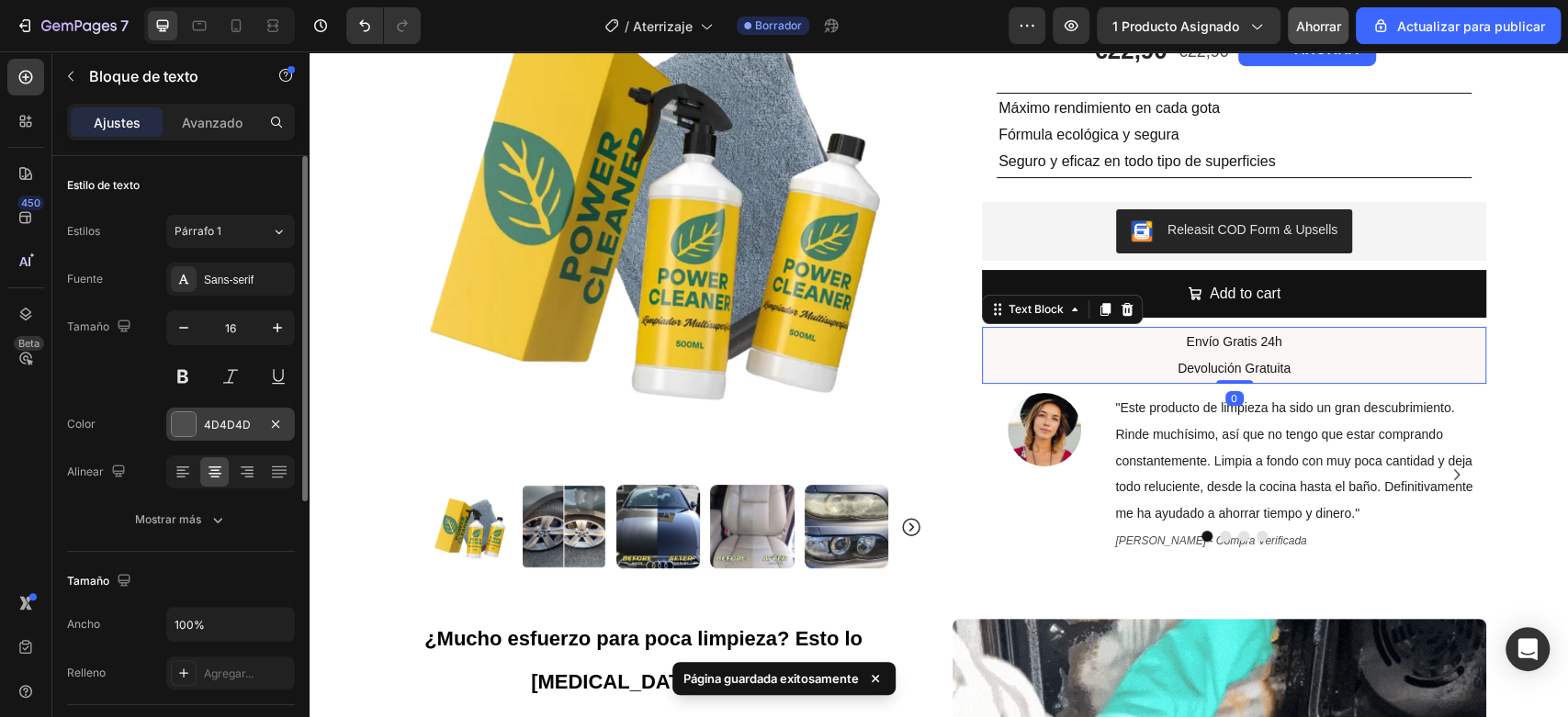
click at [183, 432] on div at bounding box center [183, 424] width 24 height 24
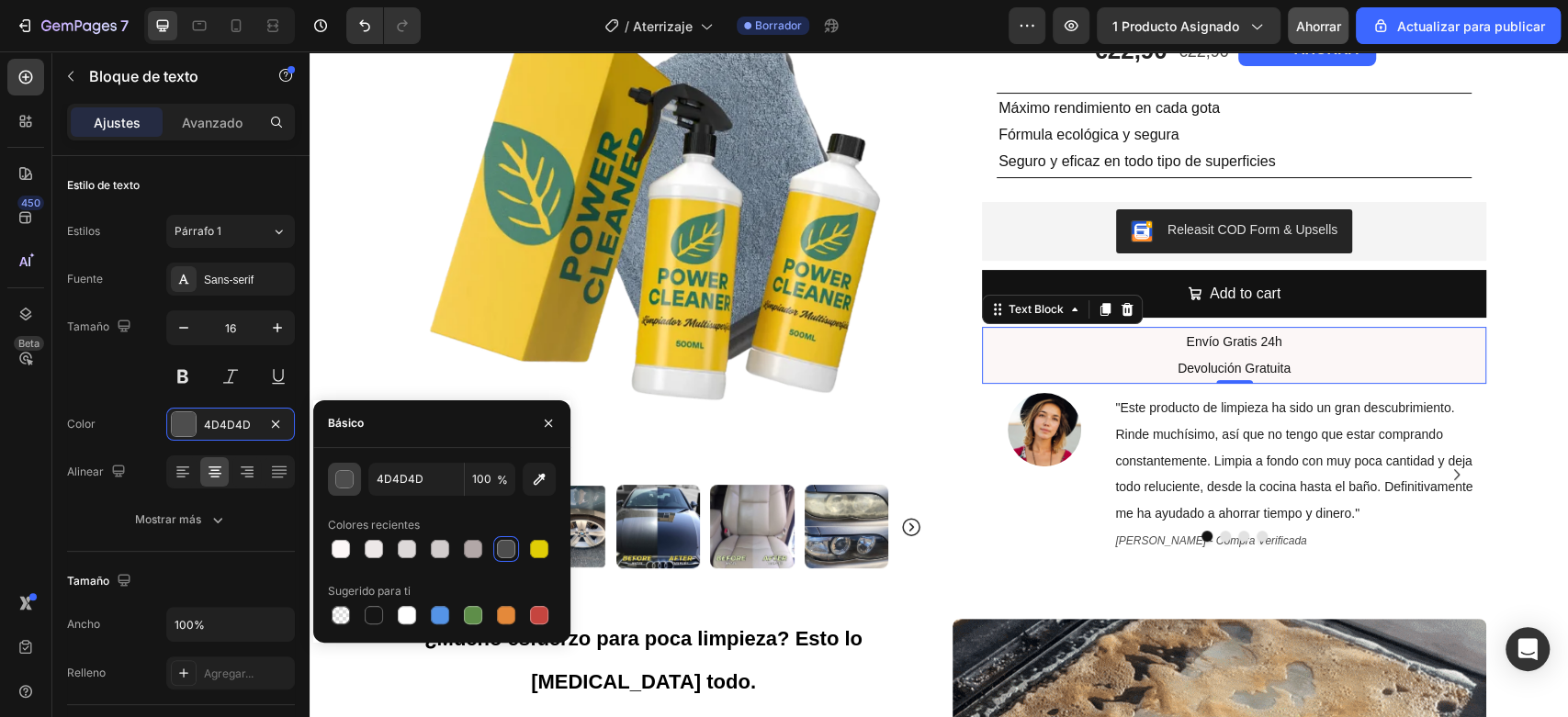
click at [358, 477] on button "button" at bounding box center [345, 479] width 33 height 33
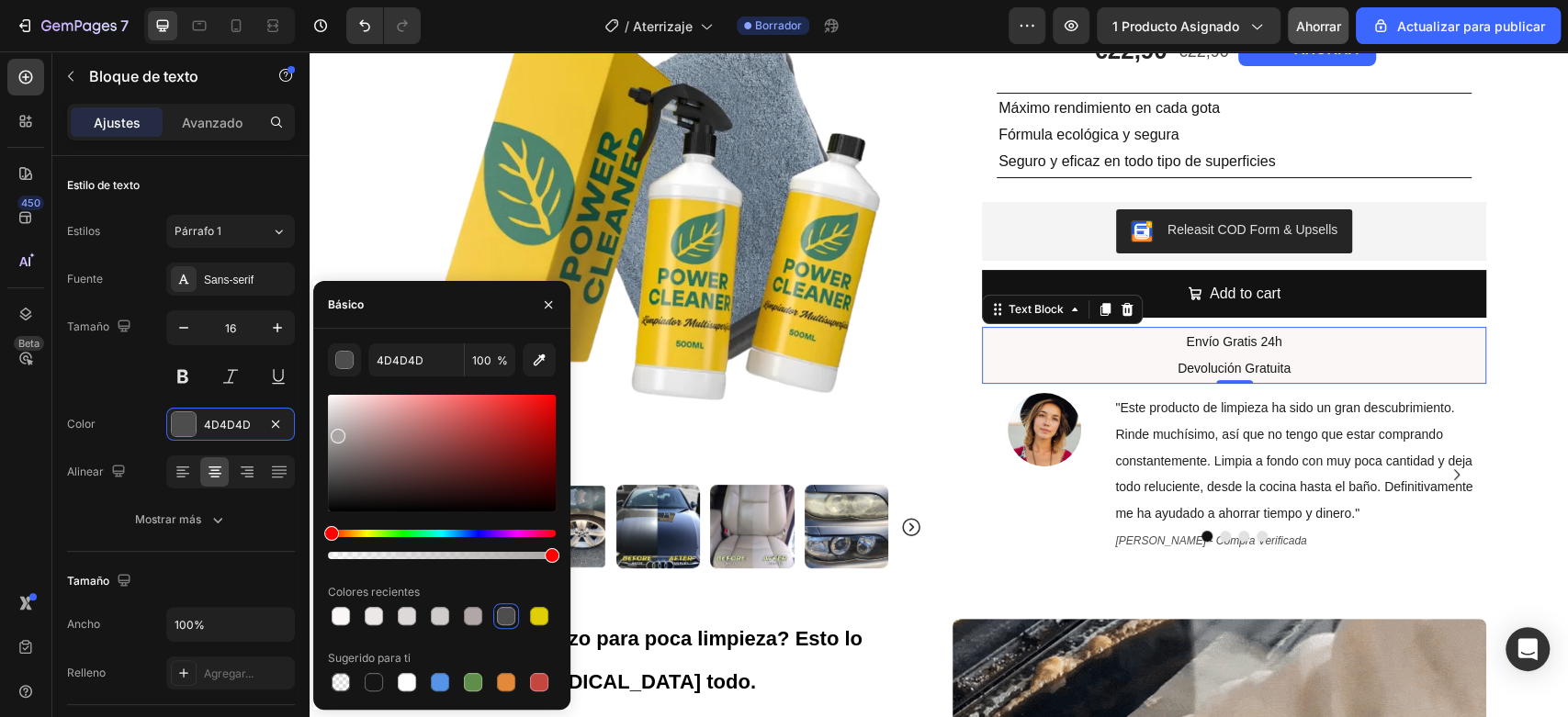
click at [336, 432] on div at bounding box center [442, 453] width 228 height 117
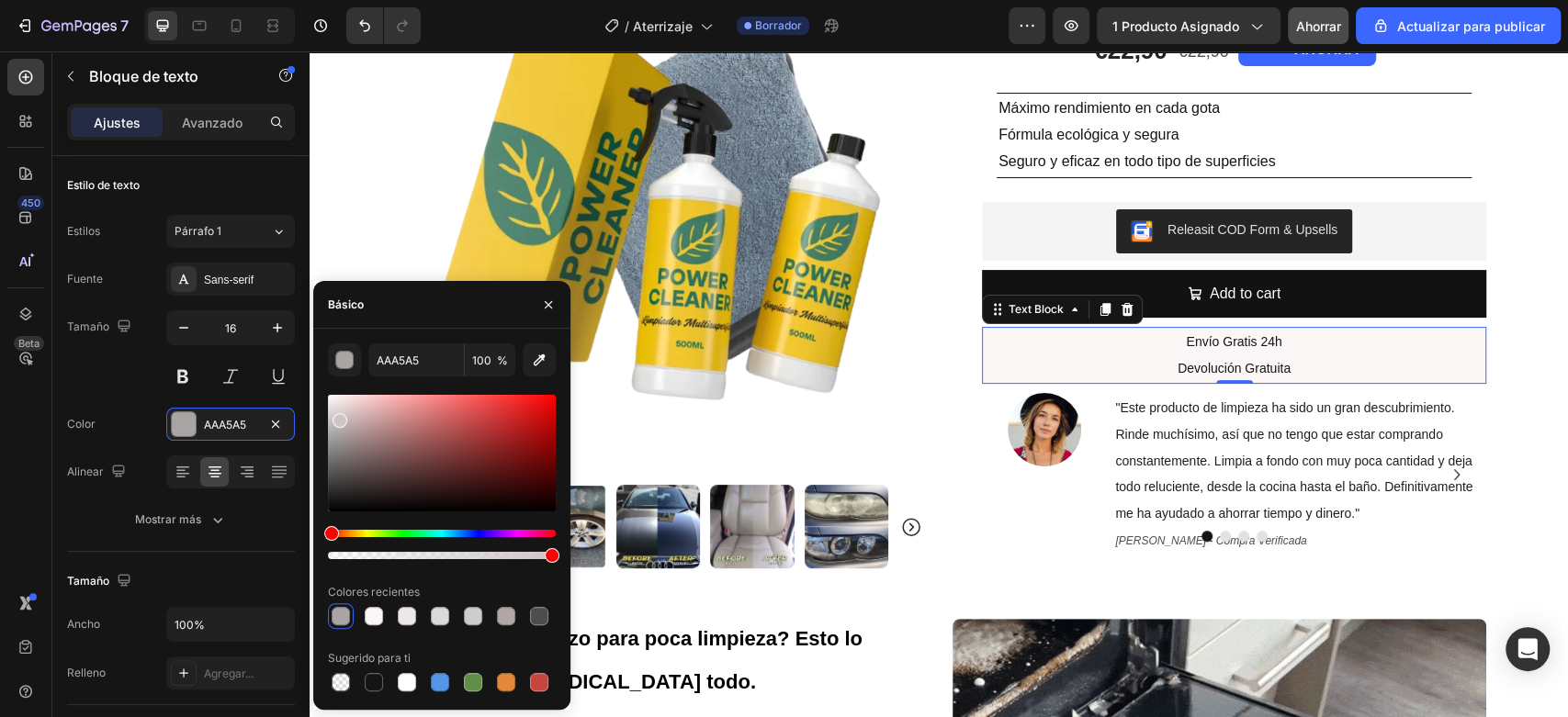
click at [339, 417] on div at bounding box center [442, 453] width 228 height 117
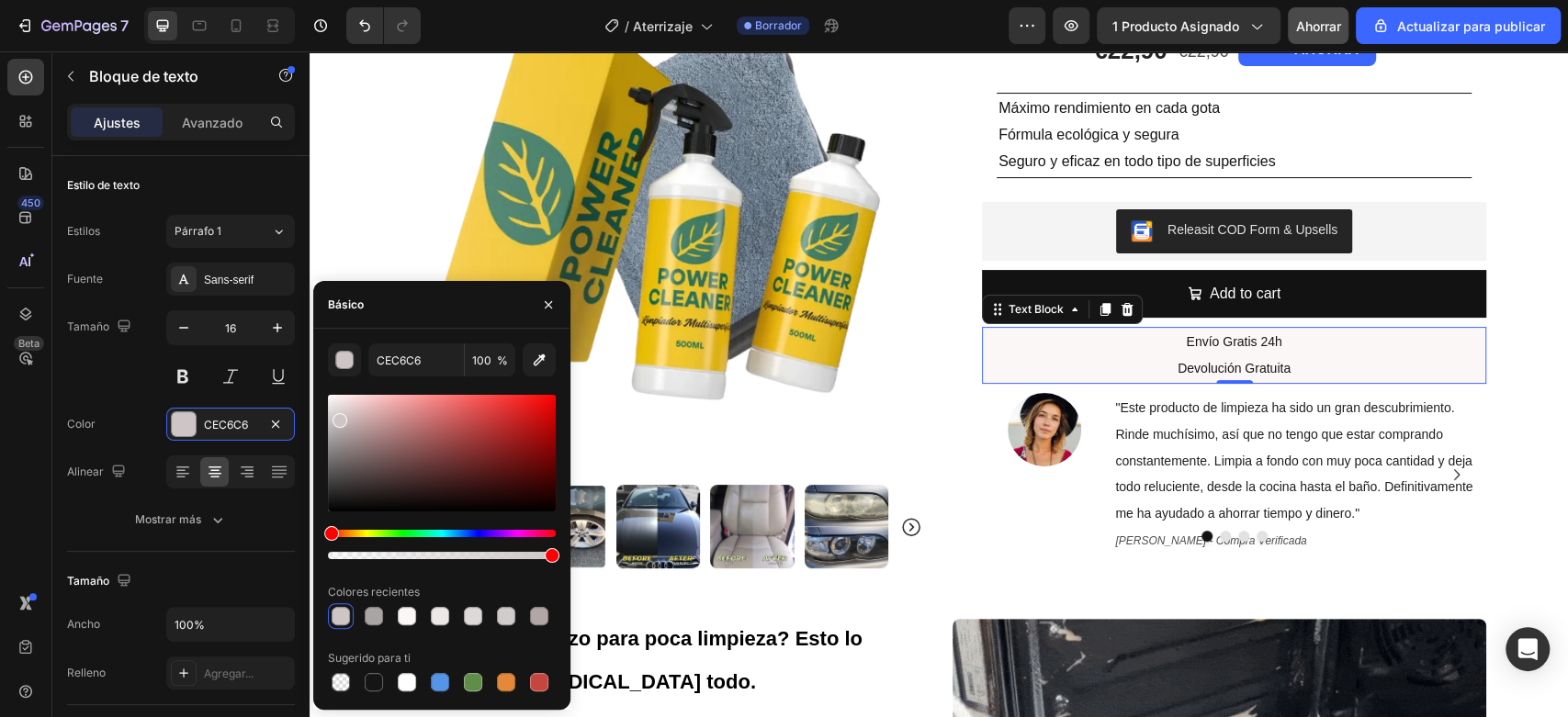
click at [335, 438] on div at bounding box center [442, 453] width 228 height 117
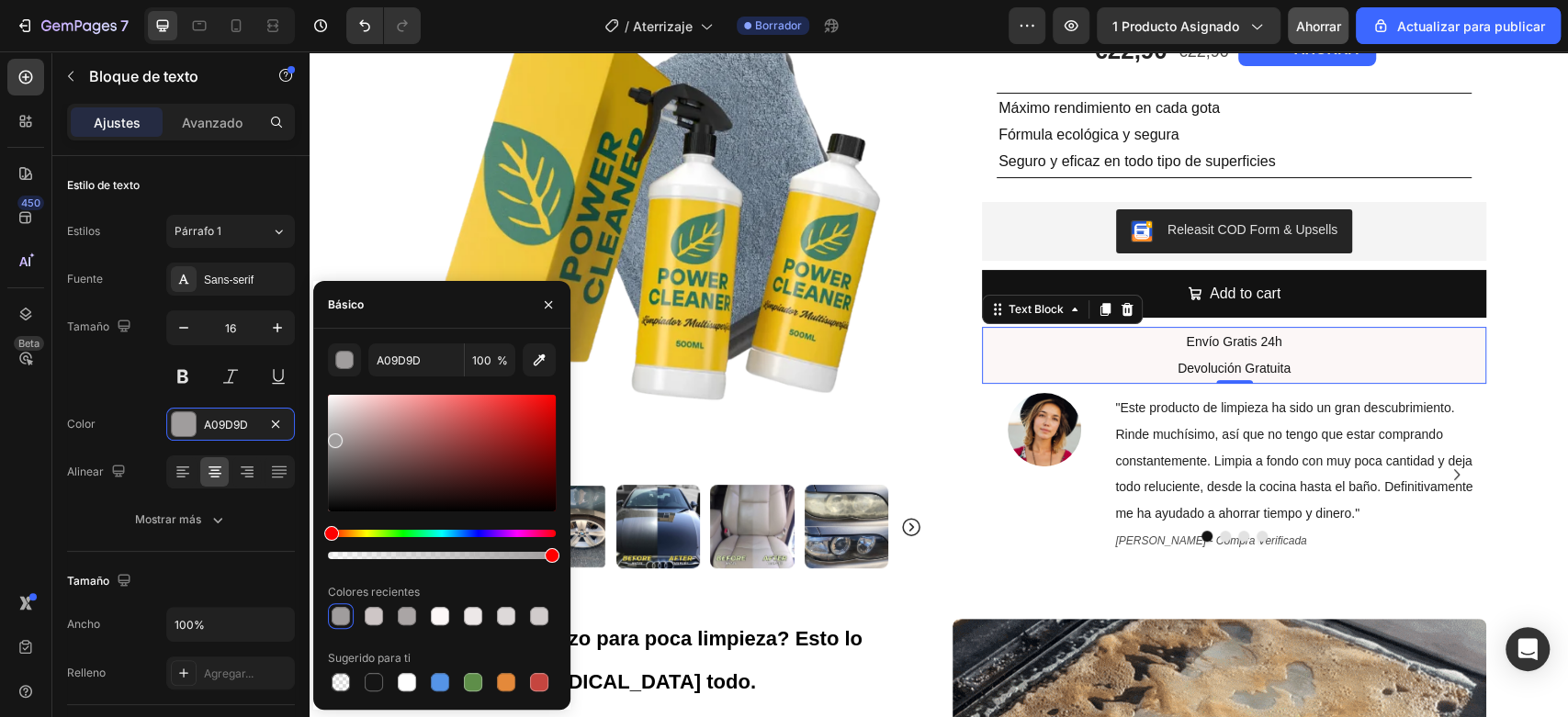
click at [333, 425] on div at bounding box center [442, 453] width 228 height 117
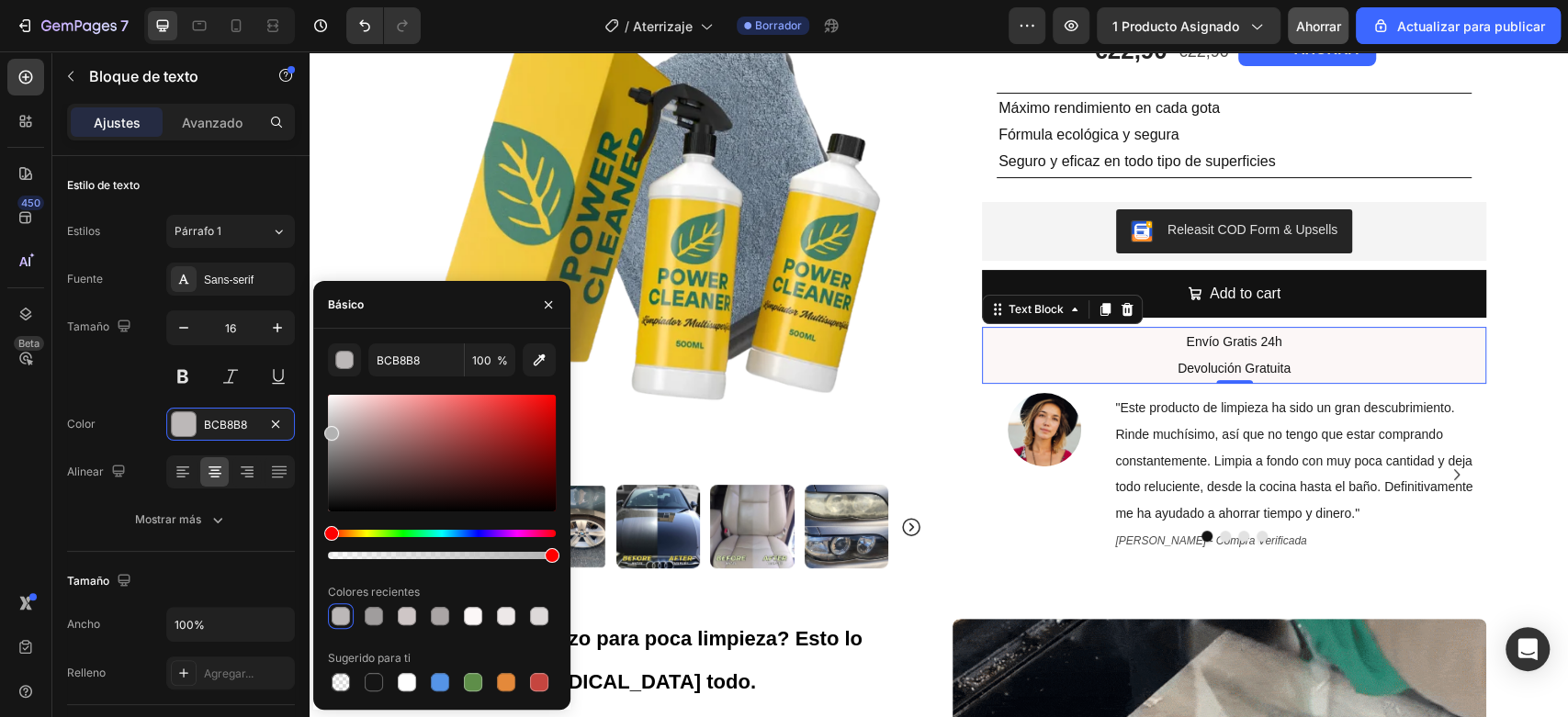
drag, startPoint x: 332, startPoint y: 422, endPoint x: 328, endPoint y: 431, distance: 9.8
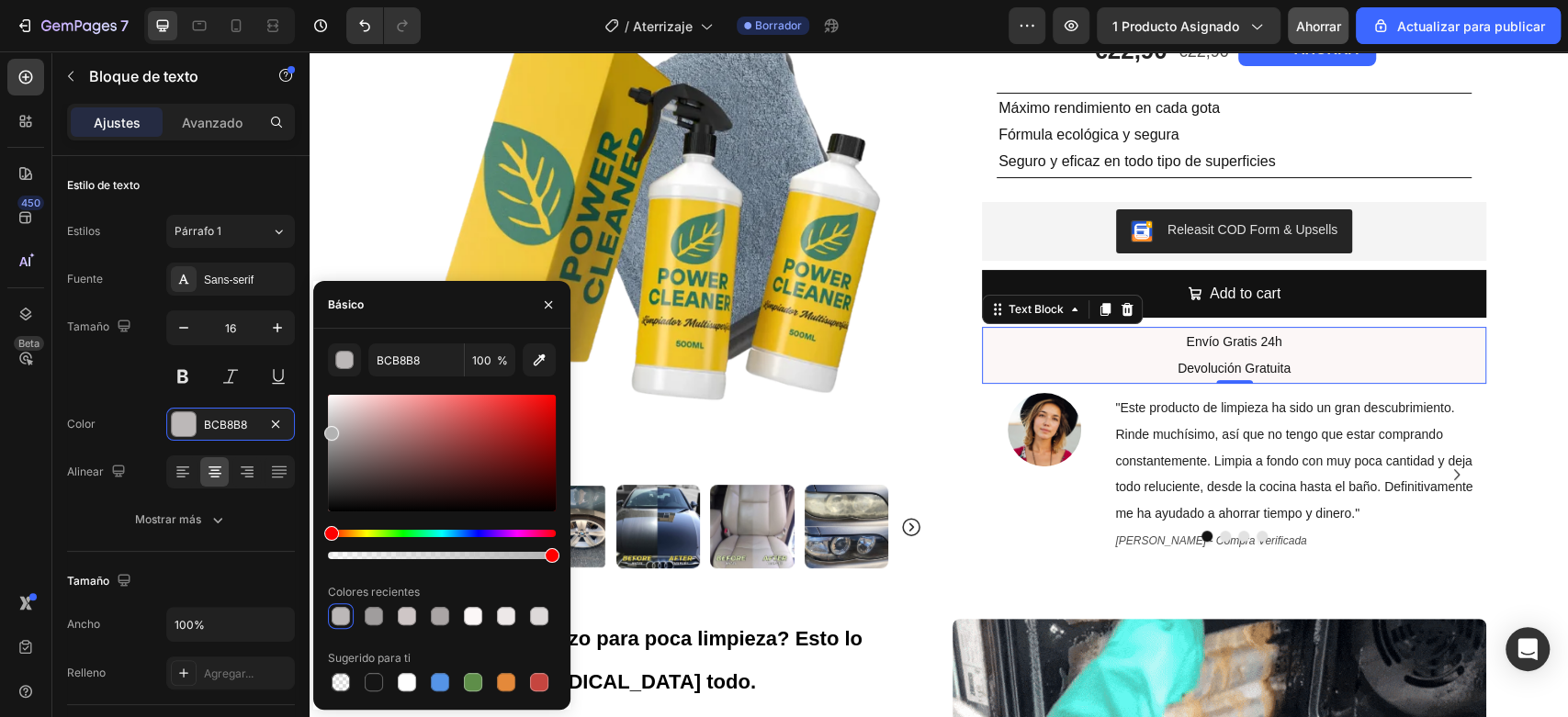
click at [328, 431] on div at bounding box center [332, 433] width 15 height 15
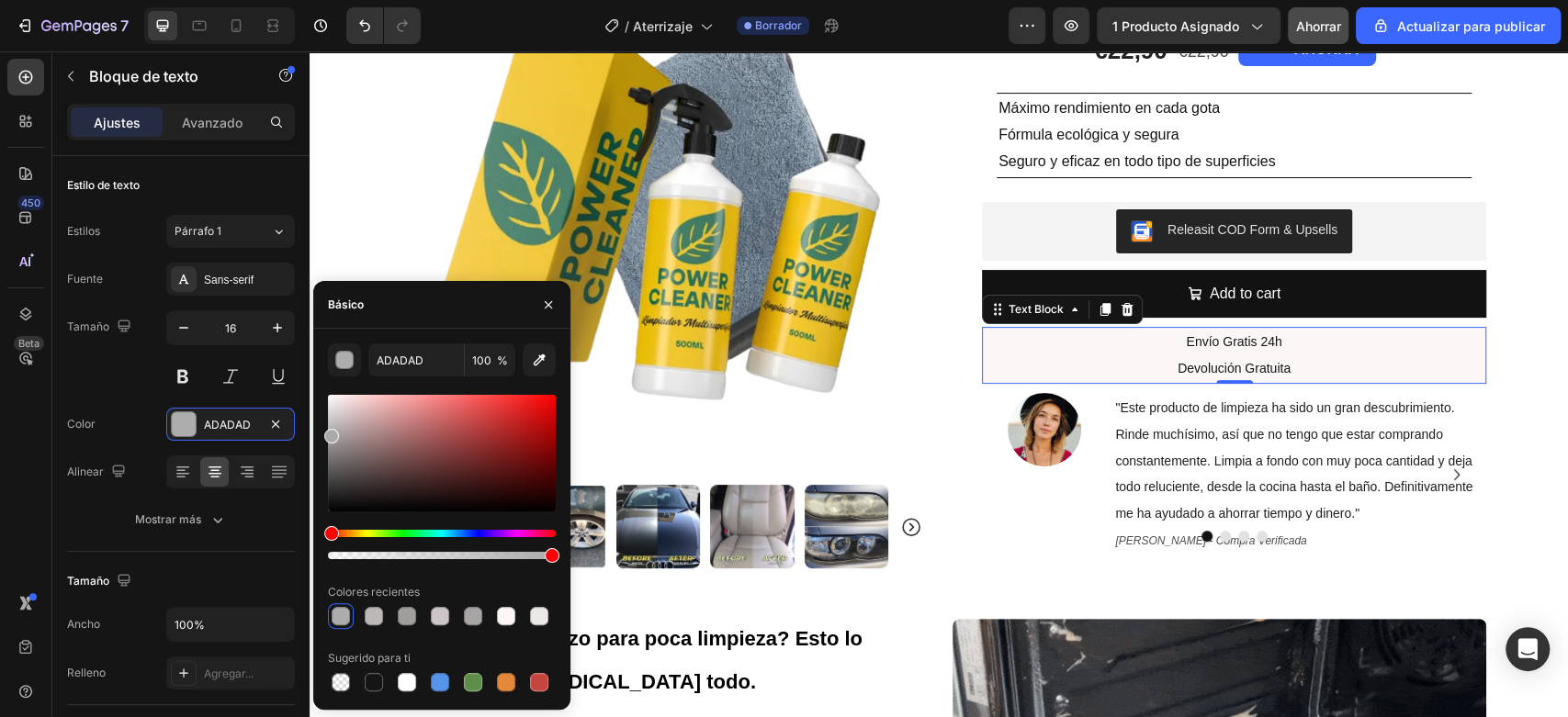
click at [330, 435] on div at bounding box center [332, 436] width 15 height 15
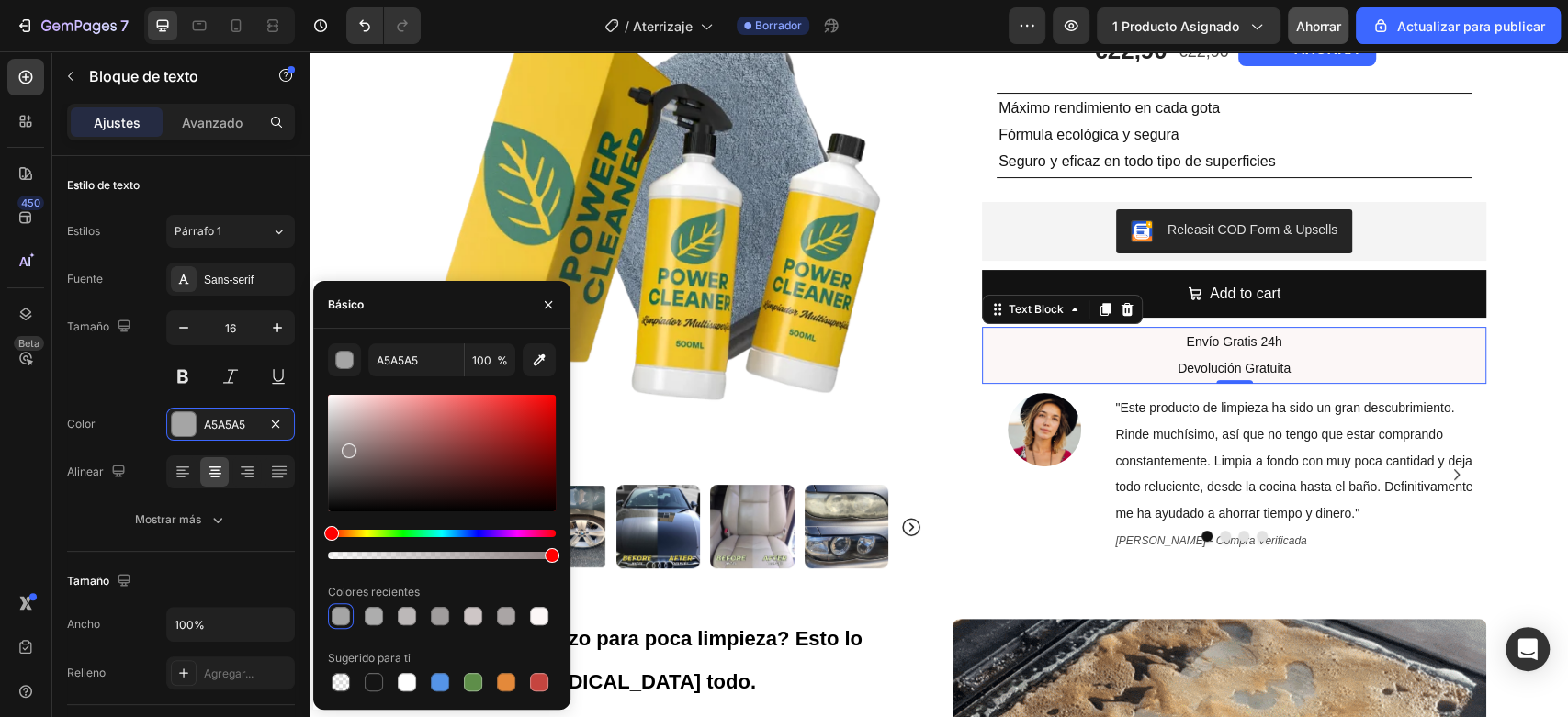
drag, startPoint x: 336, startPoint y: 439, endPoint x: 348, endPoint y: 448, distance: 15.0
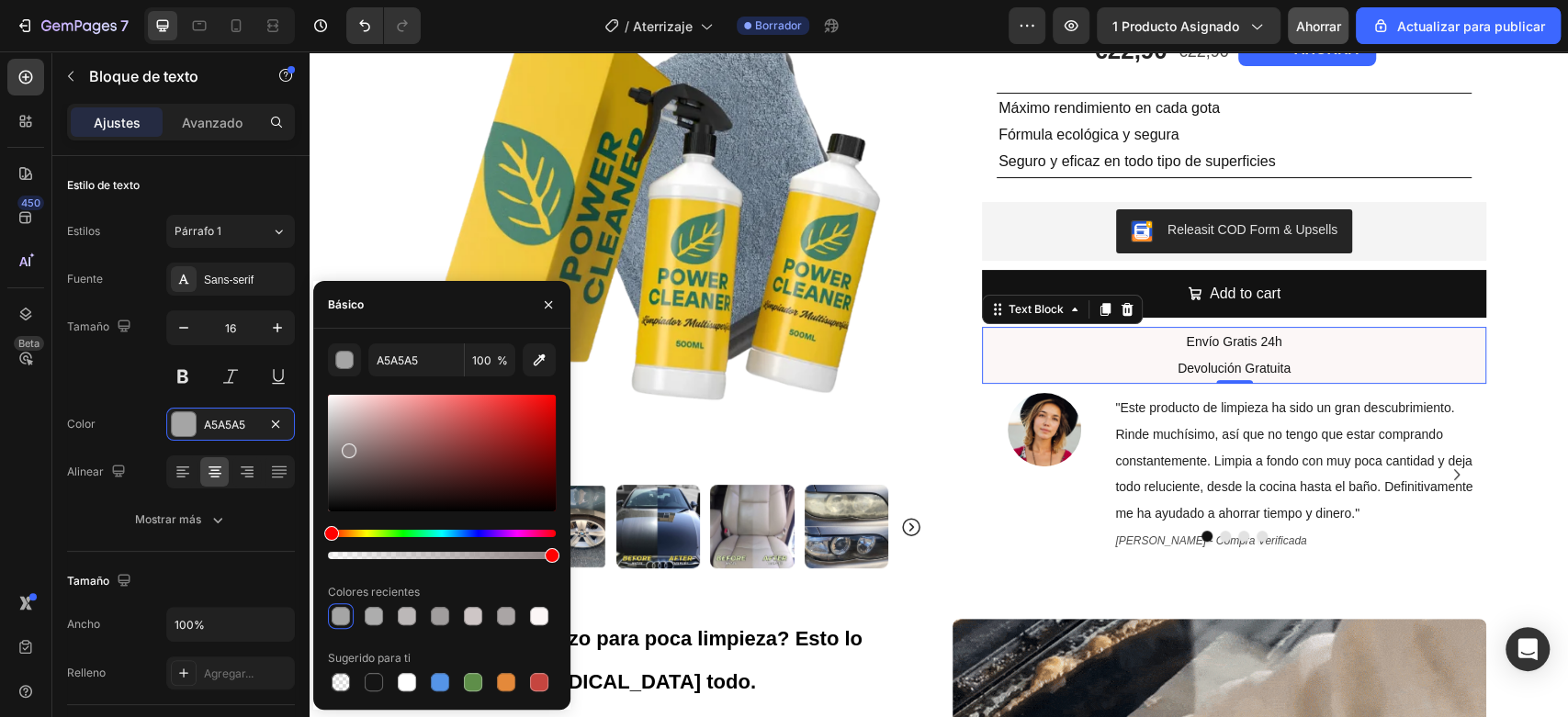
click at [348, 448] on div at bounding box center [349, 451] width 15 height 15
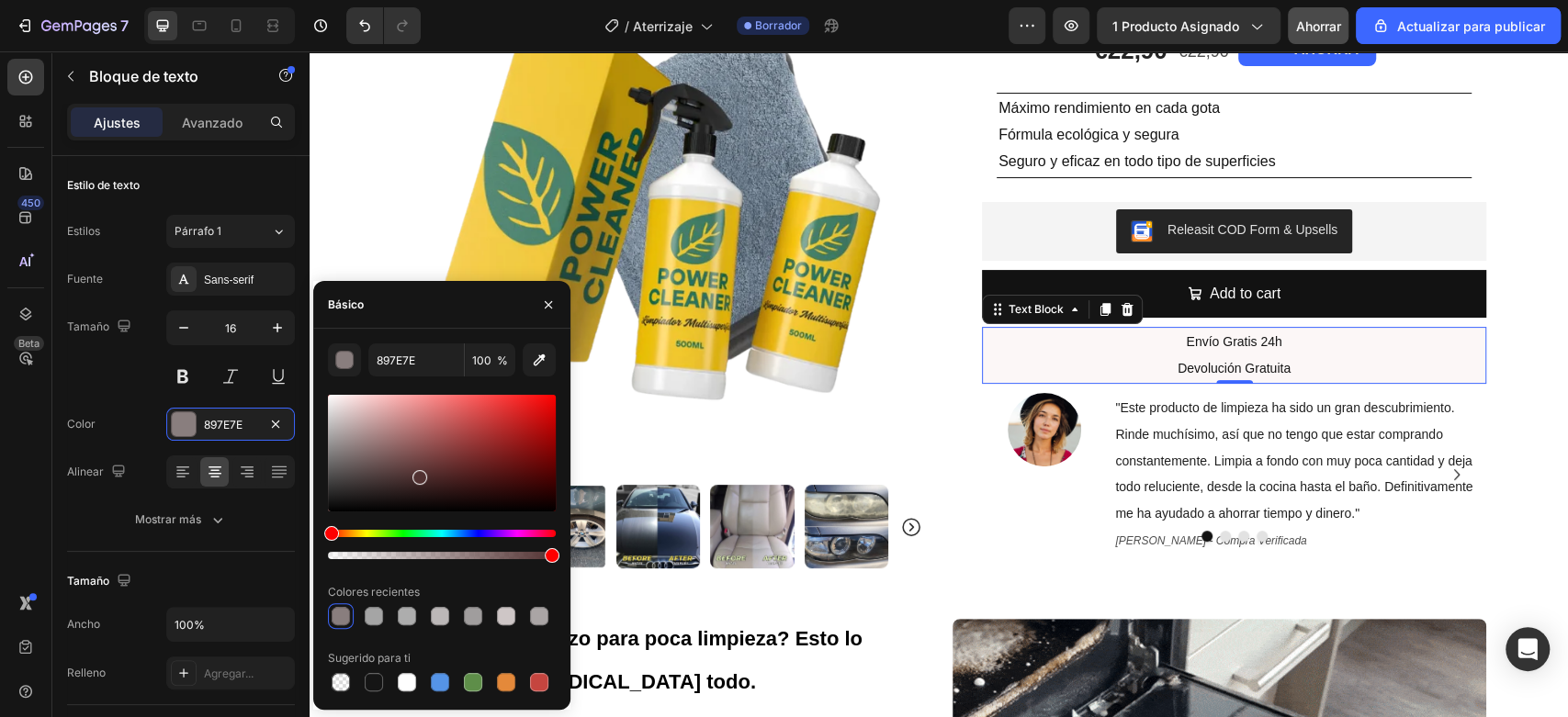
drag, startPoint x: 384, startPoint y: 470, endPoint x: 418, endPoint y: 474, distance: 34.2
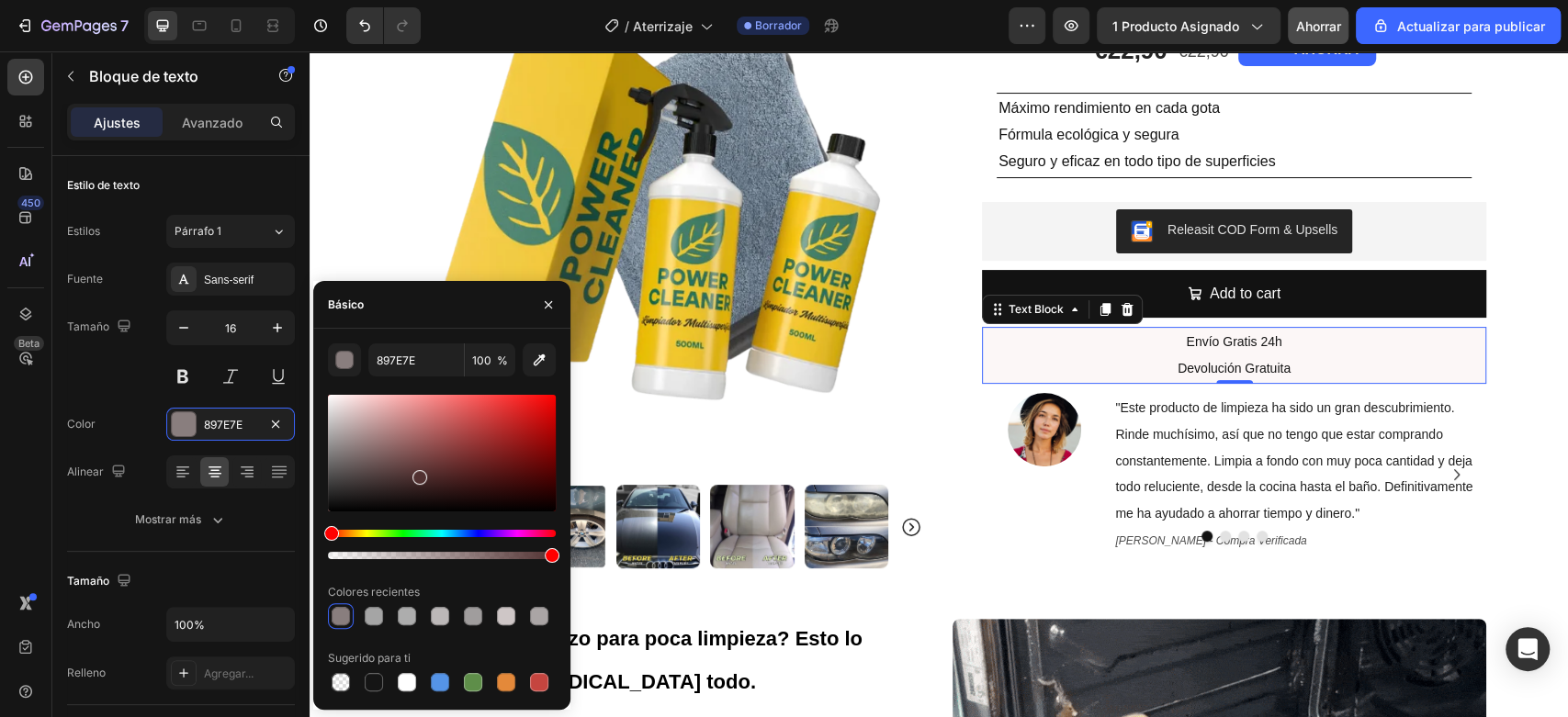
click at [418, 474] on div at bounding box center [419, 477] width 15 height 15
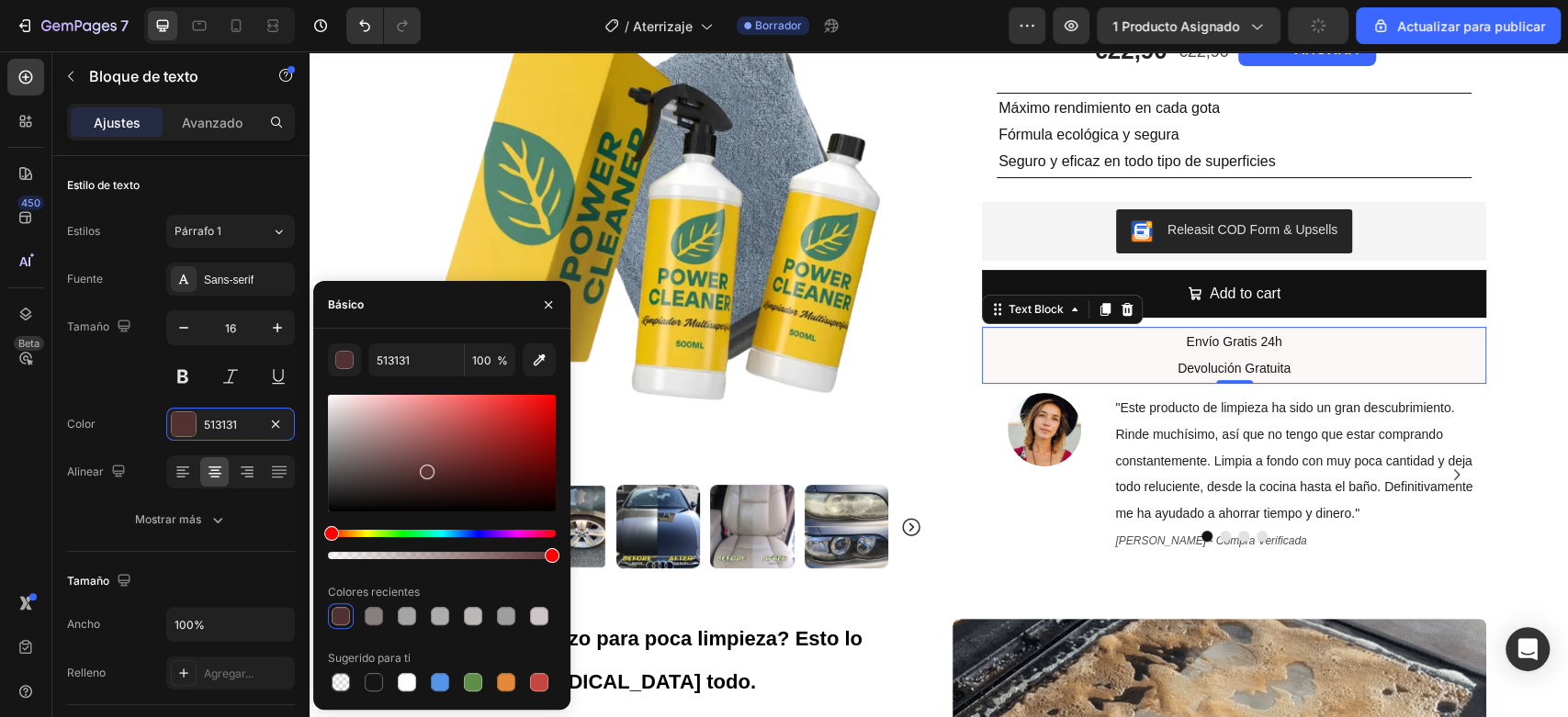
click at [425, 468] on div at bounding box center [442, 453] width 228 height 117
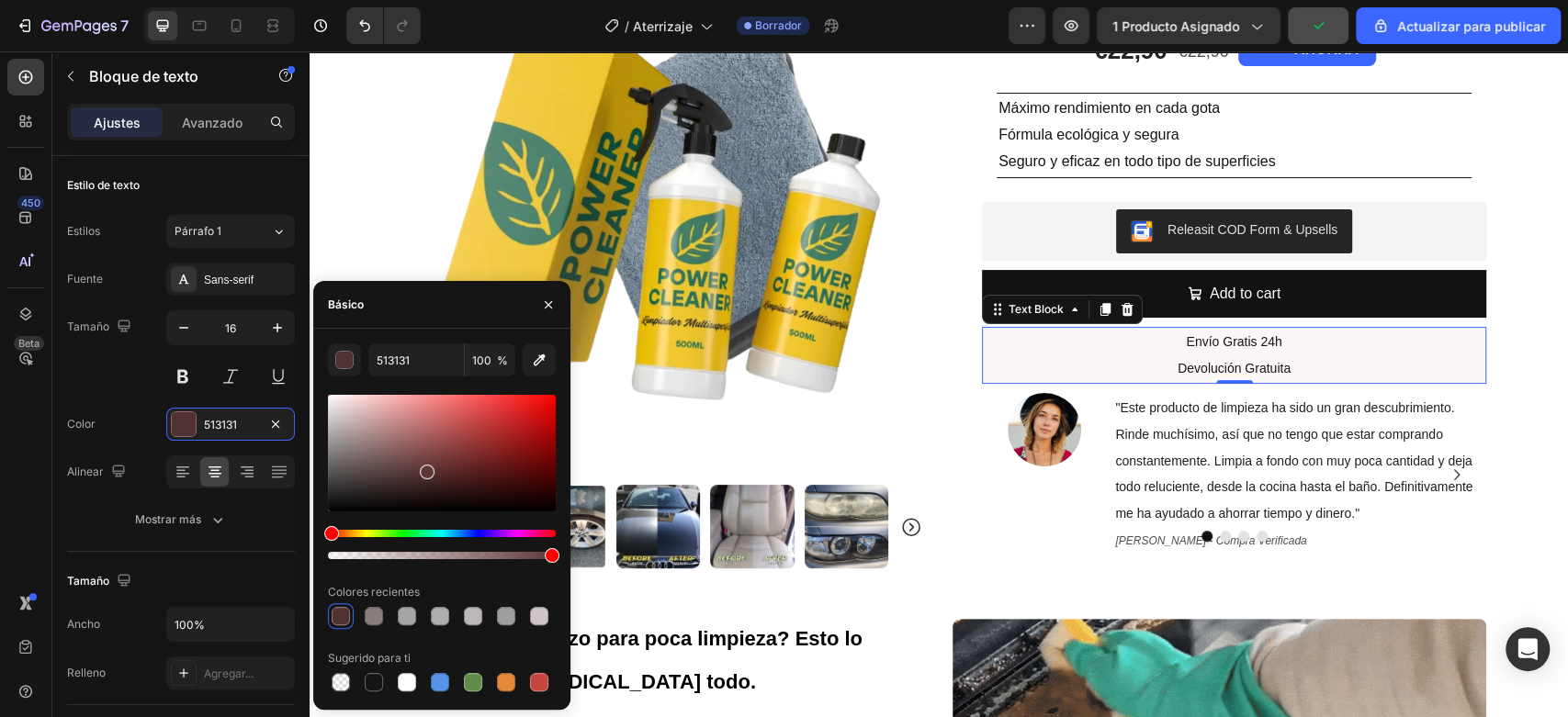
type input "5E3636"
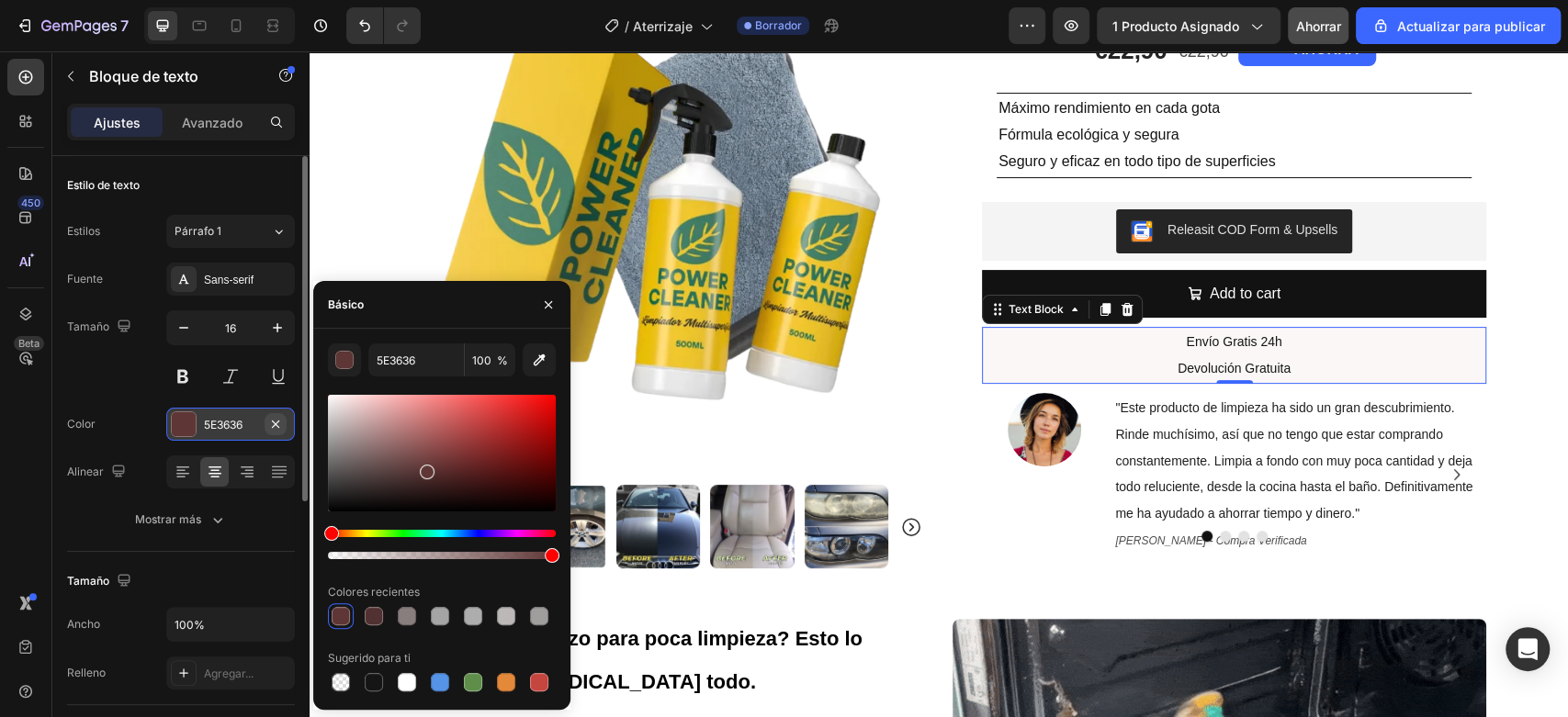
click at [281, 429] on icon "button" at bounding box center [276, 424] width 15 height 15
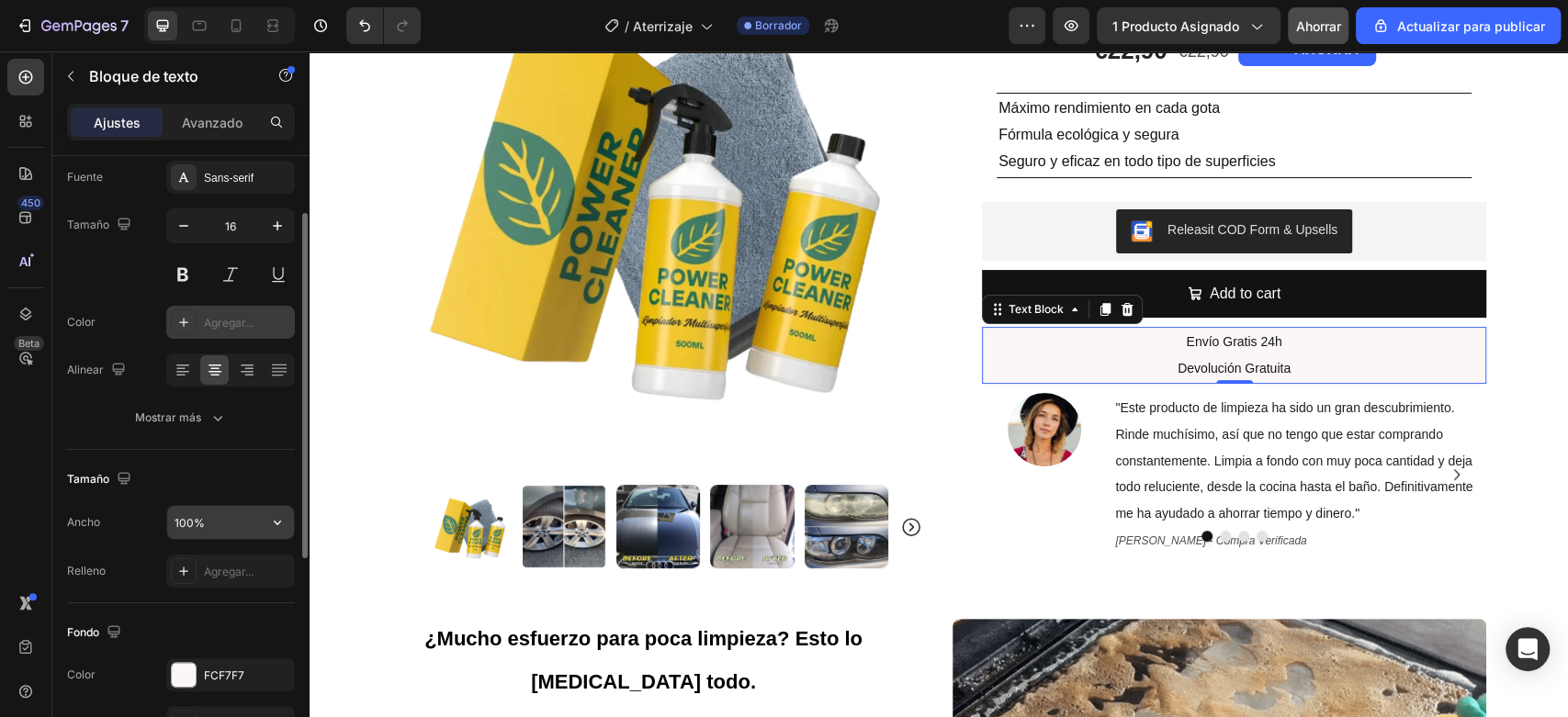
scroll to position [306, 0]
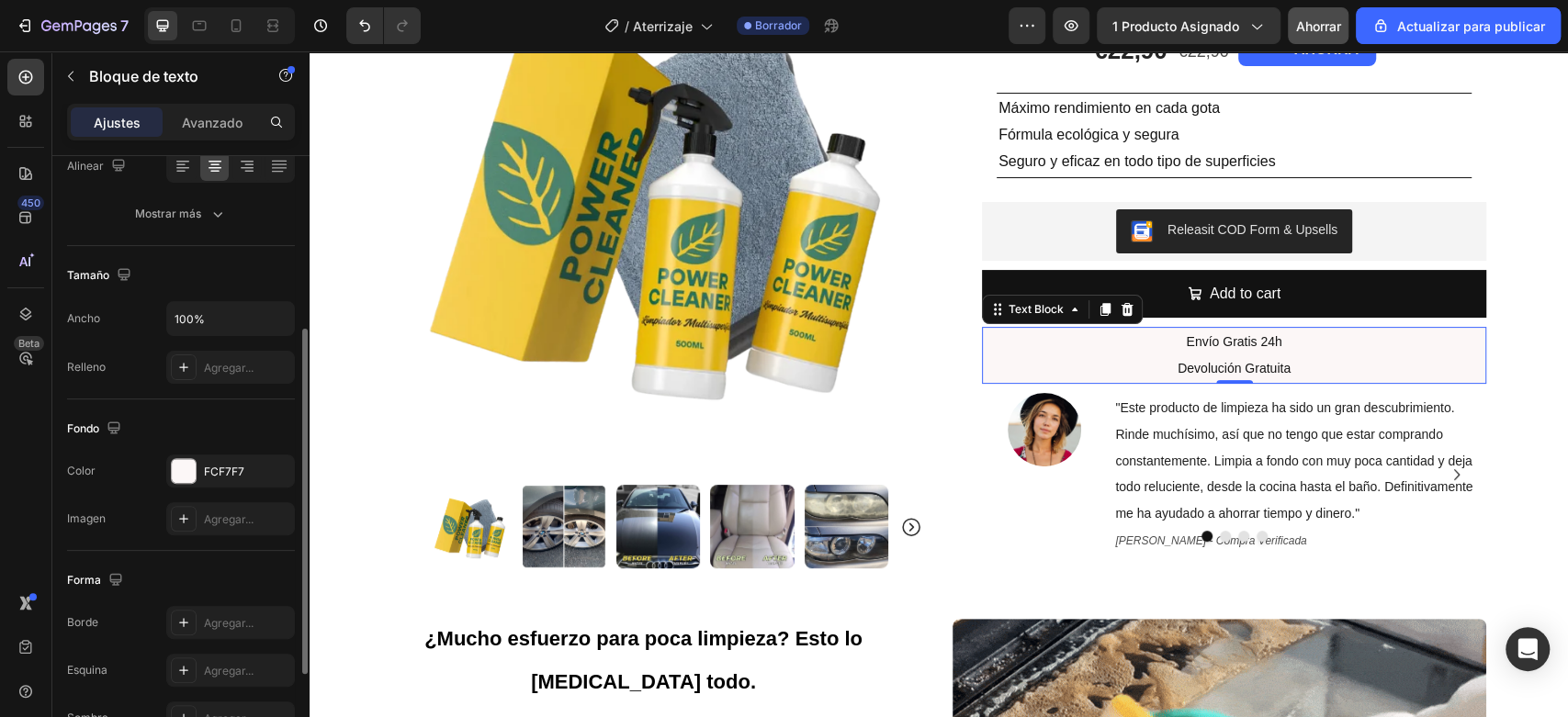
click at [223, 449] on div "Fondo Los cambios podrían quedar ocultos por el vídeo. Color FCF7F7 Imagen Agre…" at bounding box center [181, 475] width 228 height 151
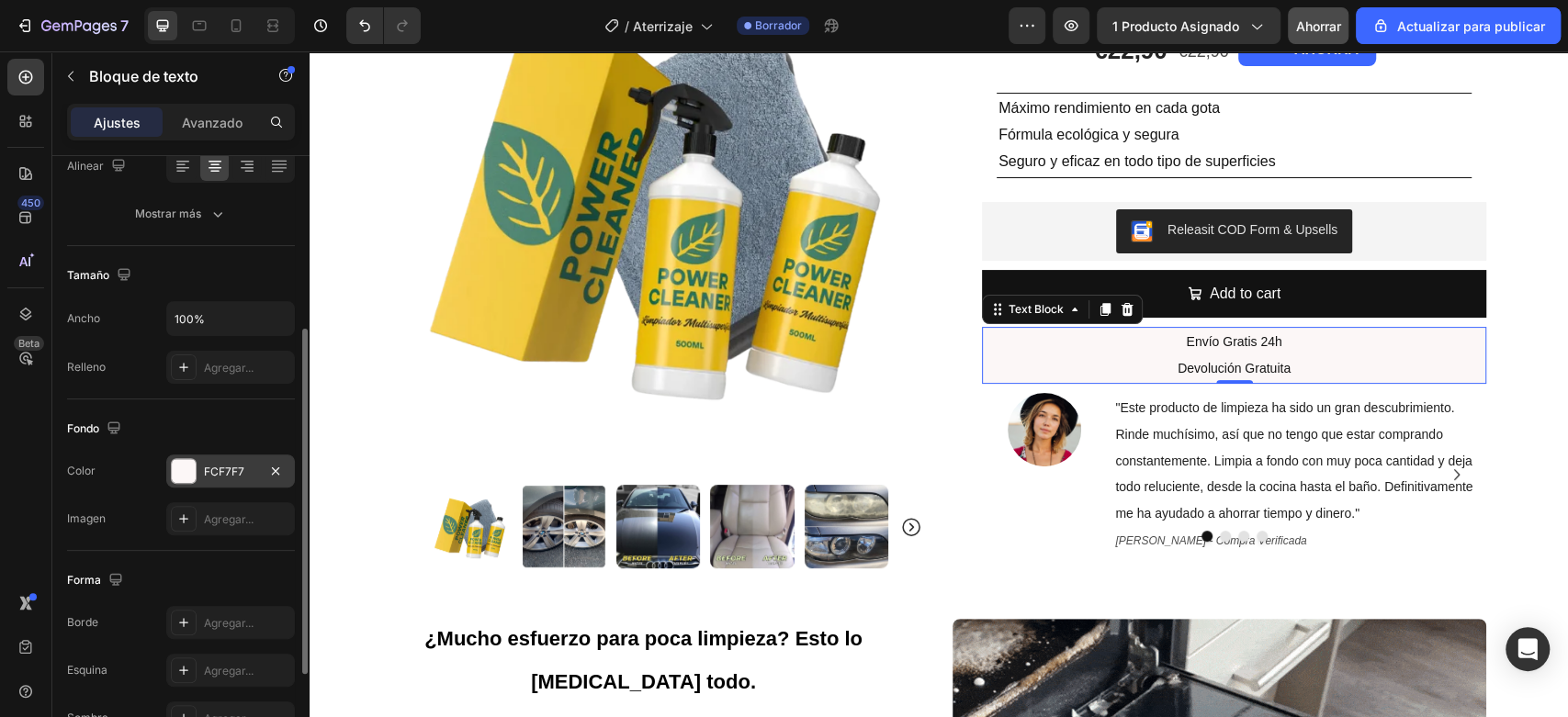
click at [228, 461] on div "FCF7F7" at bounding box center [230, 471] width 128 height 33
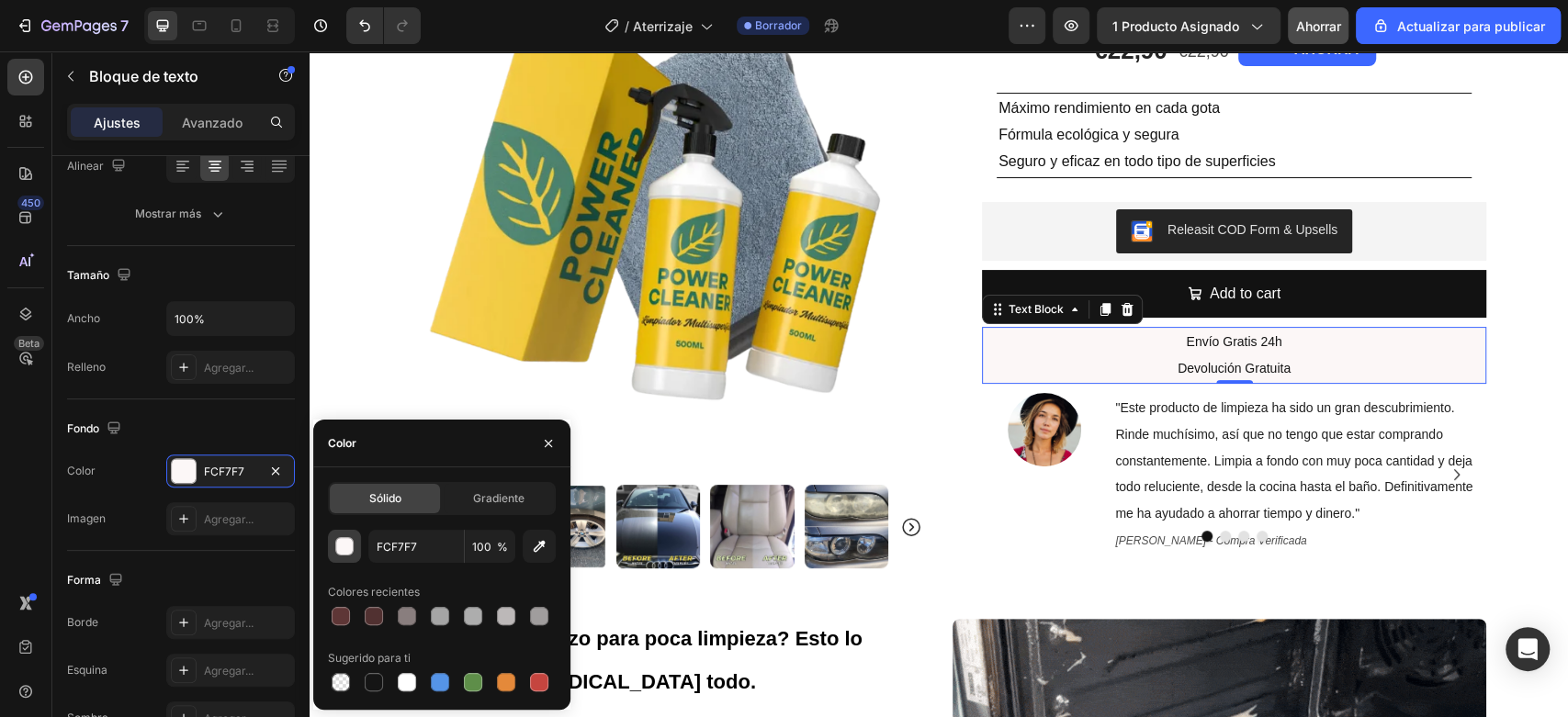
click at [350, 548] on div "button" at bounding box center [346, 547] width 18 height 18
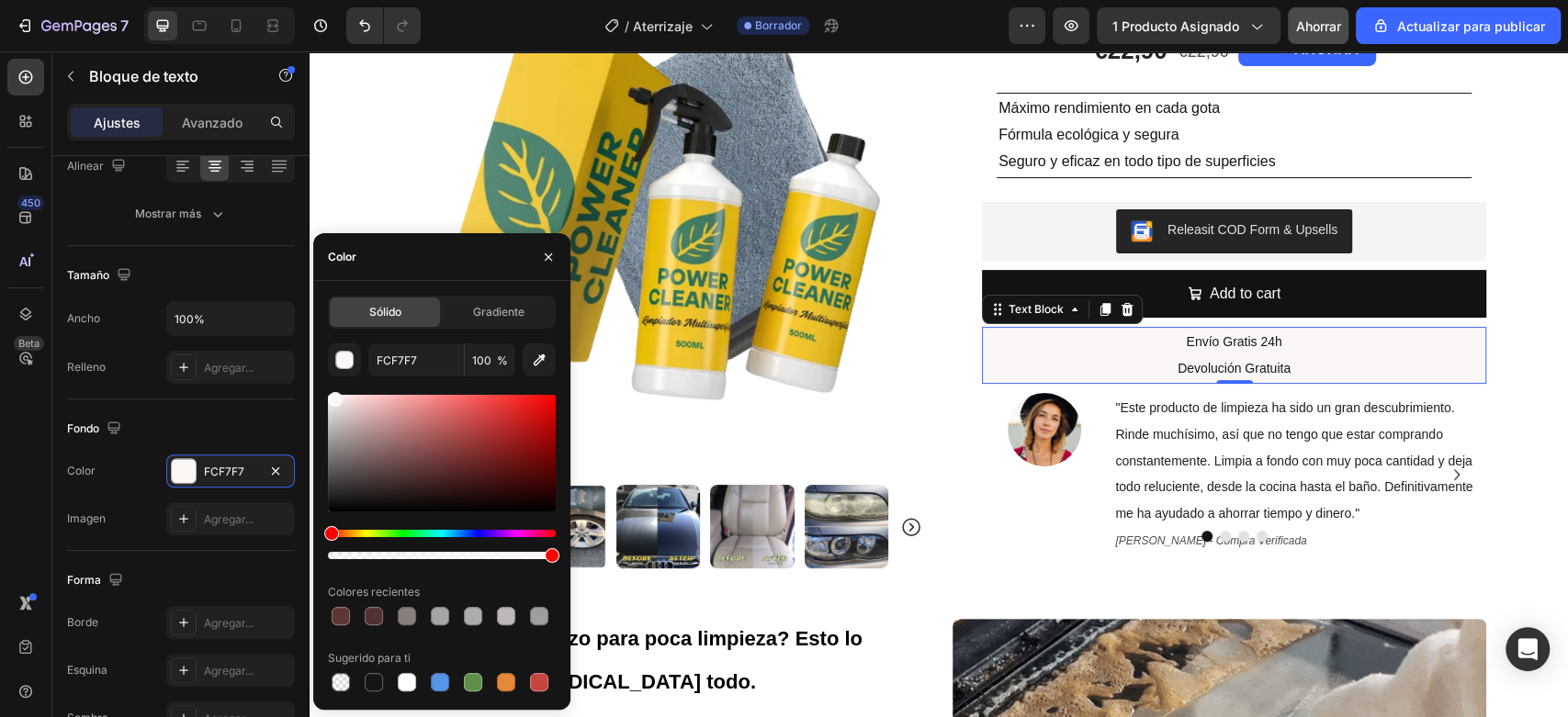
click at [333, 415] on div at bounding box center [442, 453] width 228 height 117
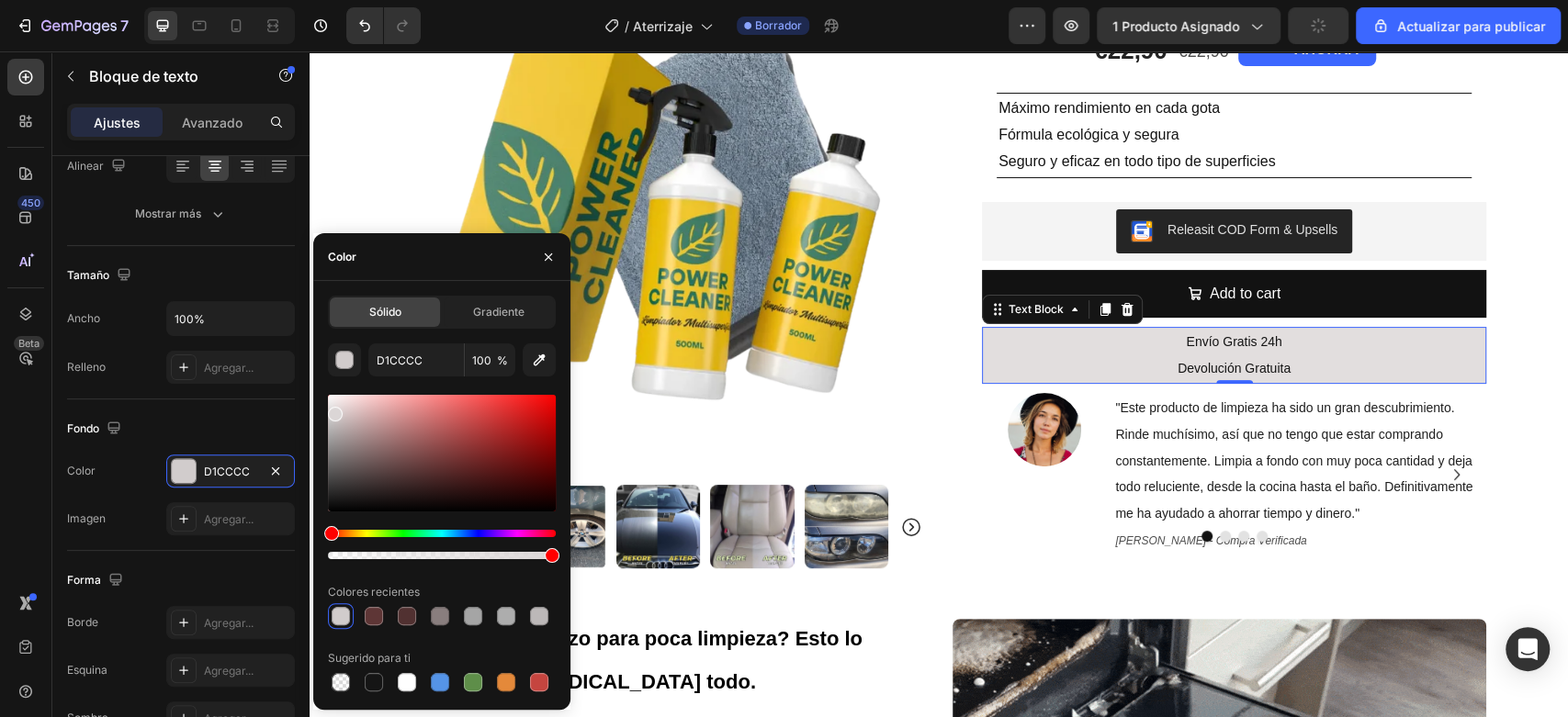
click at [333, 406] on div at bounding box center [336, 414] width 15 height 15
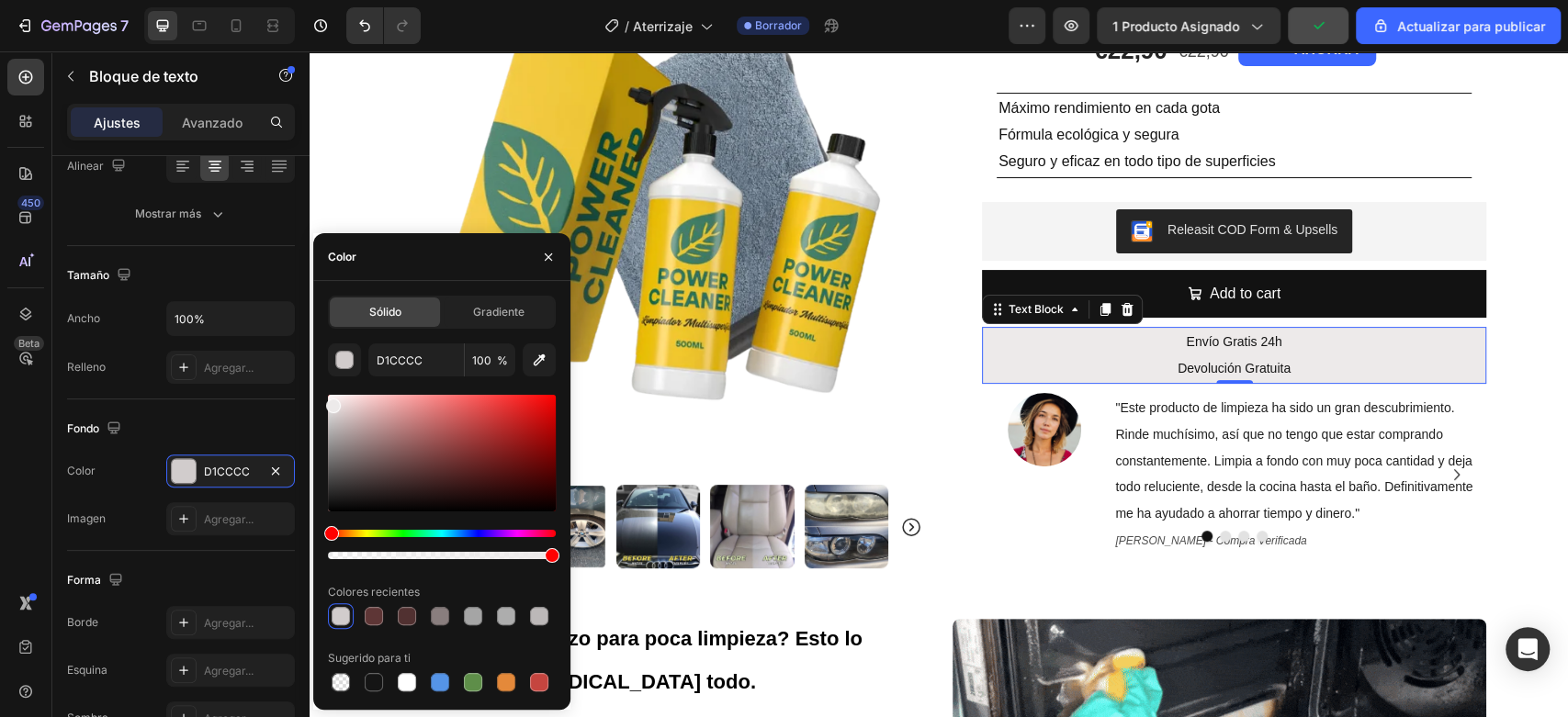
click at [332, 402] on div at bounding box center [334, 406] width 15 height 15
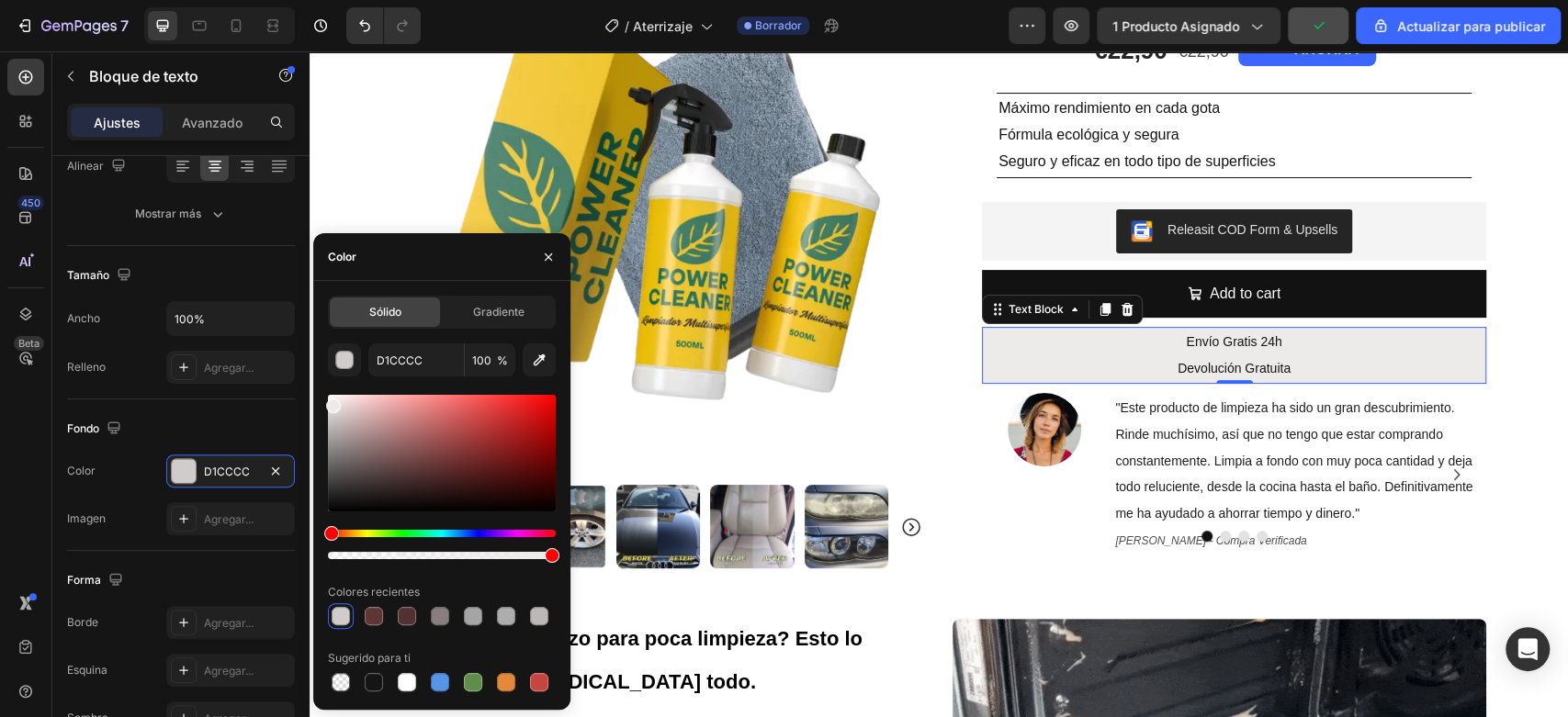
type input "EDEAEA"
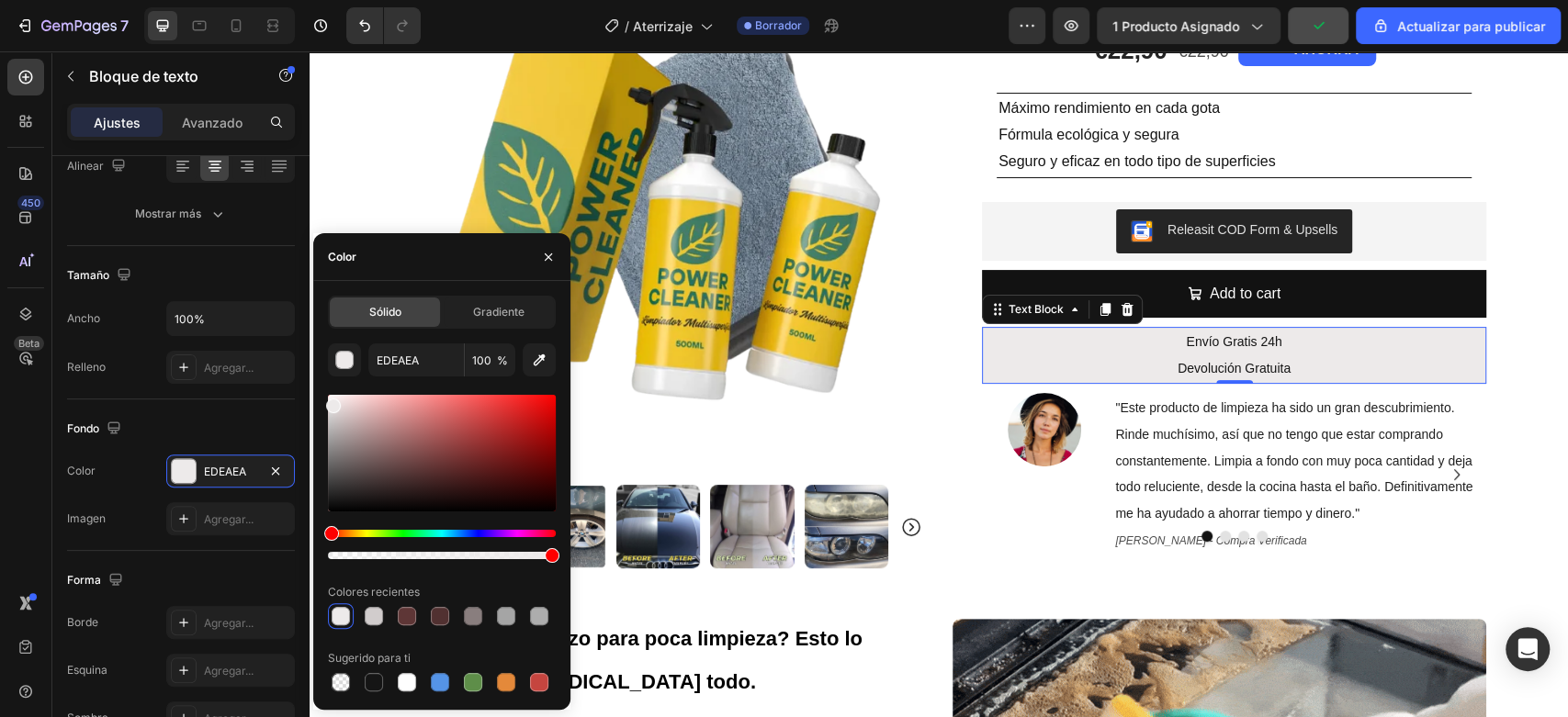
click at [330, 391] on div at bounding box center [442, 476] width 228 height 171
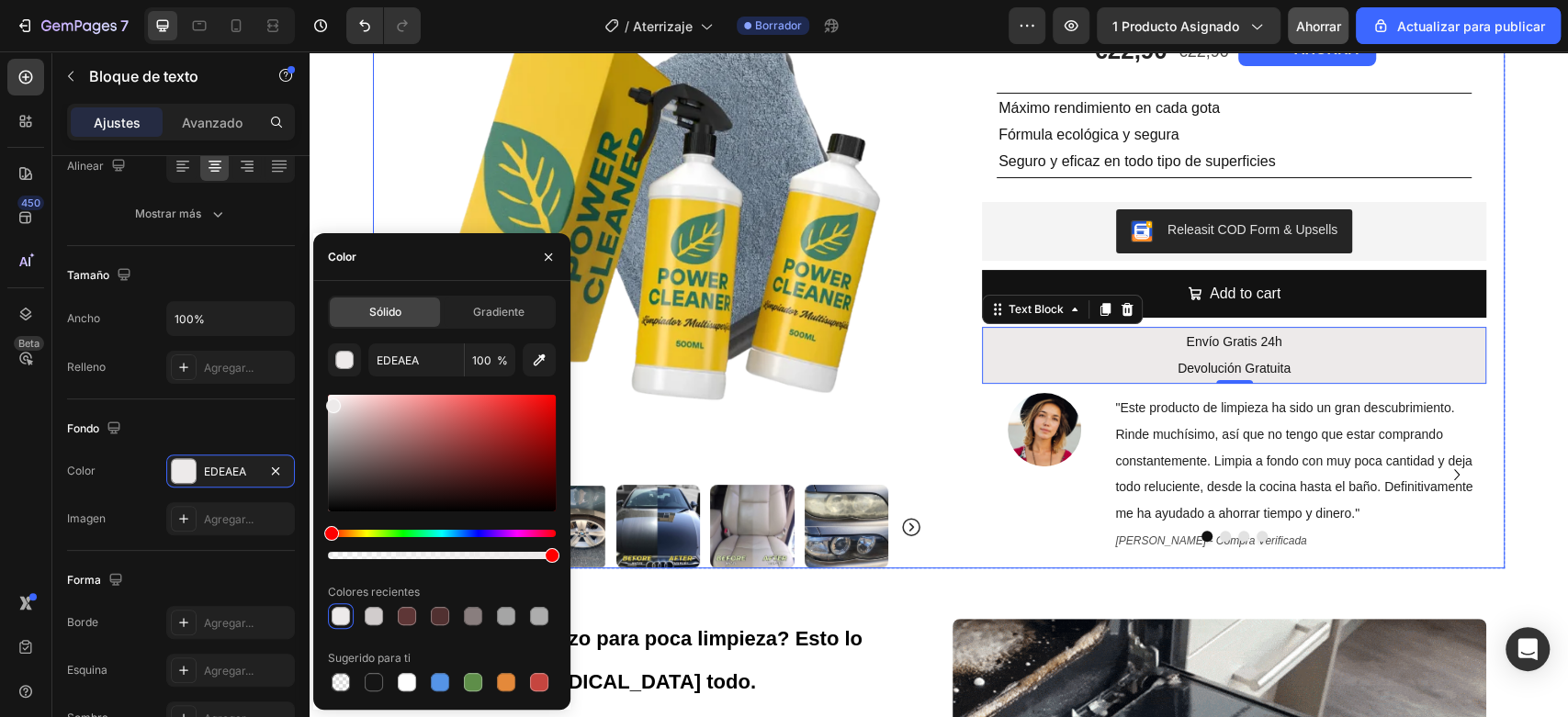
click at [919, 421] on div "Product Images Row Icon Icon Icon Icon Icon Icon List 4.6/5 364 Reseñas Text Bl…" at bounding box center [937, 226] width 1131 height 683
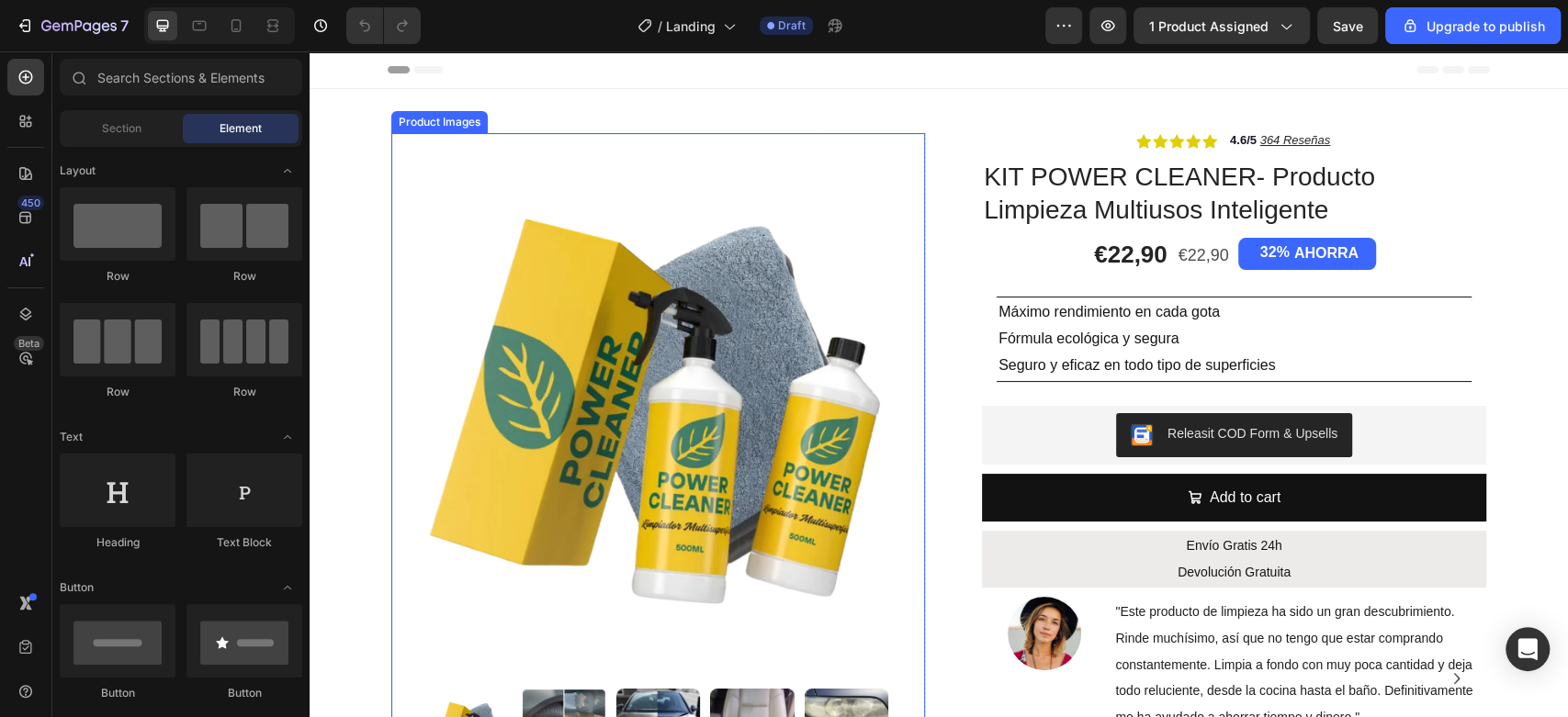
scroll to position [204, 0]
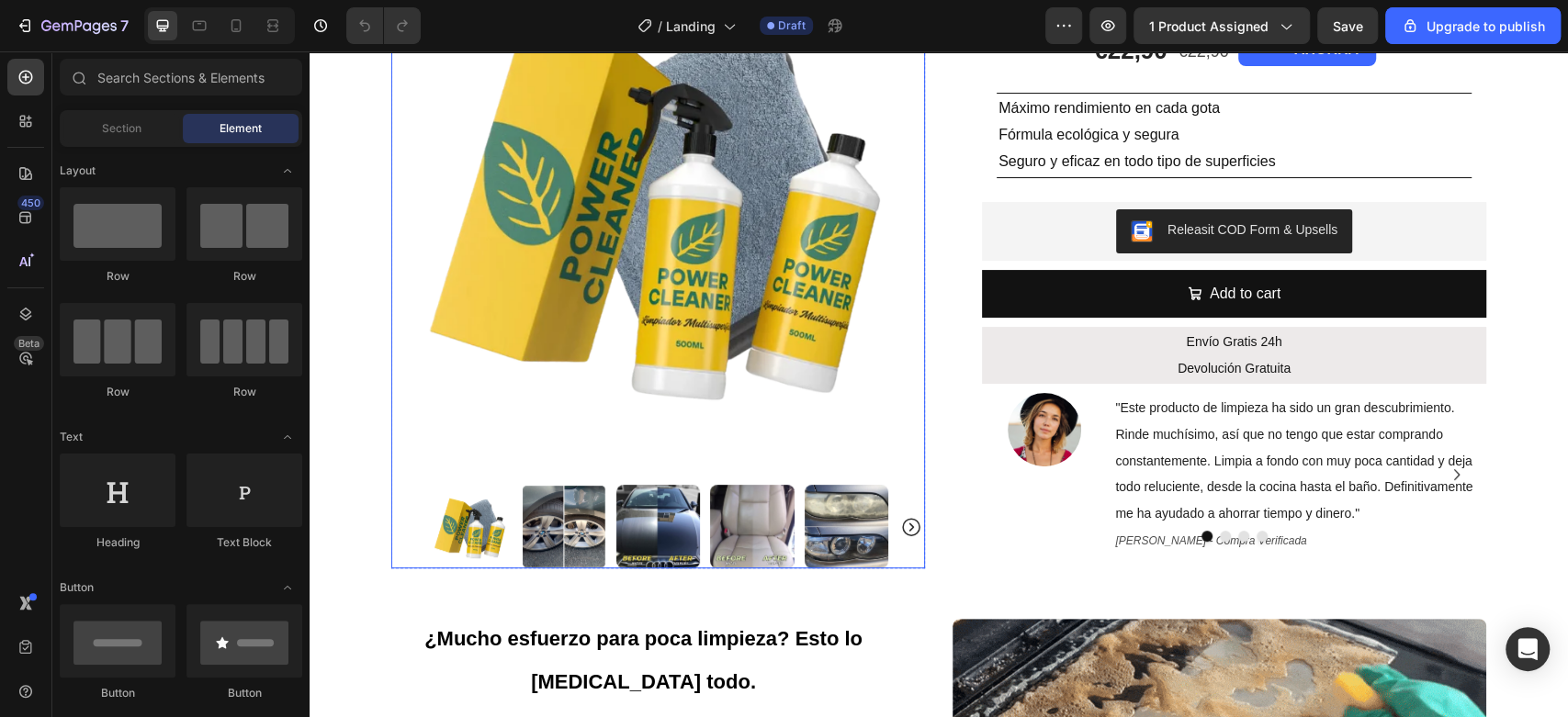
click at [900, 524] on icon "Carousel Next Arrow" at bounding box center [911, 527] width 22 height 22
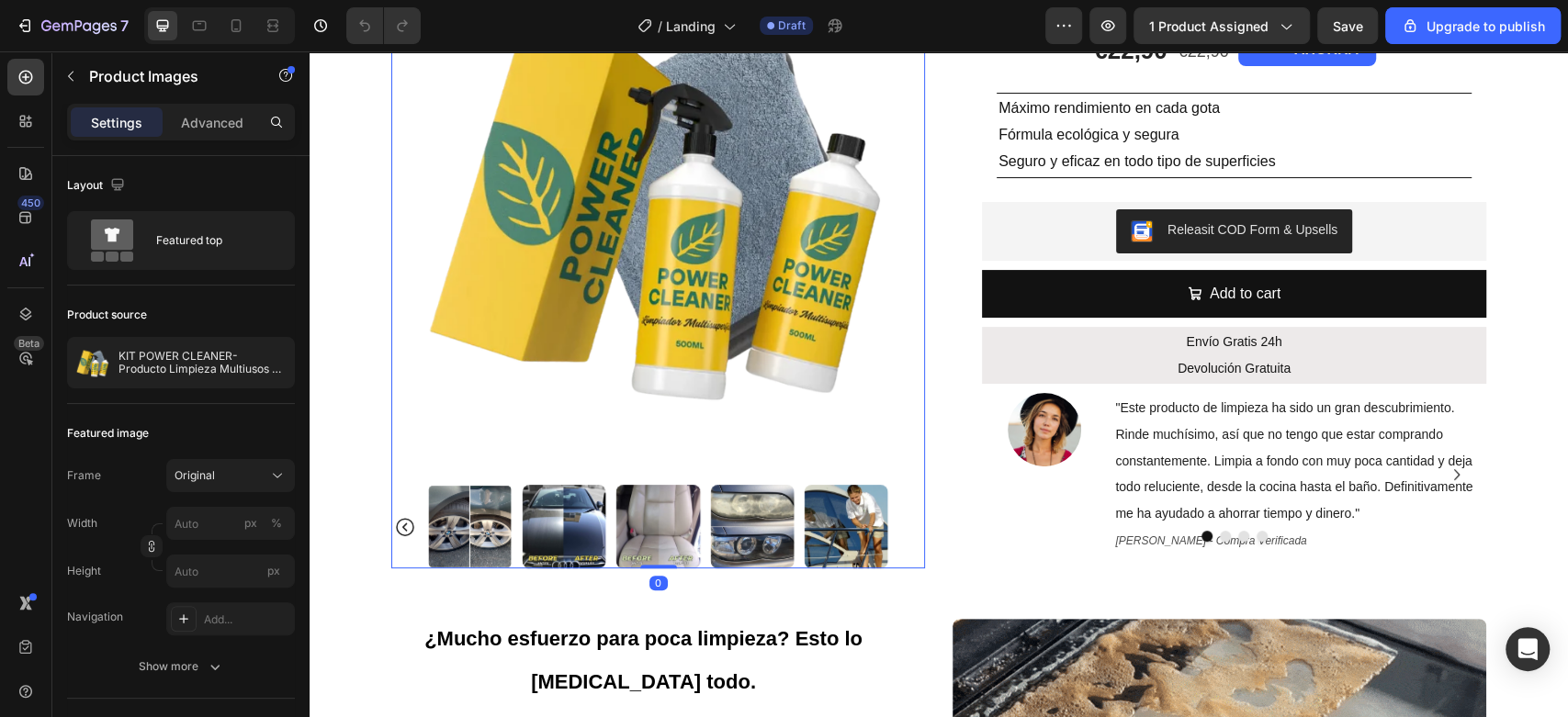
click at [899, 523] on div at bounding box center [657, 526] width 534 height 84
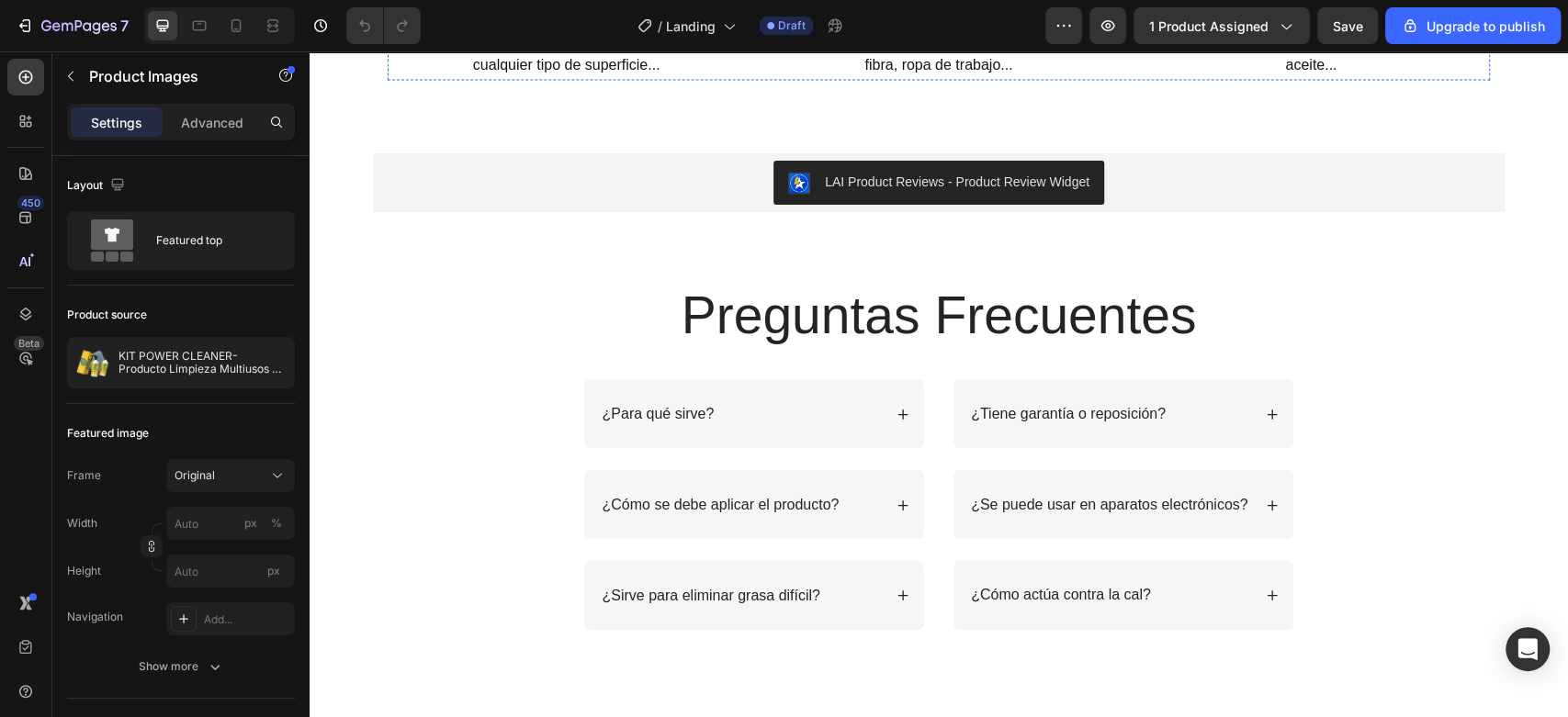
scroll to position [2550, 0]
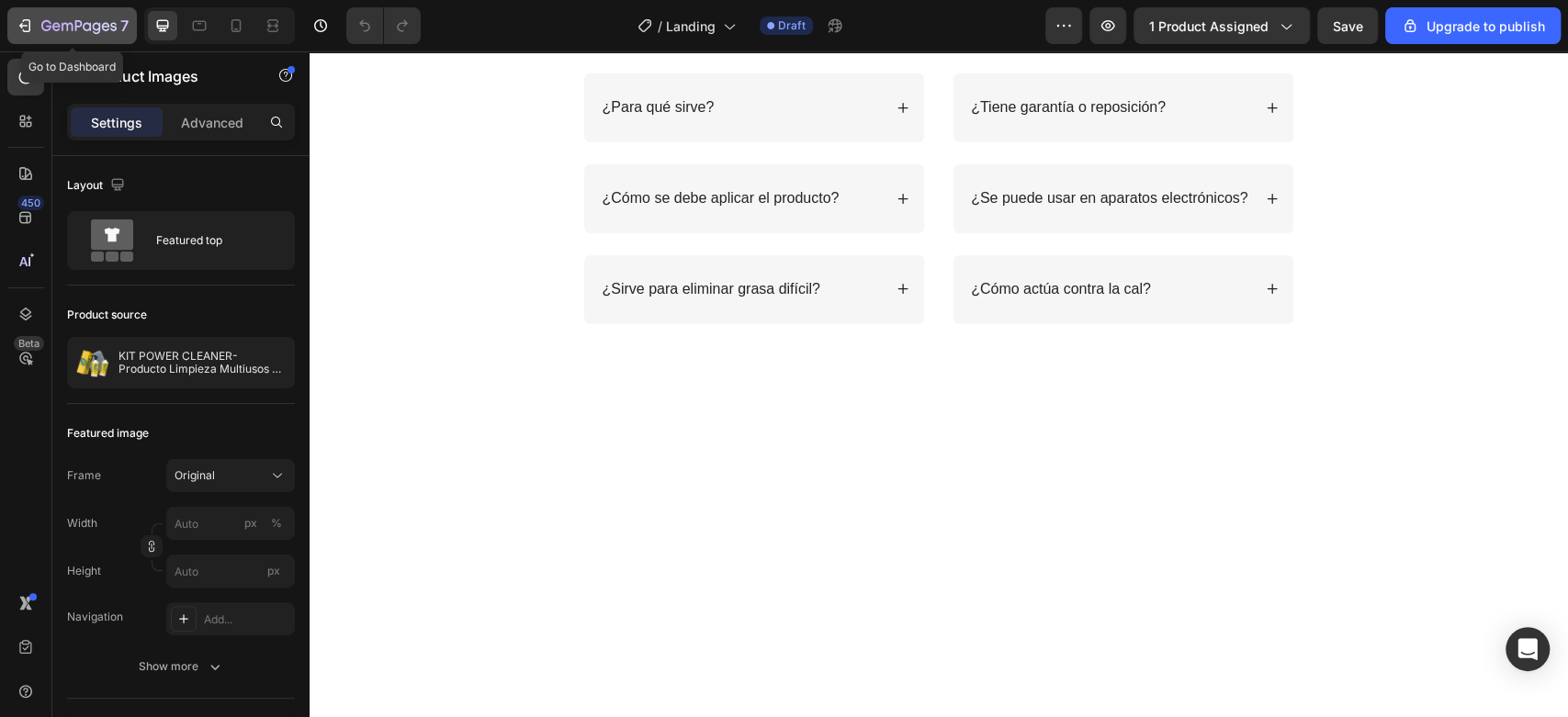
click at [25, 27] on icon "button" at bounding box center [25, 26] width 18 height 18
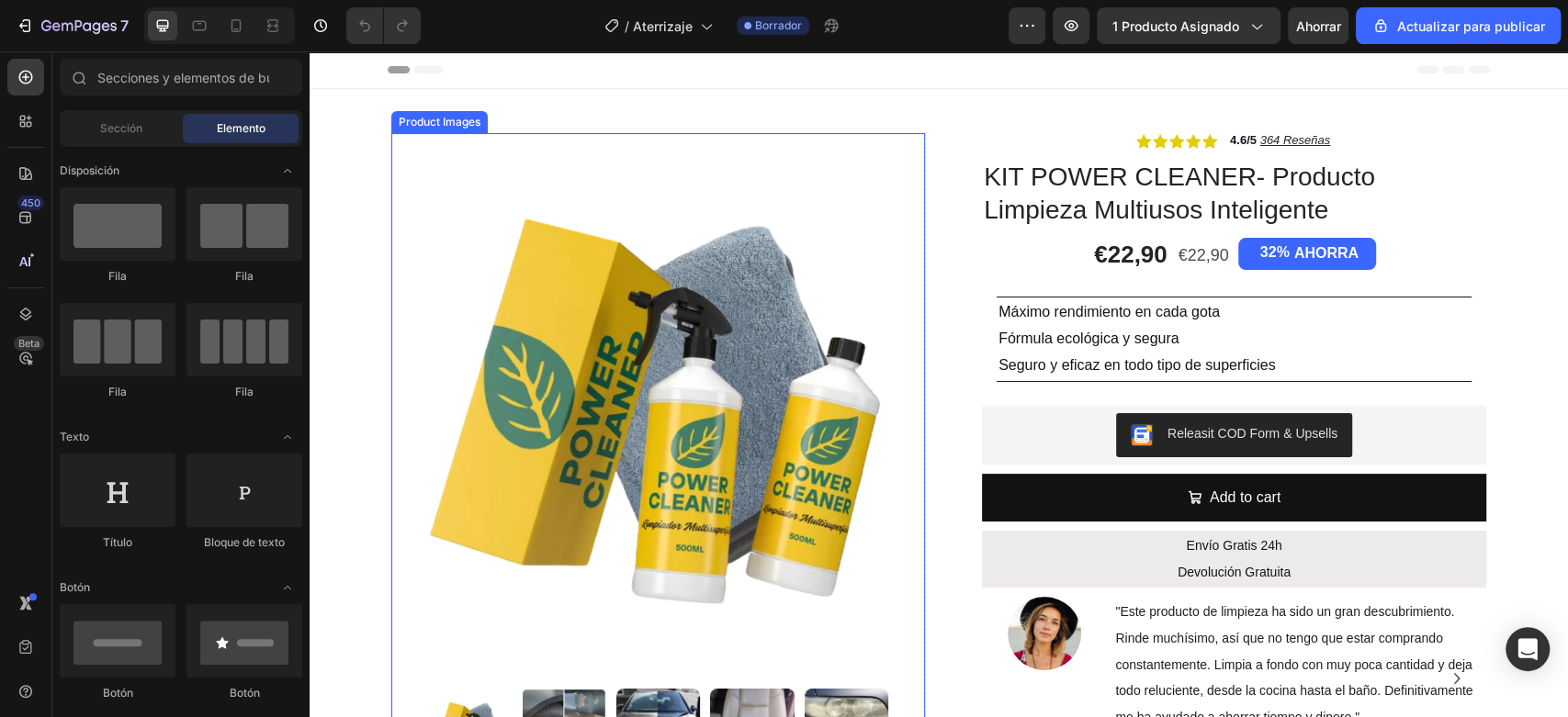
click at [595, 288] on img at bounding box center [657, 399] width 534 height 534
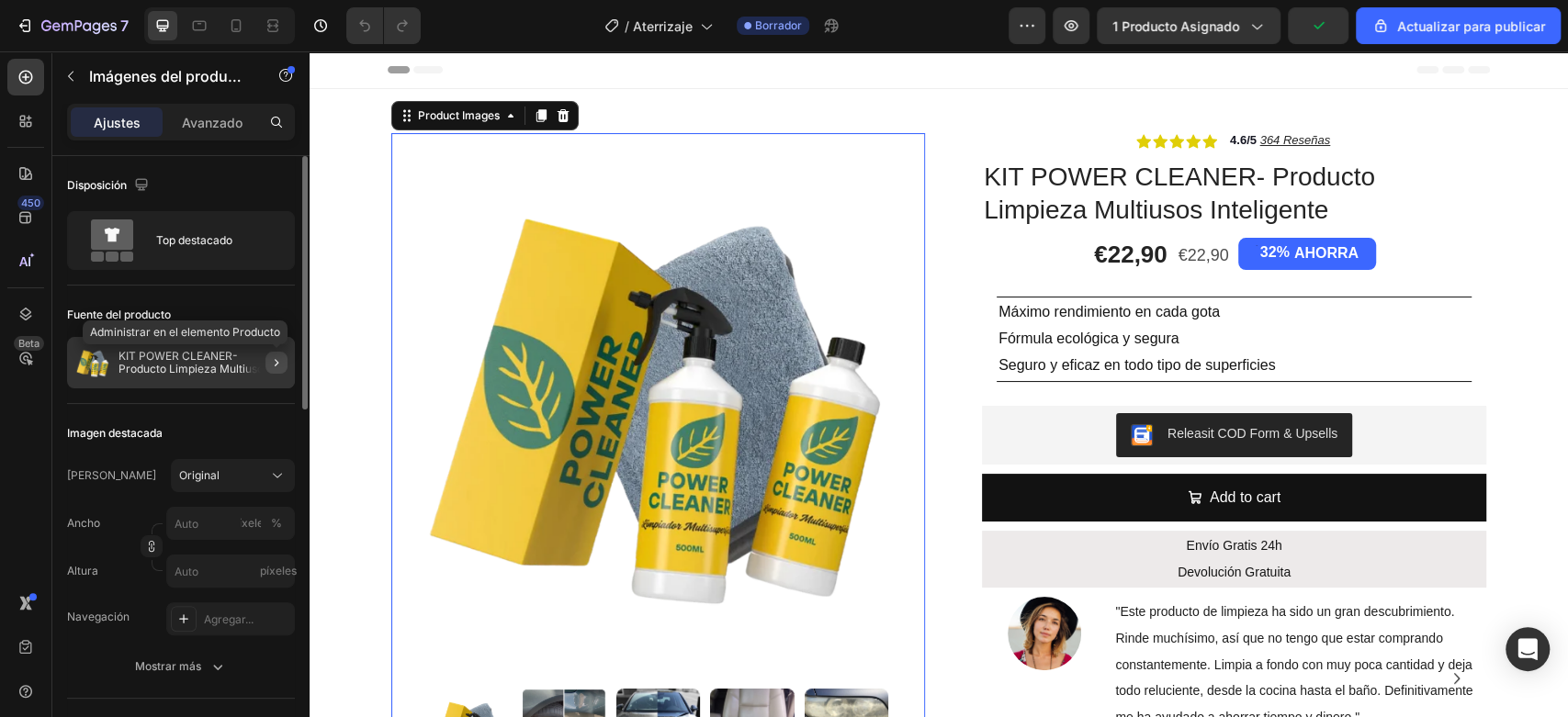
click at [272, 365] on icon "button" at bounding box center [277, 363] width 15 height 15
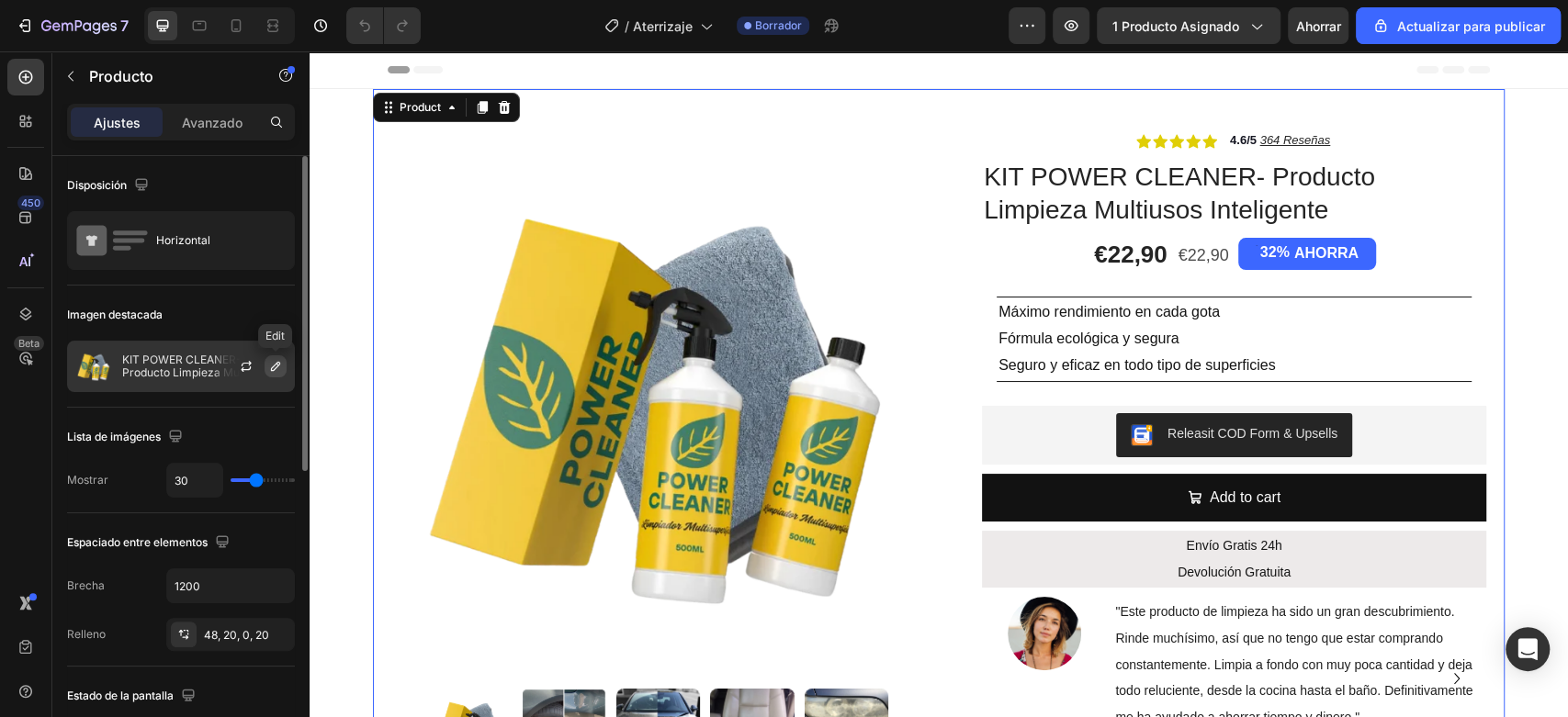
click at [277, 370] on icon "button" at bounding box center [276, 367] width 15 height 15
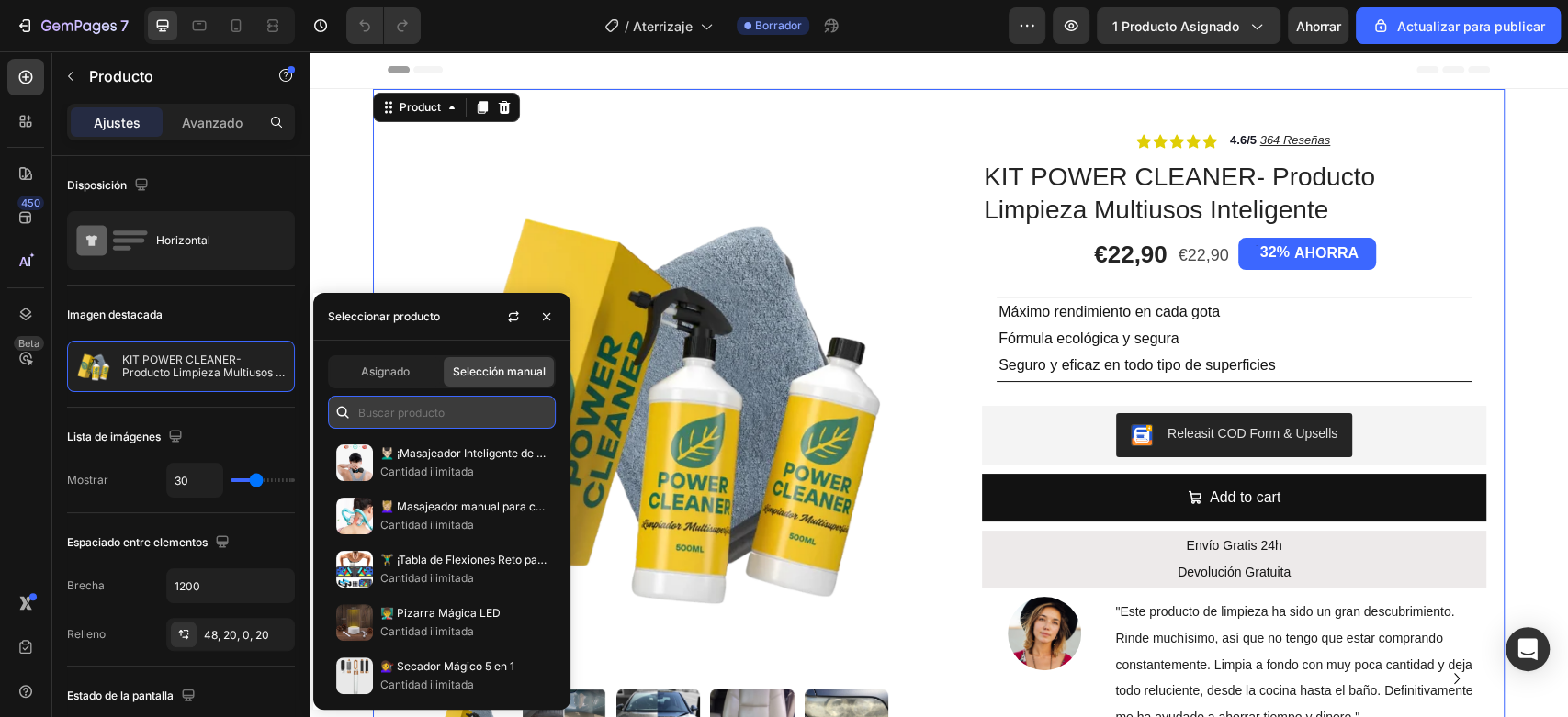
click at [369, 413] on input "text" at bounding box center [442, 412] width 228 height 33
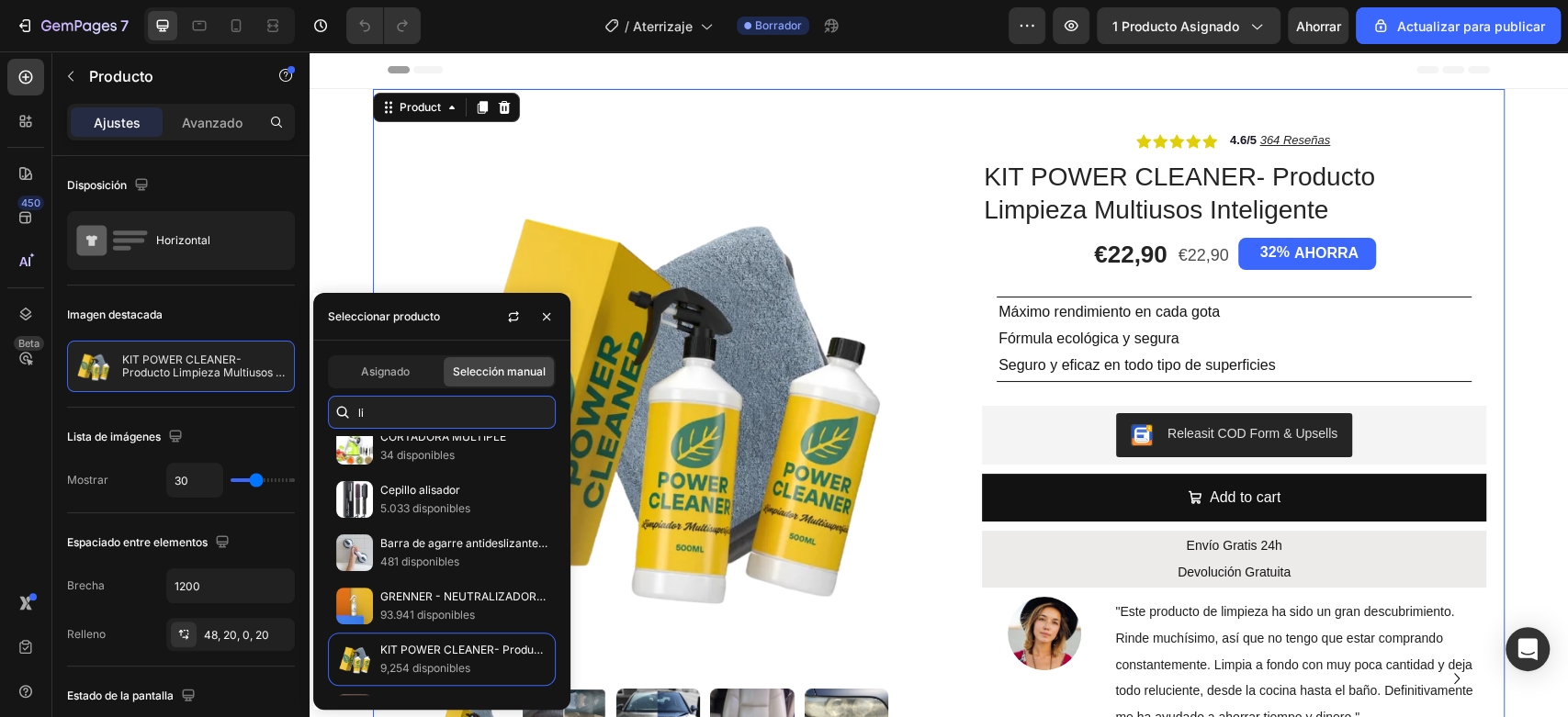
scroll to position [918, 0]
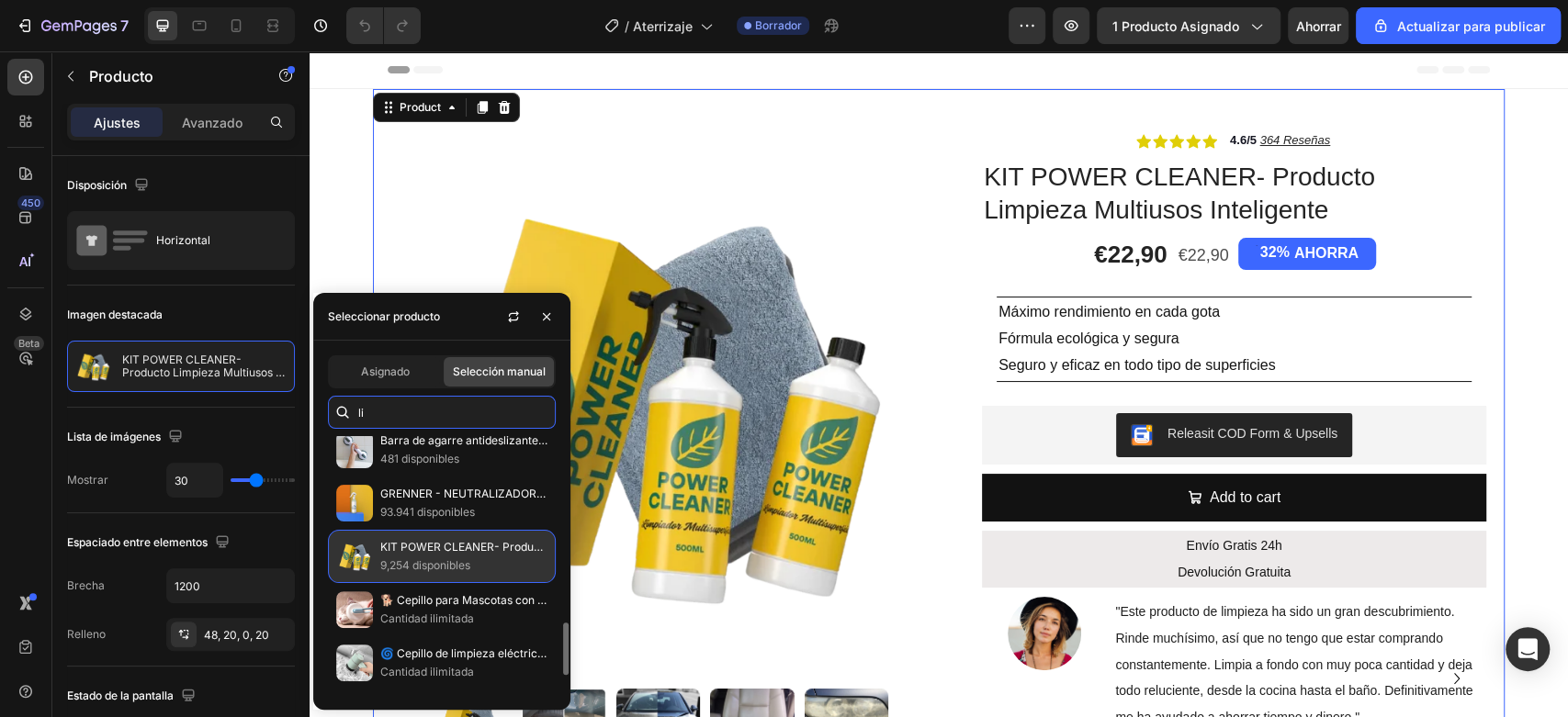
type input "li"
click at [427, 547] on font "KIT POWER CLEANER- Producto Limpieza Multiusos Inteligente" at bounding box center [545, 547] width 330 height 14
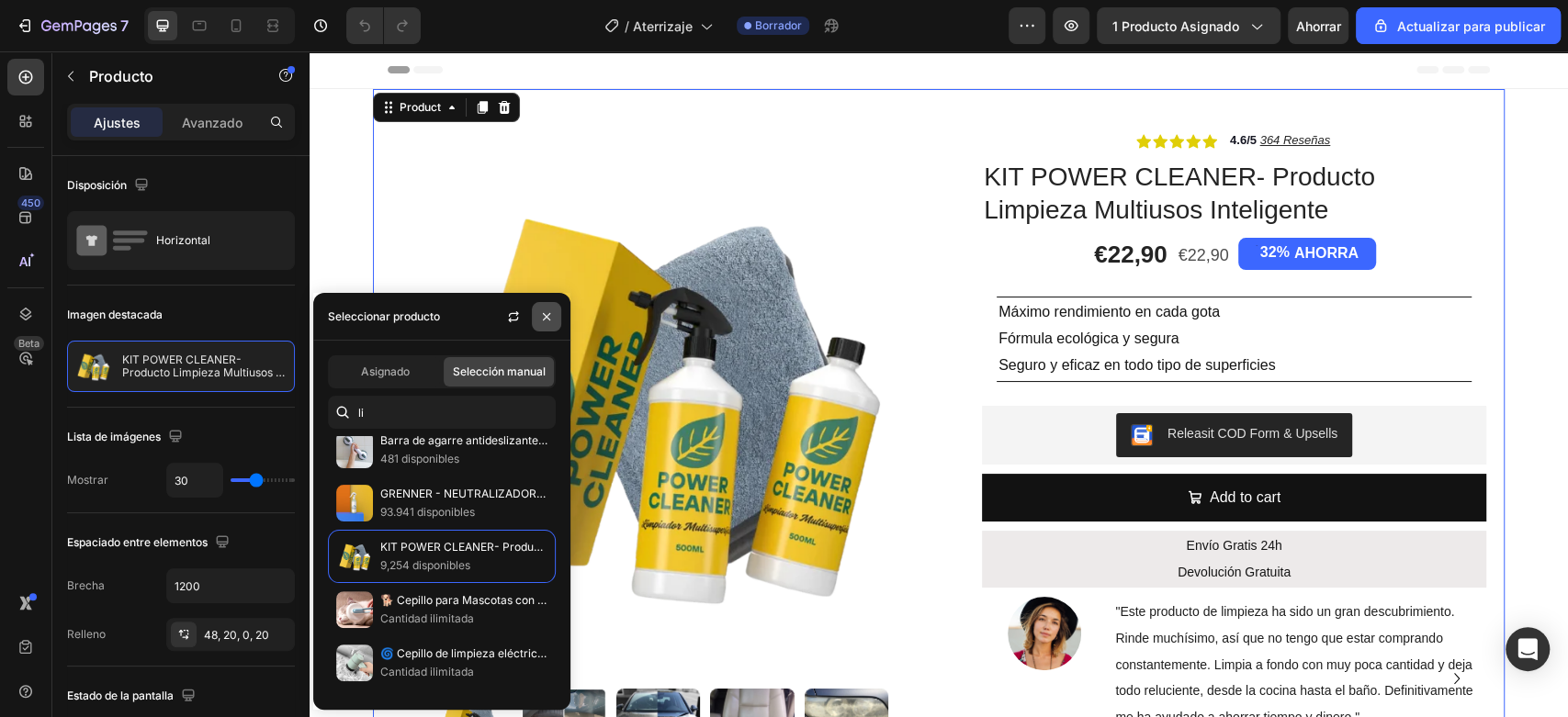
drag, startPoint x: 543, startPoint y: 322, endPoint x: 227, endPoint y: 275, distance: 319.5
click at [543, 322] on icon "button" at bounding box center [547, 317] width 15 height 15
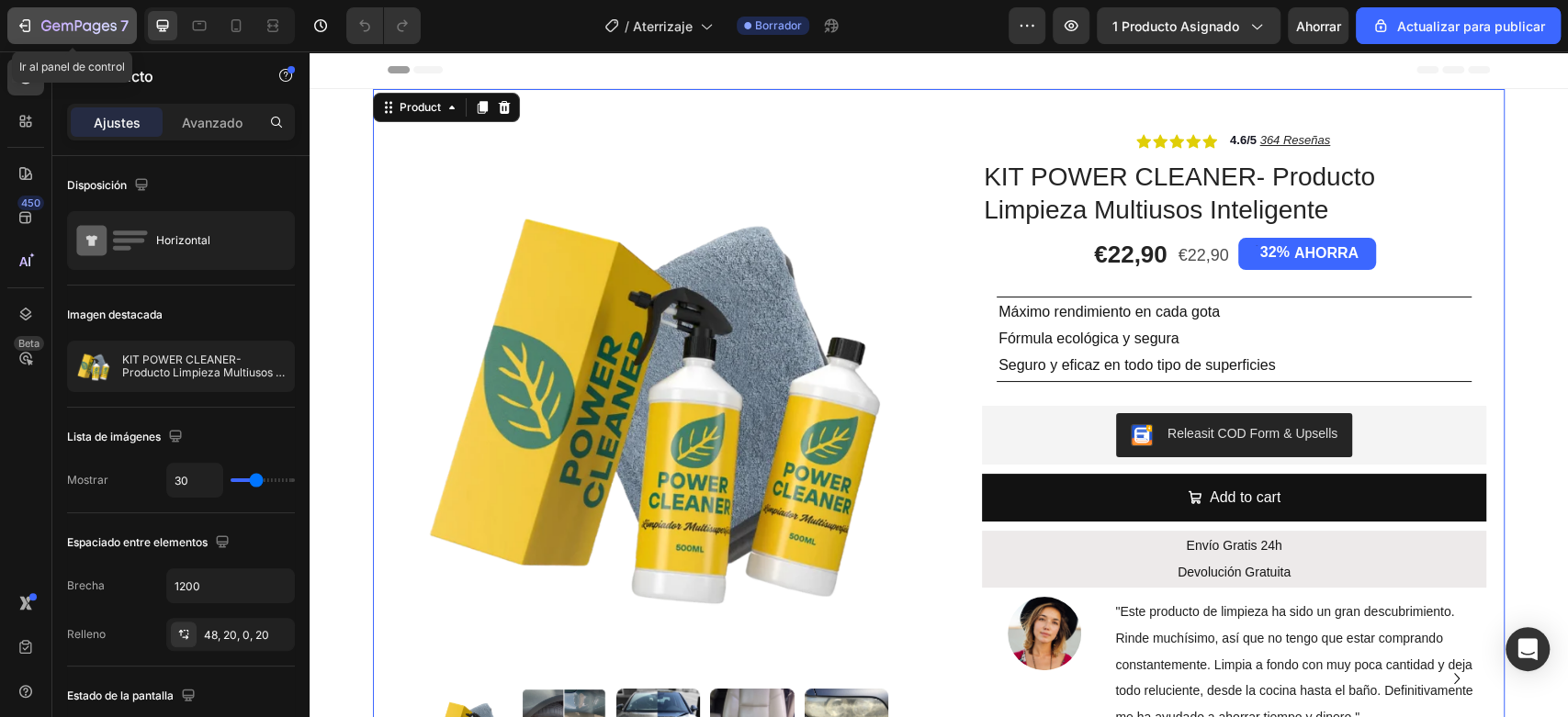
click at [28, 26] on icon "button" at bounding box center [25, 26] width 18 height 18
